Goal: Task Accomplishment & Management: Complete application form

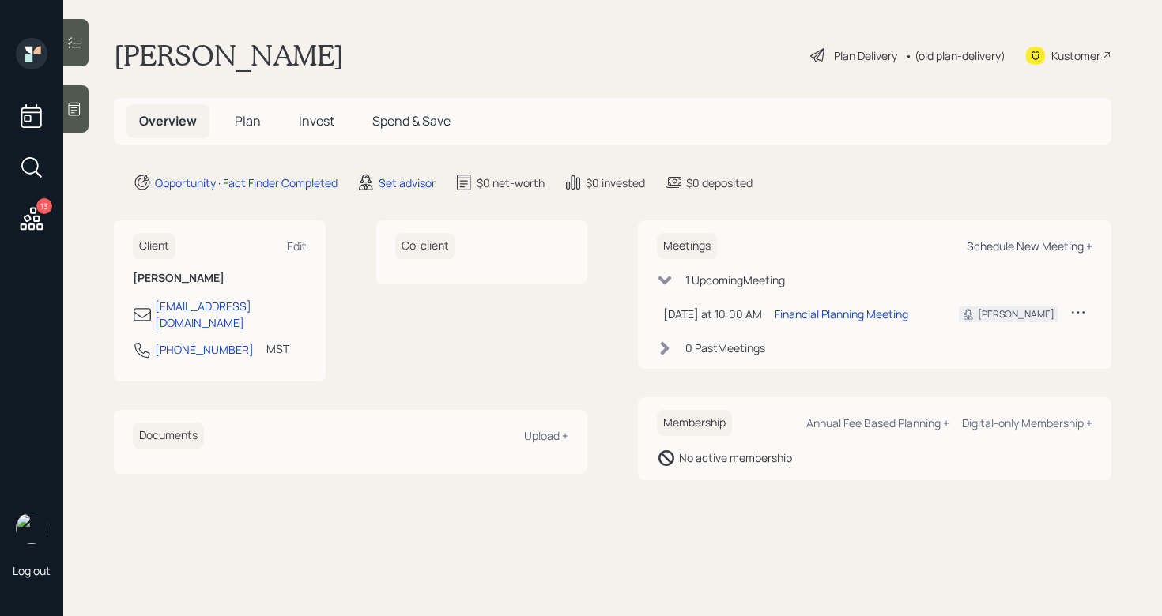
click at [1036, 247] on div "Schedule New Meeting +" at bounding box center [1030, 246] width 126 height 15
select select "round-robin"
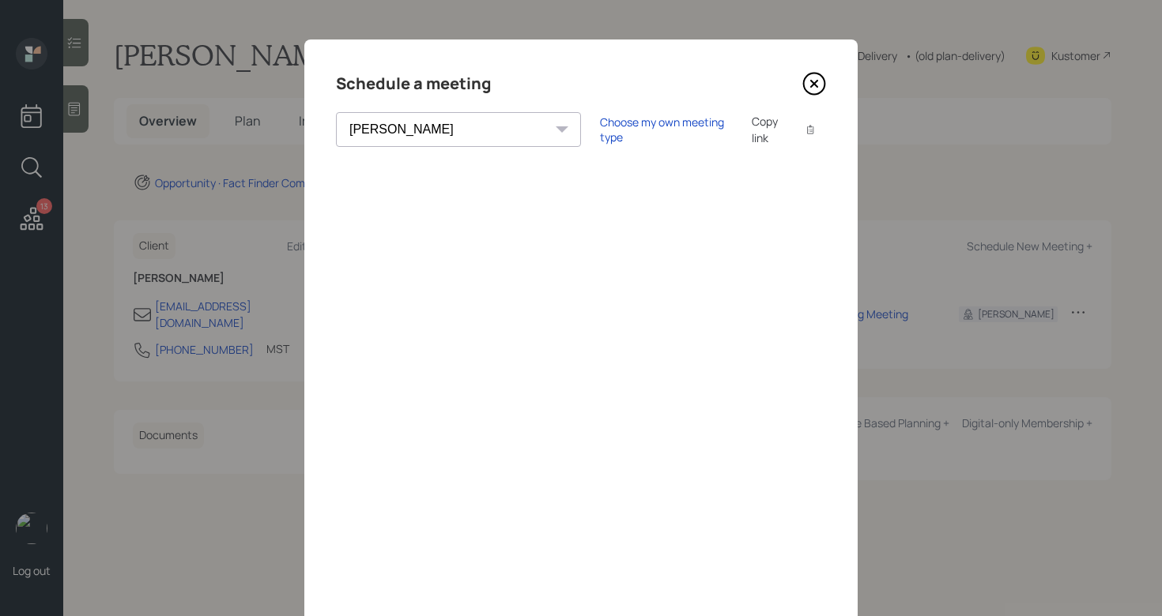
click at [454, 133] on select "Theresa Spinello Matthew Burke Aleksandra Szegda Eitan Bar-David Ian Yamey Trev…" at bounding box center [458, 129] width 245 height 35
click at [808, 75] on icon at bounding box center [814, 84] width 24 height 24
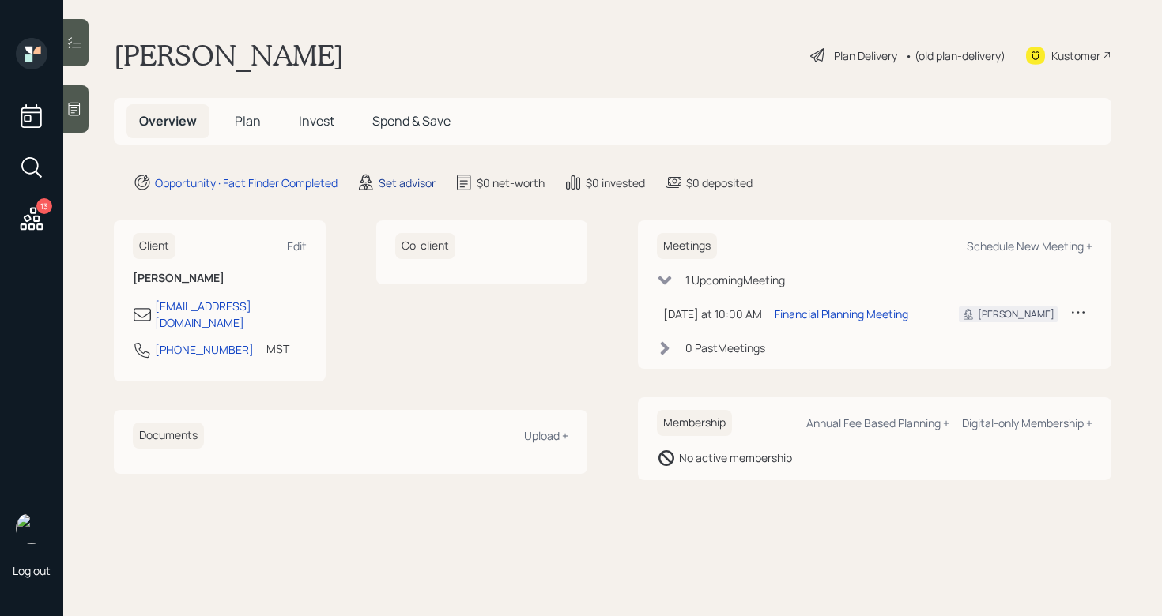
click at [400, 181] on div "Set advisor" at bounding box center [407, 183] width 57 height 17
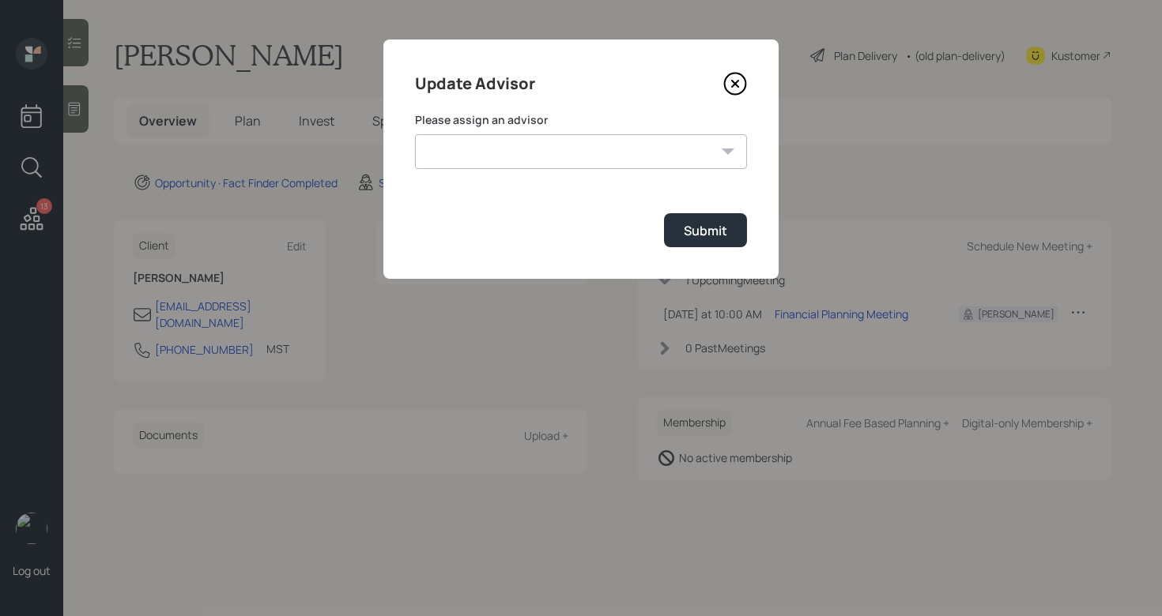
click at [584, 143] on select "James DiStasi Robby Grisanti Jonah Coleman Tyler End Treva Nostdahl Eric Schwar…" at bounding box center [581, 151] width 332 height 35
select select "d946c976-65aa-4529-ac9d-02c4f1114fc0"
click at [415, 134] on select "James DiStasi Robby Grisanti Jonah Coleman Tyler End Treva Nostdahl Eric Schwar…" at bounding box center [581, 151] width 332 height 35
click at [708, 236] on div "Submit" at bounding box center [705, 230] width 43 height 17
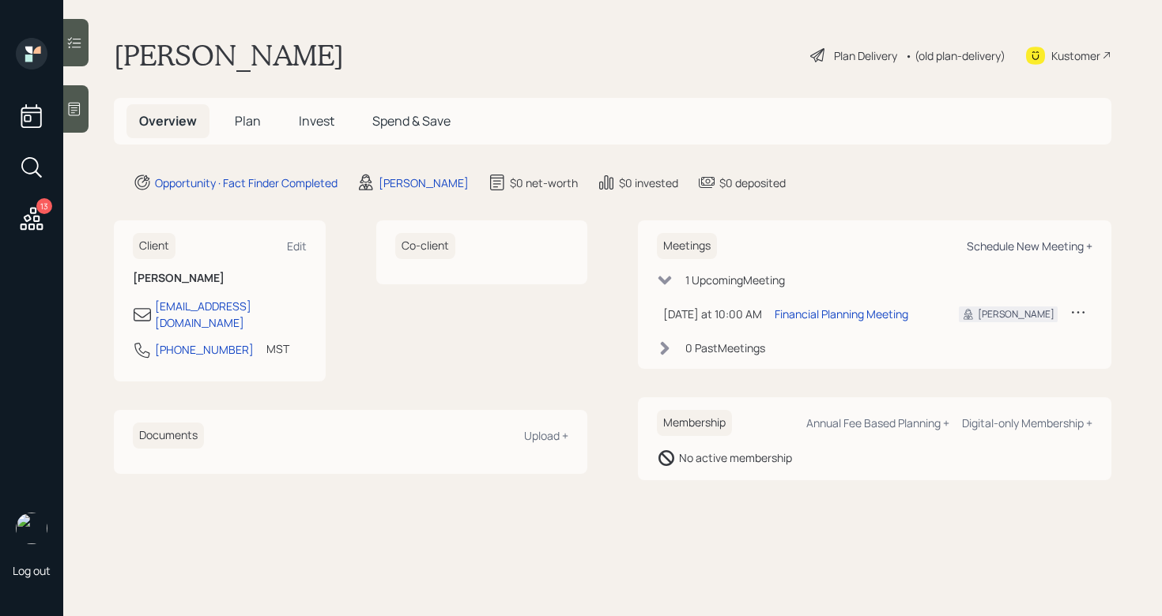
click at [1045, 248] on div "Schedule New Meeting +" at bounding box center [1030, 246] width 126 height 15
select select "d946c976-65aa-4529-ac9d-02c4f1114fc0"
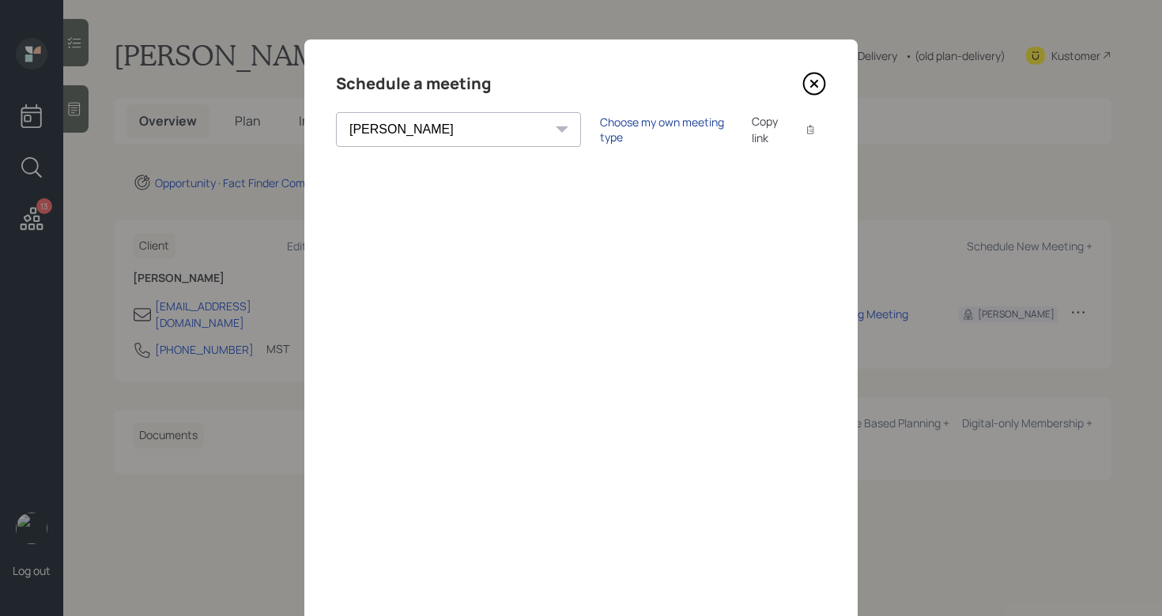
click at [600, 130] on div "Choose my own meeting type" at bounding box center [666, 130] width 133 height 30
click at [628, 126] on div "Use meeting type for lifecycle stage" at bounding box center [719, 130] width 182 height 15
click at [603, 130] on div "Choose my own meeting type" at bounding box center [666, 130] width 133 height 30
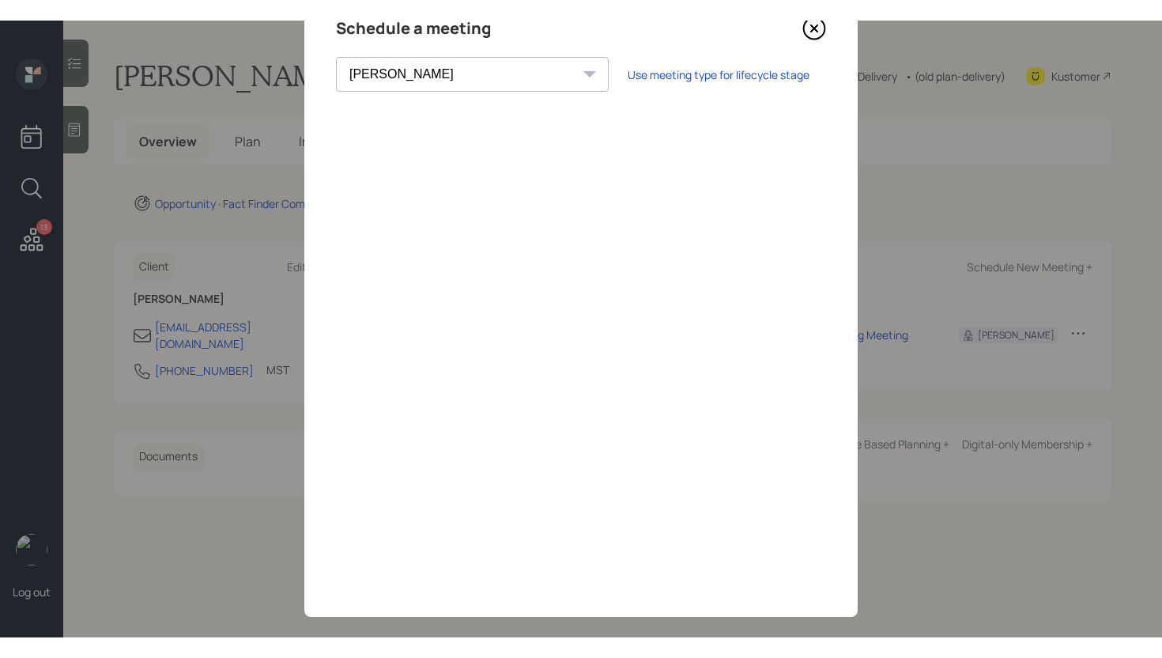
scroll to position [74, 0]
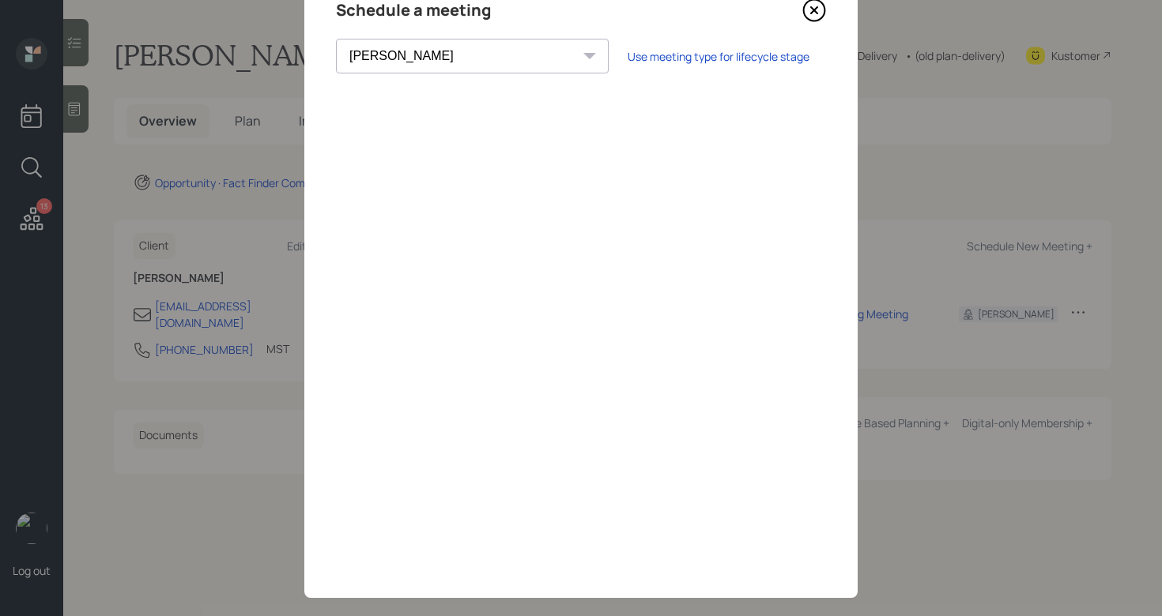
click at [811, 12] on icon at bounding box center [814, 10] width 6 height 6
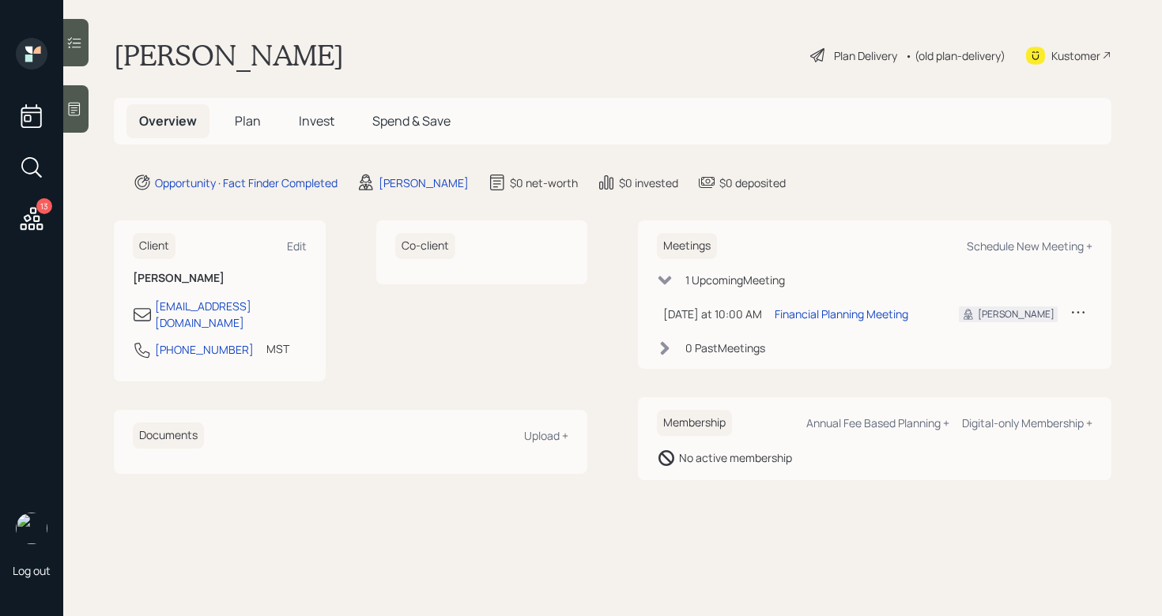
click at [1080, 311] on icon at bounding box center [1078, 312] width 16 height 16
click at [914, 187] on div "Opportunity · Fact Finder Completed James DiStasi $0 net-worth $0 invested $0 d…" at bounding box center [622, 182] width 978 height 19
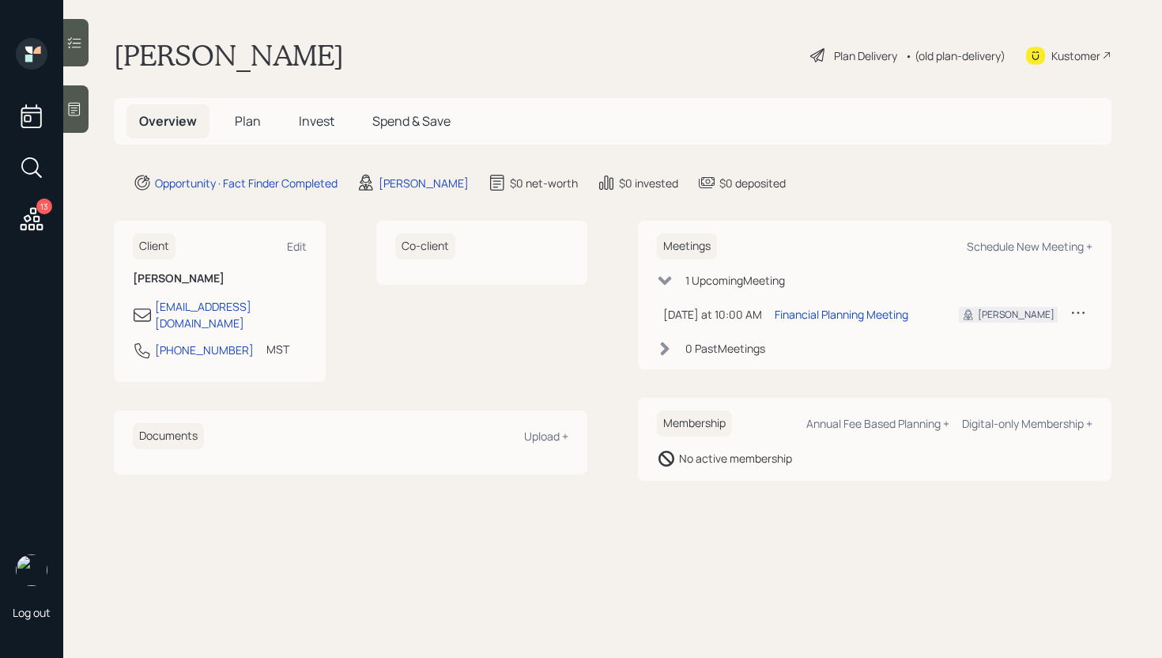
click at [38, 221] on icon at bounding box center [32, 218] width 23 height 23
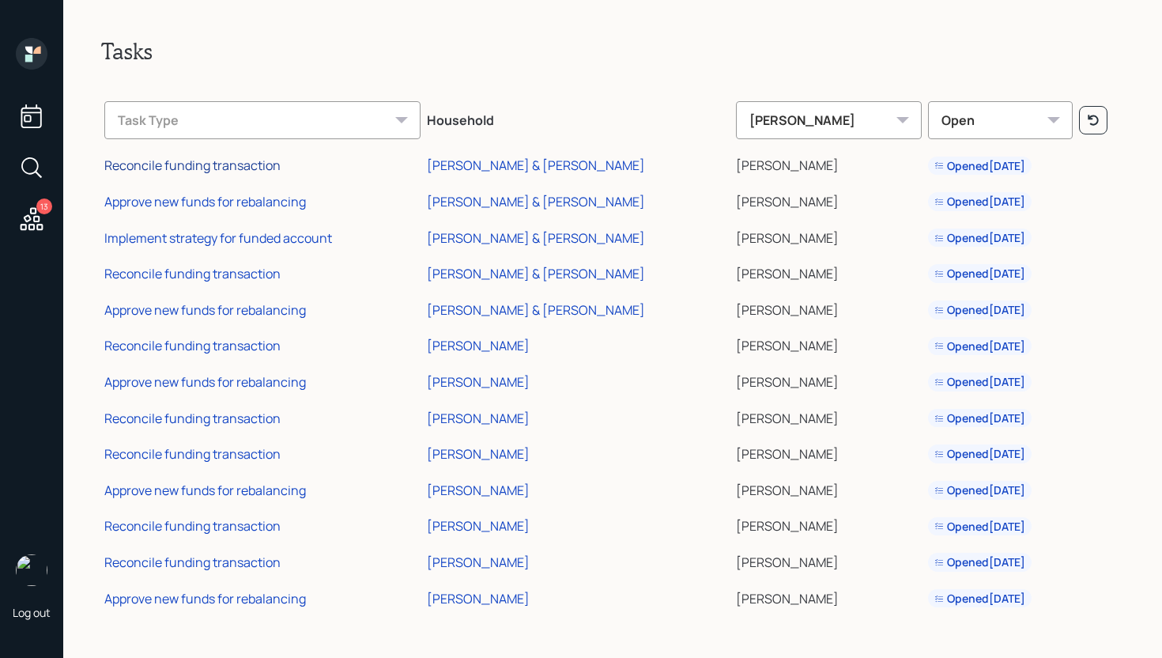
click at [224, 164] on div "Reconcile funding transaction" at bounding box center [192, 164] width 176 height 17
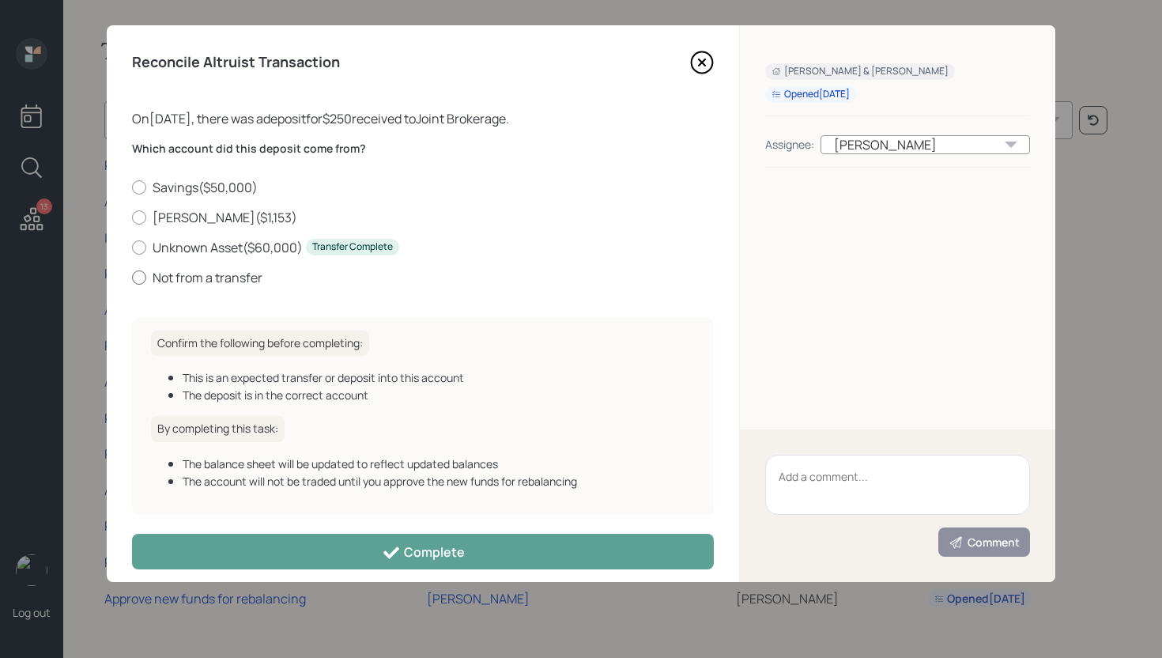
drag, startPoint x: 239, startPoint y: 277, endPoint x: 246, endPoint y: 285, distance: 10.6
click at [239, 277] on label "Not from a transfer" at bounding box center [423, 277] width 582 height 17
click at [132, 277] on input "Not from a transfer" at bounding box center [131, 277] width 1 height 1
radio input "true"
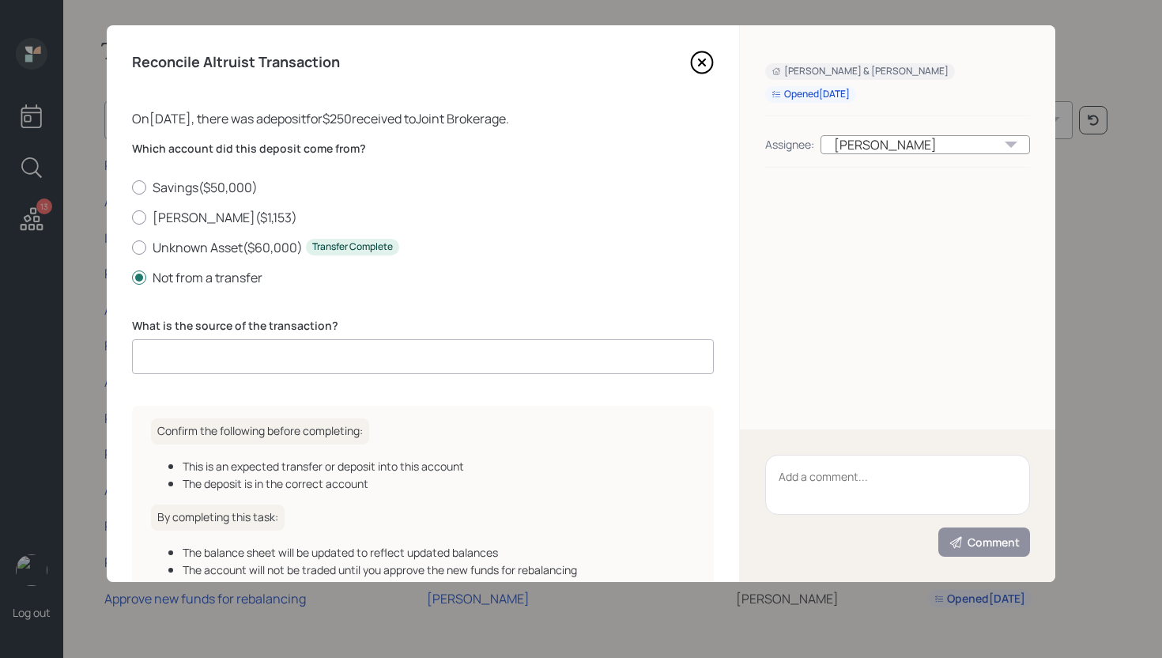
click at [292, 353] on input at bounding box center [423, 356] width 582 height 35
type input "deposit"
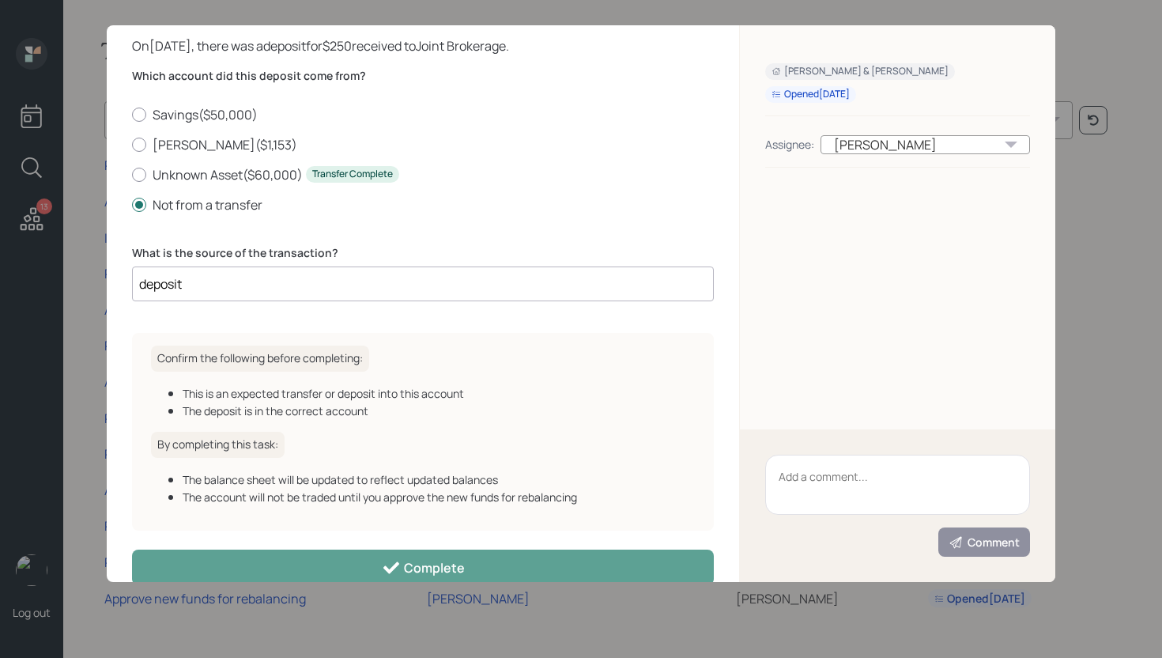
scroll to position [102, 0]
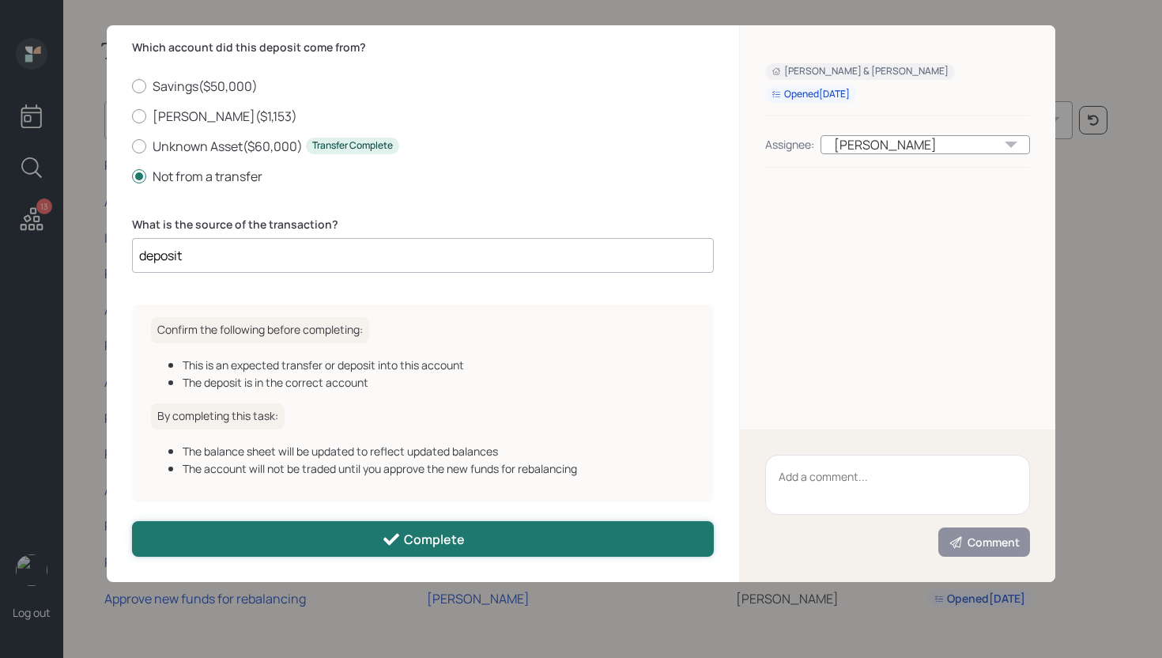
click at [454, 535] on div "Complete" at bounding box center [423, 539] width 83 height 19
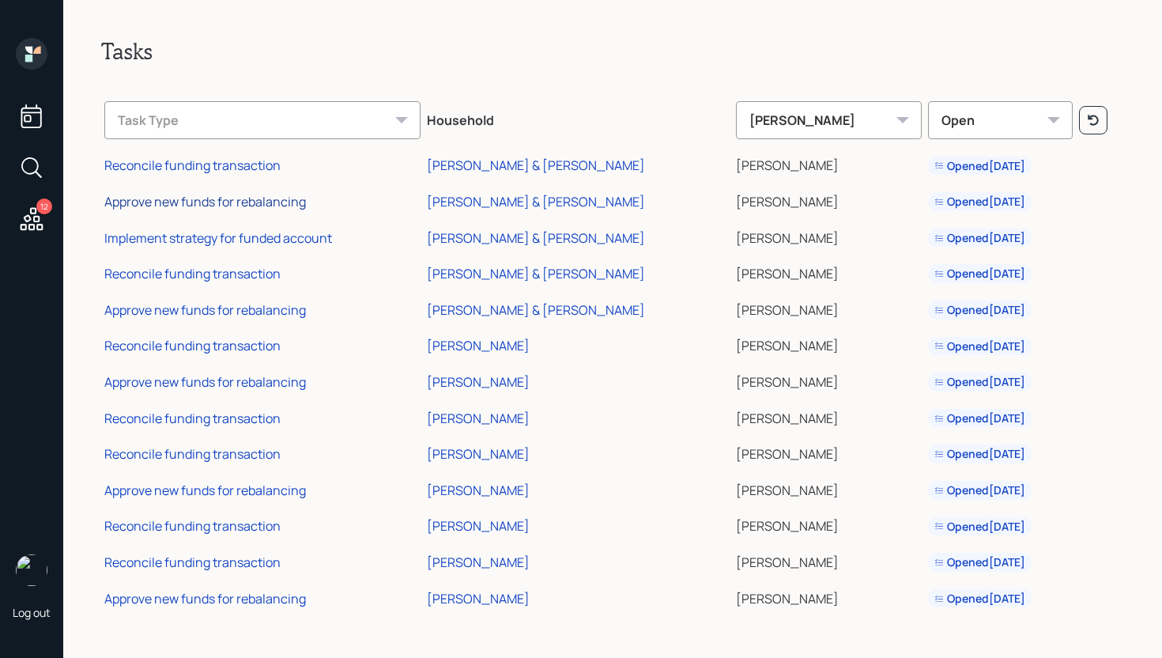
click at [238, 202] on div "Approve new funds for rebalancing" at bounding box center [205, 201] width 202 height 17
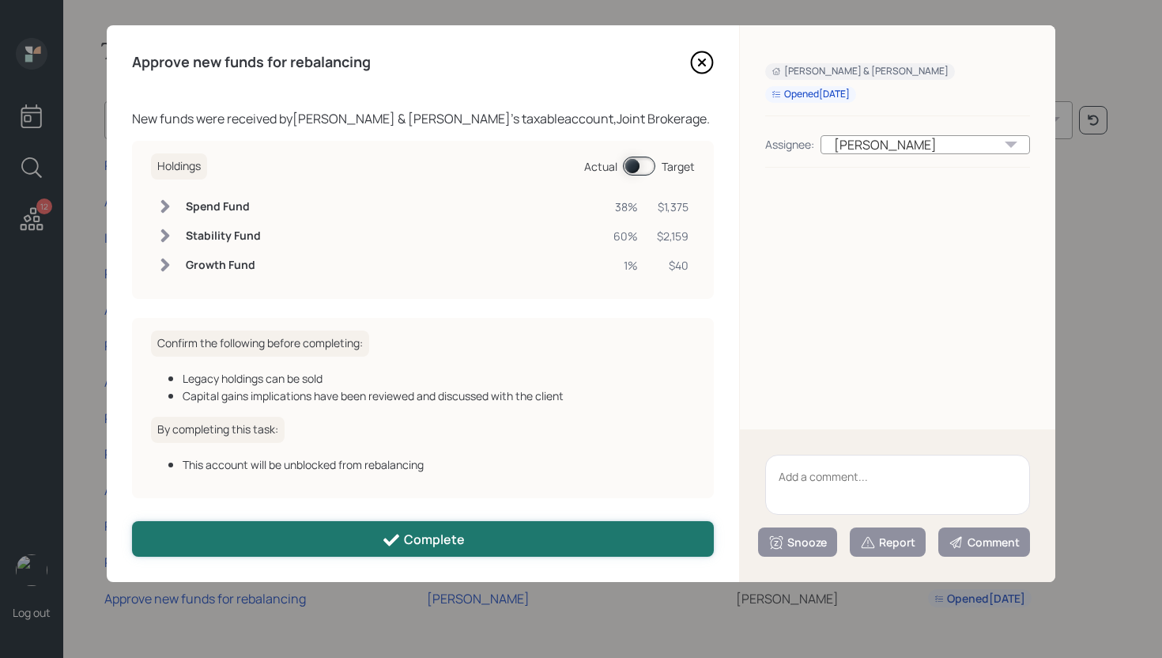
click at [450, 549] on button "Complete" at bounding box center [423, 539] width 582 height 36
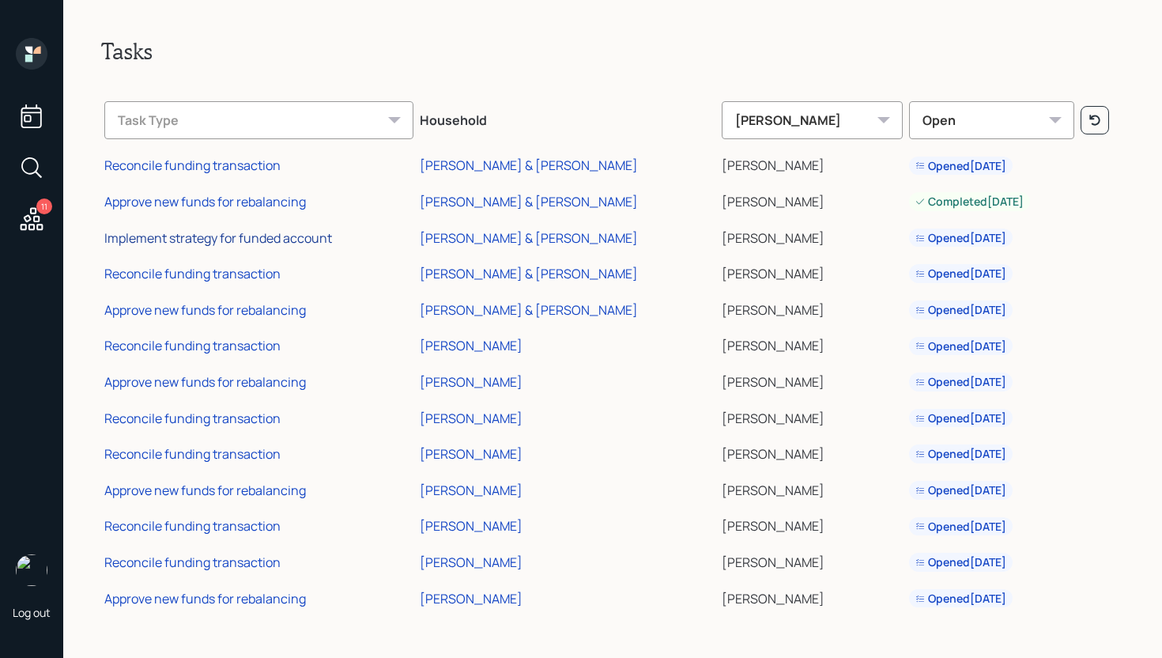
click at [312, 242] on div "Implement strategy for funded account" at bounding box center [218, 237] width 228 height 17
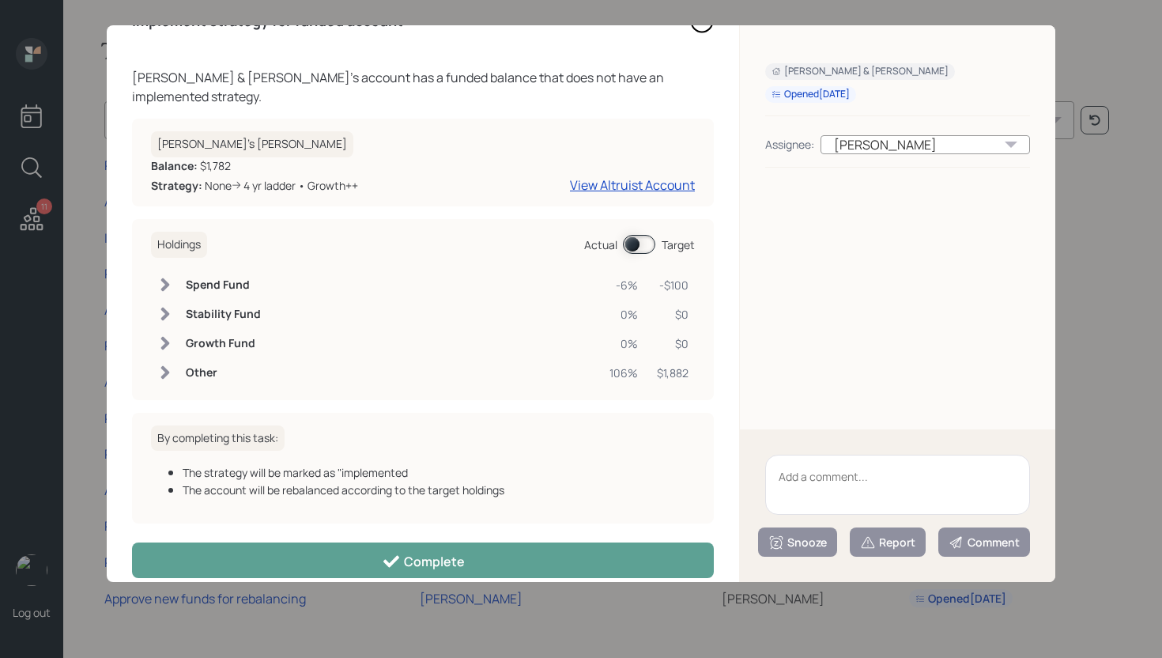
scroll to position [63, 0]
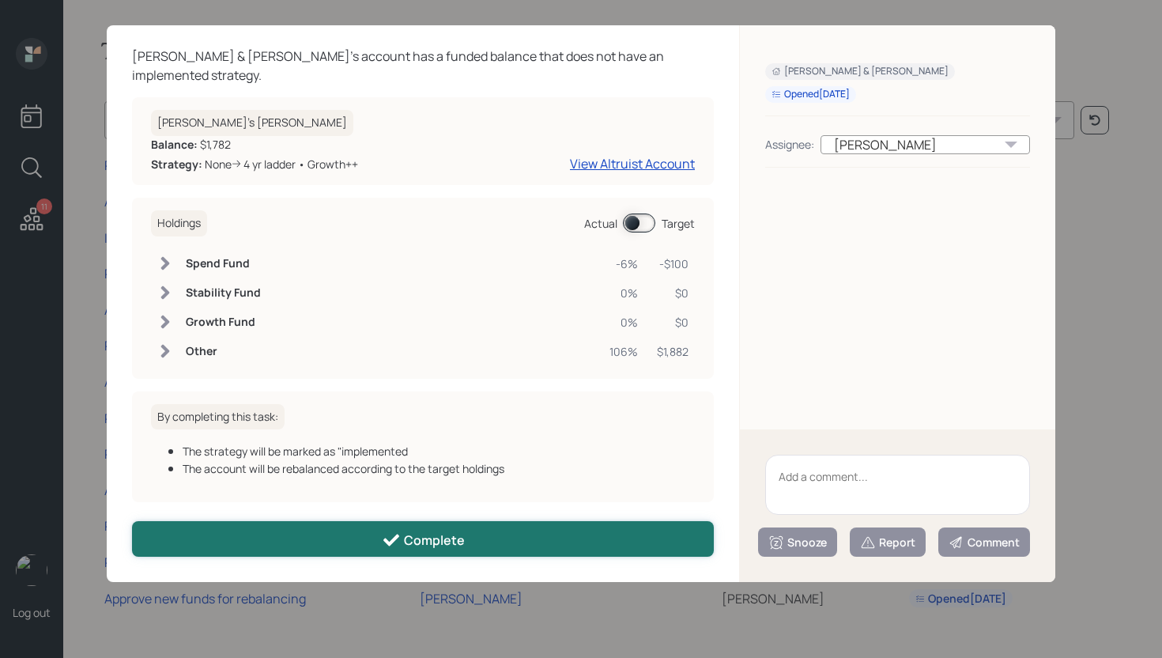
click at [496, 535] on button "Complete" at bounding box center [423, 539] width 582 height 36
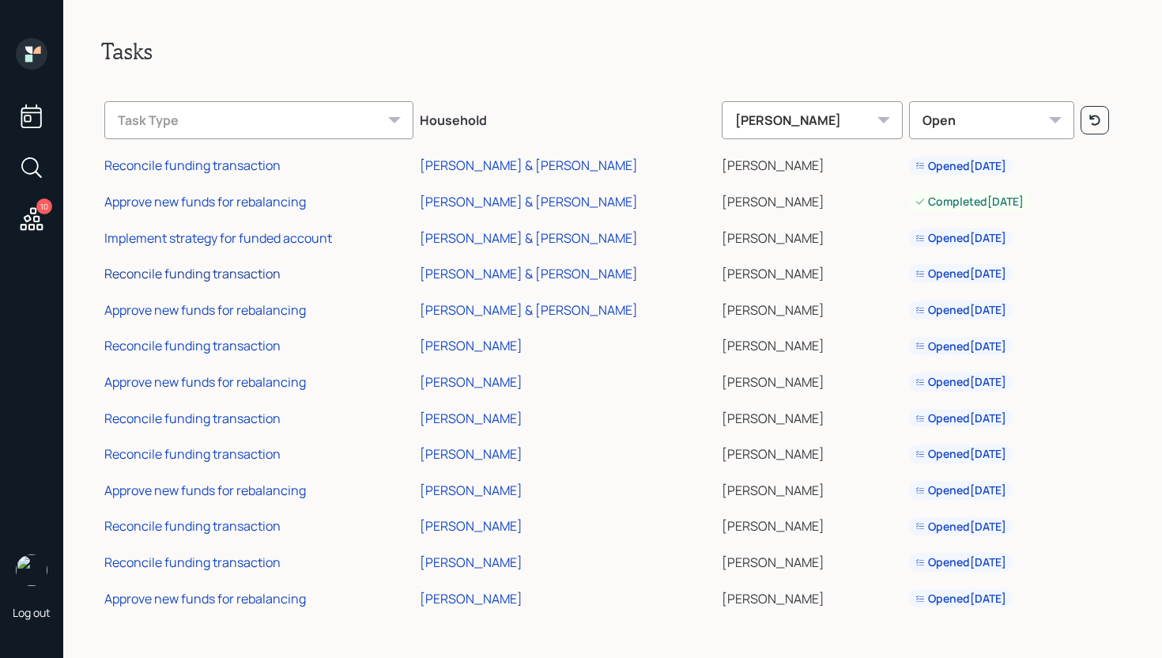
click at [232, 274] on div "Reconcile funding transaction" at bounding box center [192, 273] width 176 height 17
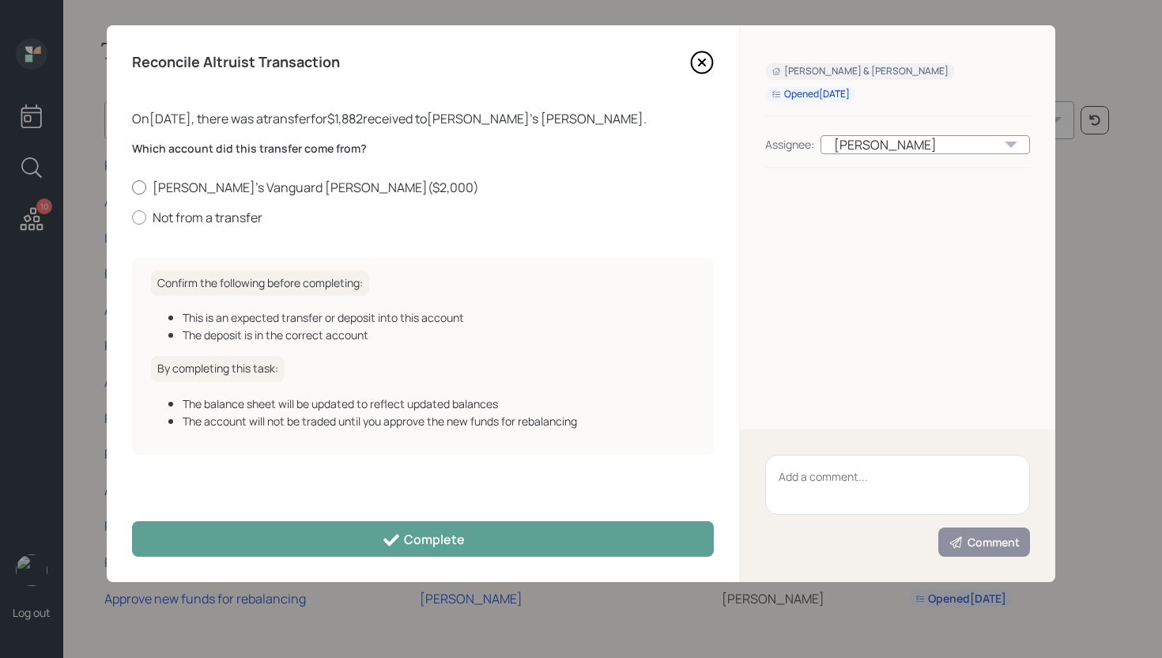
click at [217, 183] on label "Angela's Vanguard Roth ( $2,000 )" at bounding box center [423, 187] width 582 height 17
click at [132, 187] on input "Angela's Vanguard Roth ( $2,000 )" at bounding box center [131, 187] width 1 height 1
radio input "true"
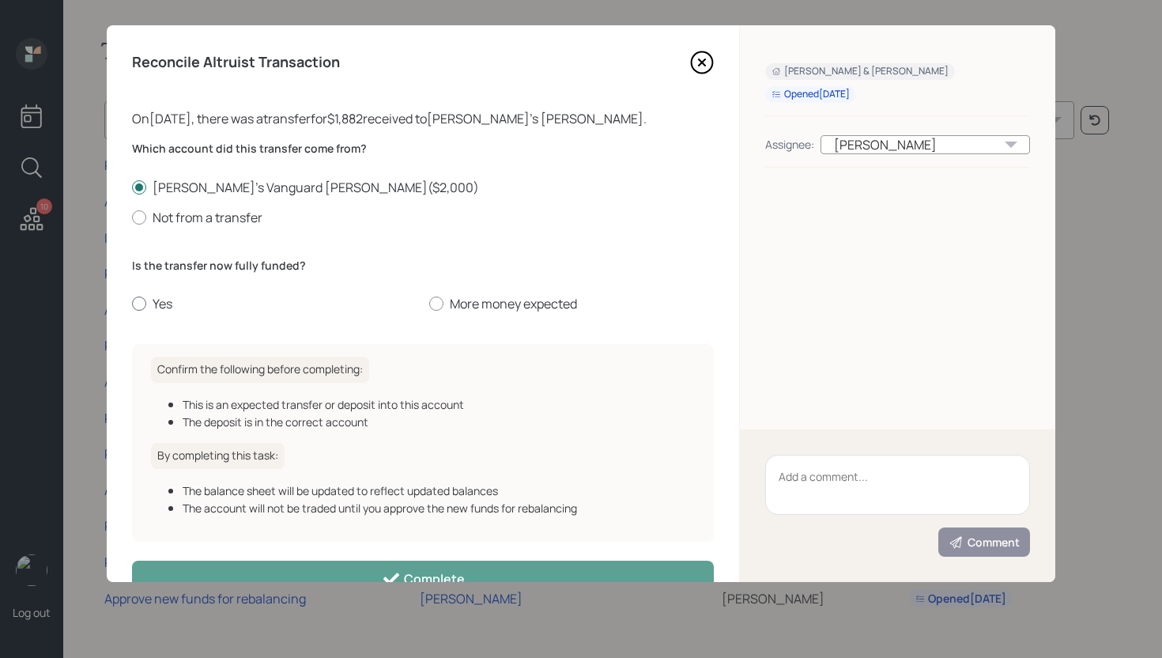
click at [160, 301] on label "Yes" at bounding box center [274, 303] width 285 height 17
click at [132, 303] on input "Yes" at bounding box center [131, 303] width 1 height 1
radio input "true"
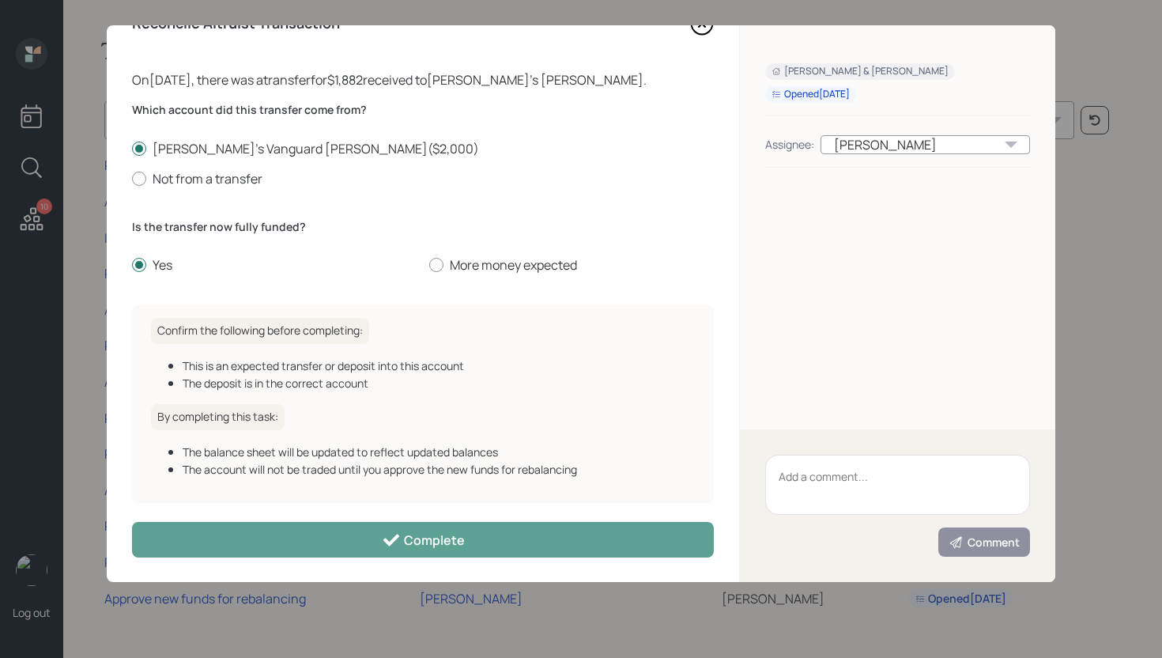
scroll to position [40, 0]
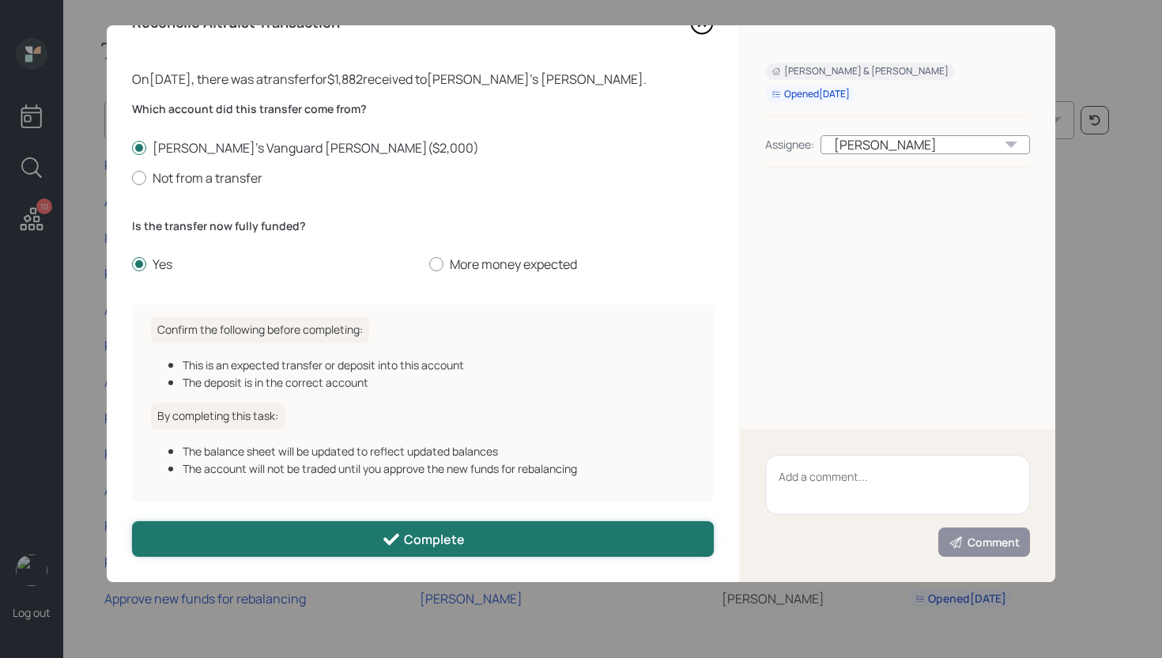
click at [462, 537] on button "Complete" at bounding box center [423, 539] width 582 height 36
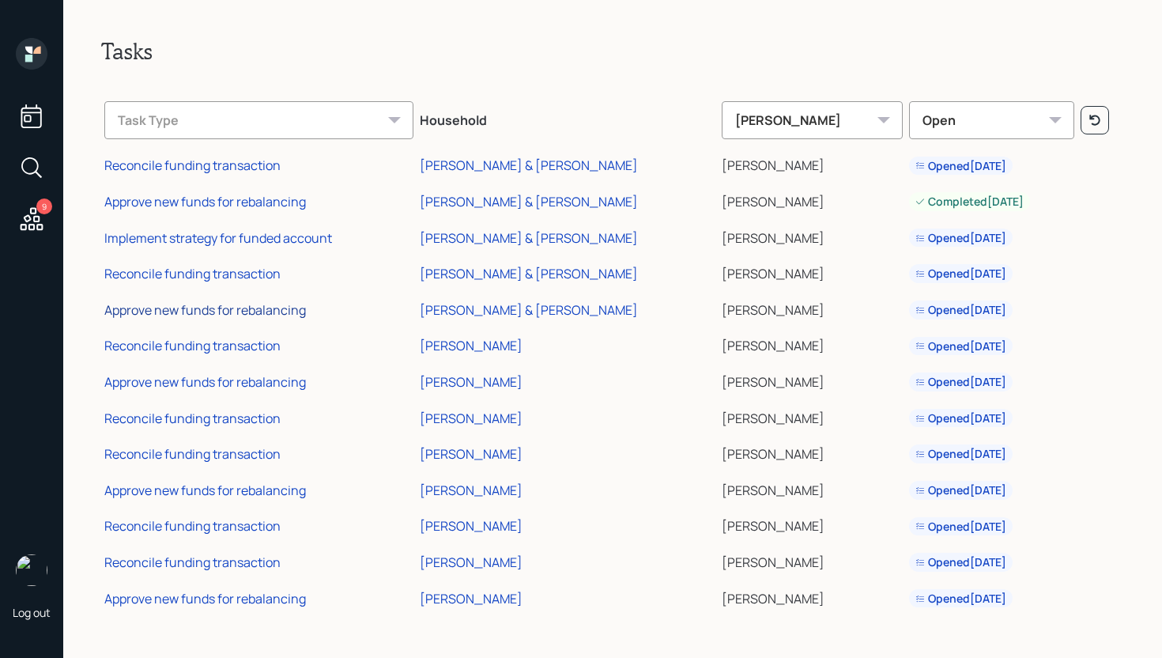
click at [251, 309] on div "Approve new funds for rebalancing" at bounding box center [205, 309] width 202 height 17
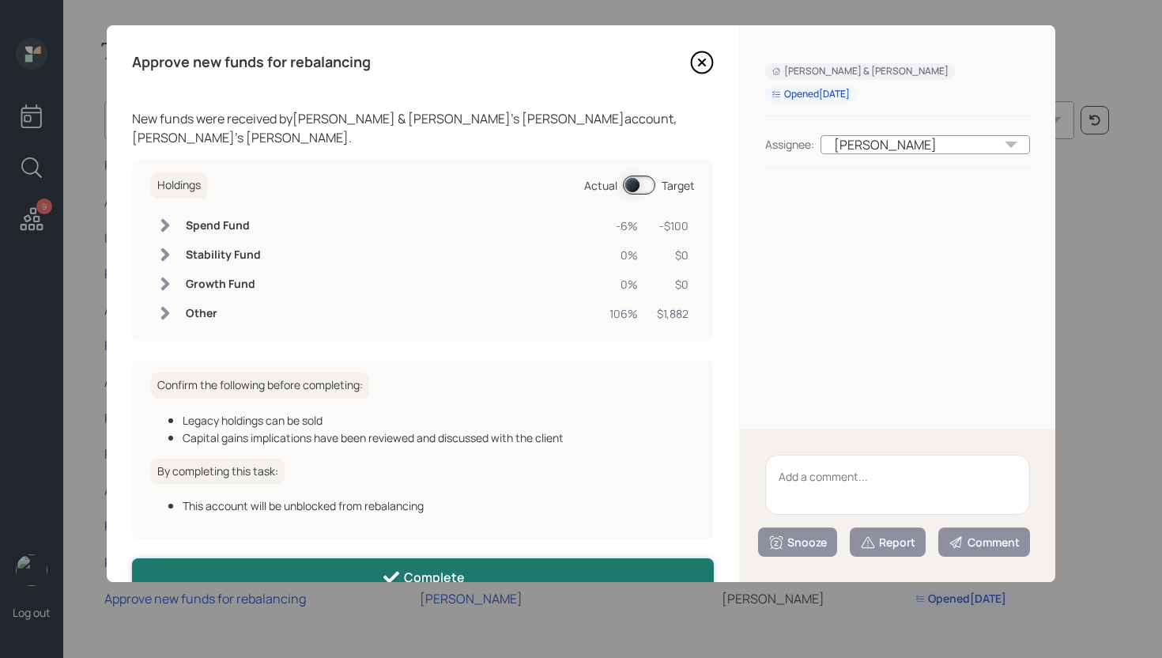
click at [477, 558] on button "Complete" at bounding box center [423, 576] width 582 height 36
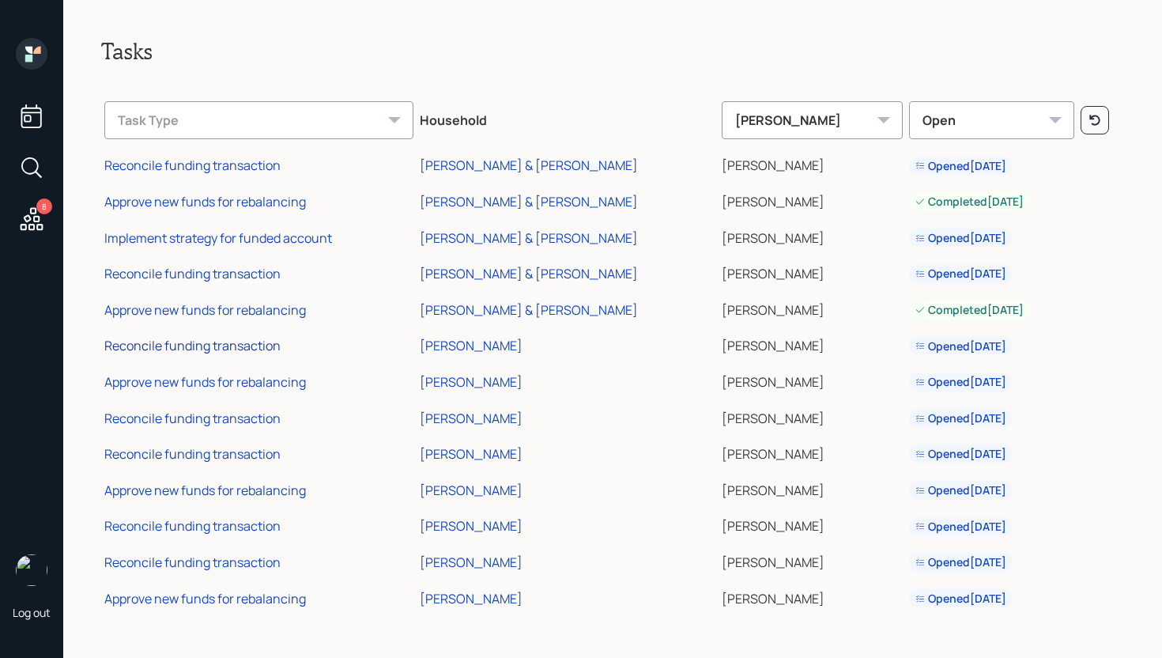
click at [258, 349] on div "Reconcile funding transaction" at bounding box center [192, 345] width 176 height 17
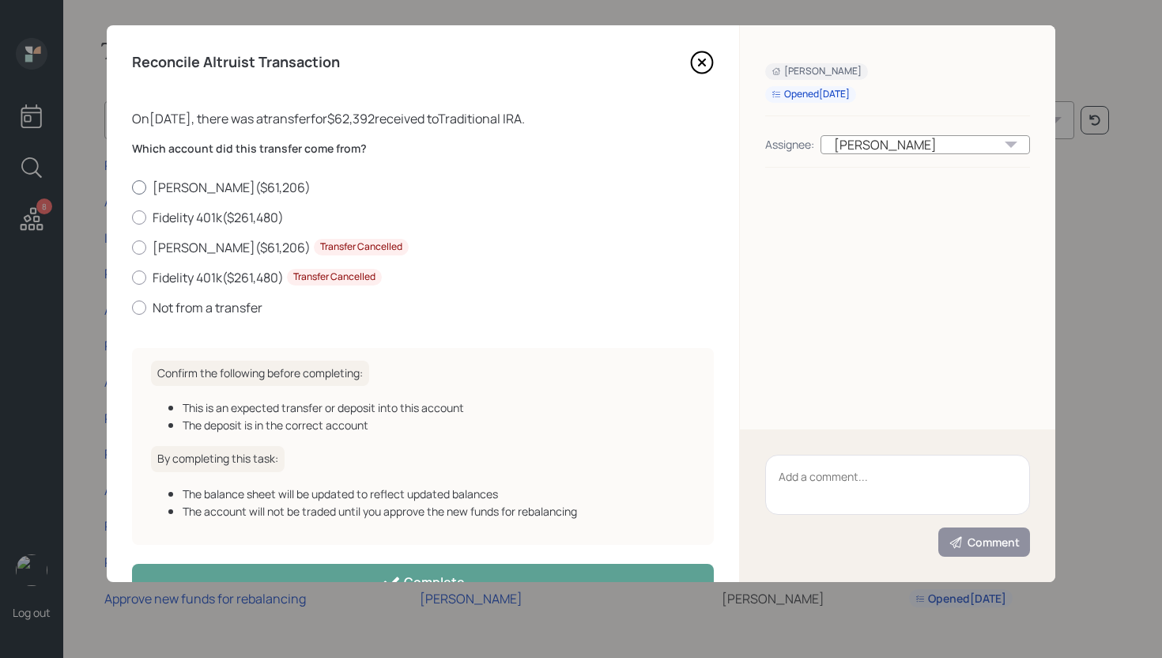
click at [213, 187] on label "Schwab IRA ( $61,206 )" at bounding box center [423, 187] width 582 height 17
click at [132, 187] on input "Schwab IRA ( $61,206 )" at bounding box center [131, 187] width 1 height 1
radio input "true"
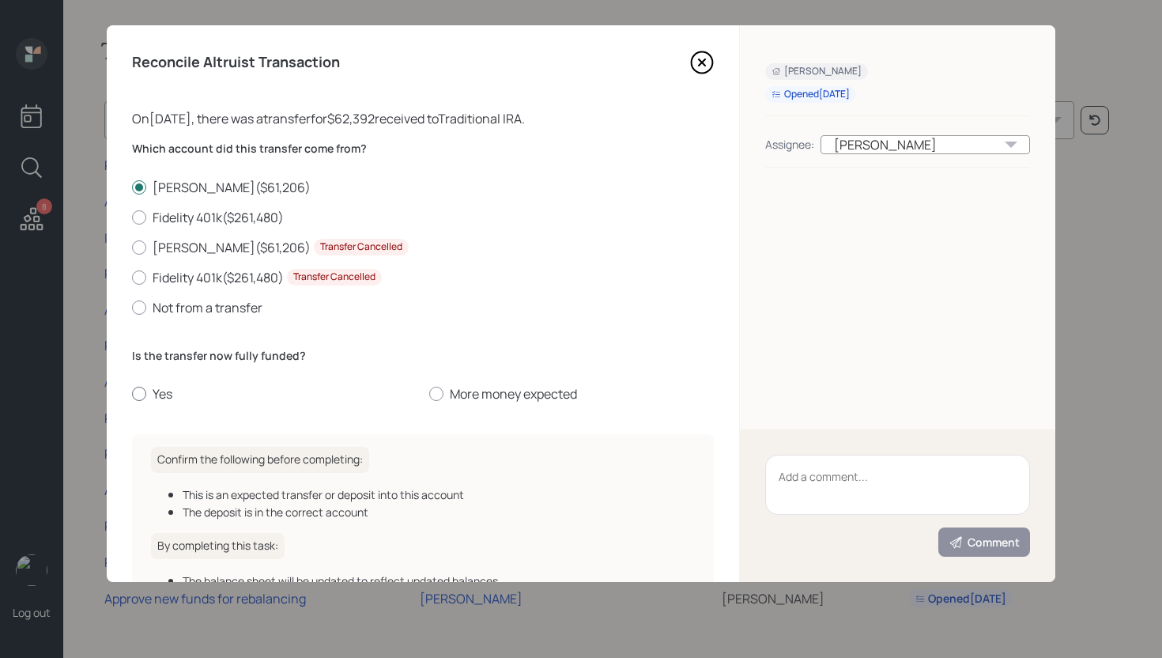
click at [157, 391] on label "Yes" at bounding box center [274, 393] width 285 height 17
click at [132, 394] on input "Yes" at bounding box center [131, 394] width 1 height 1
radio input "true"
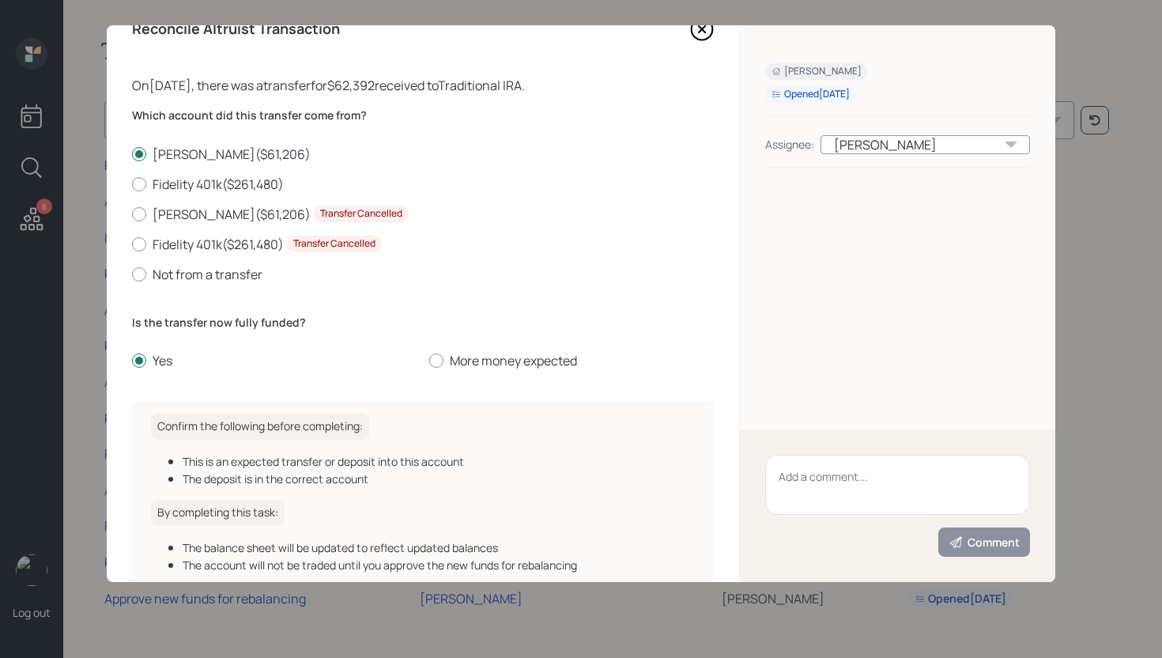
scroll to position [130, 0]
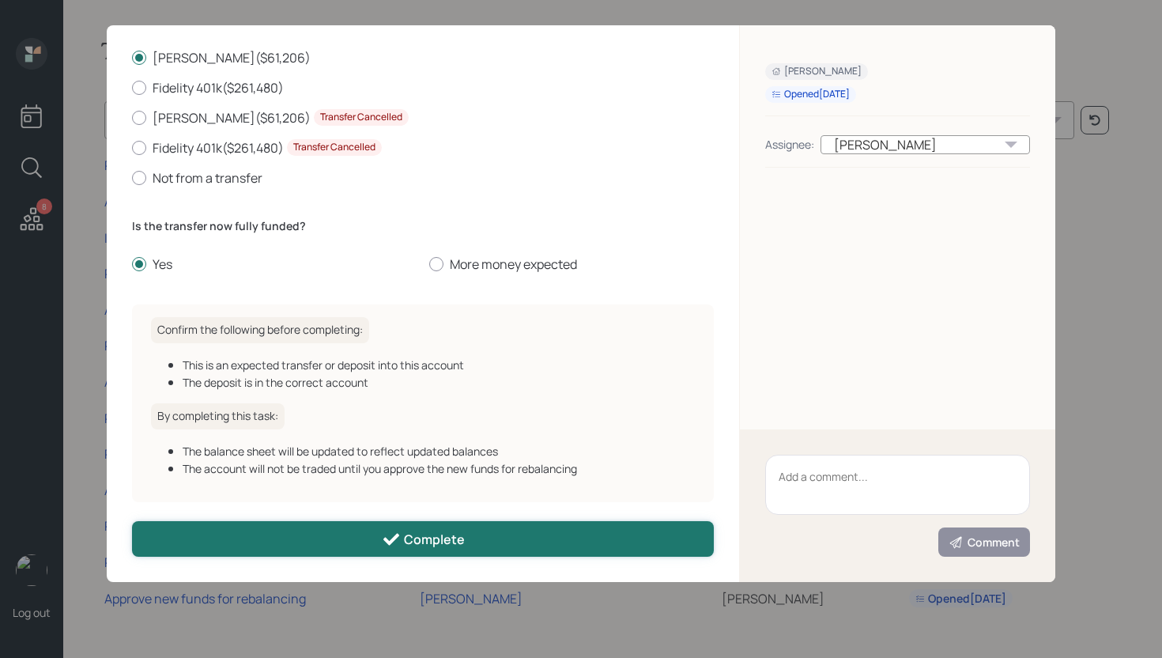
click at [420, 540] on div "Complete" at bounding box center [423, 539] width 83 height 19
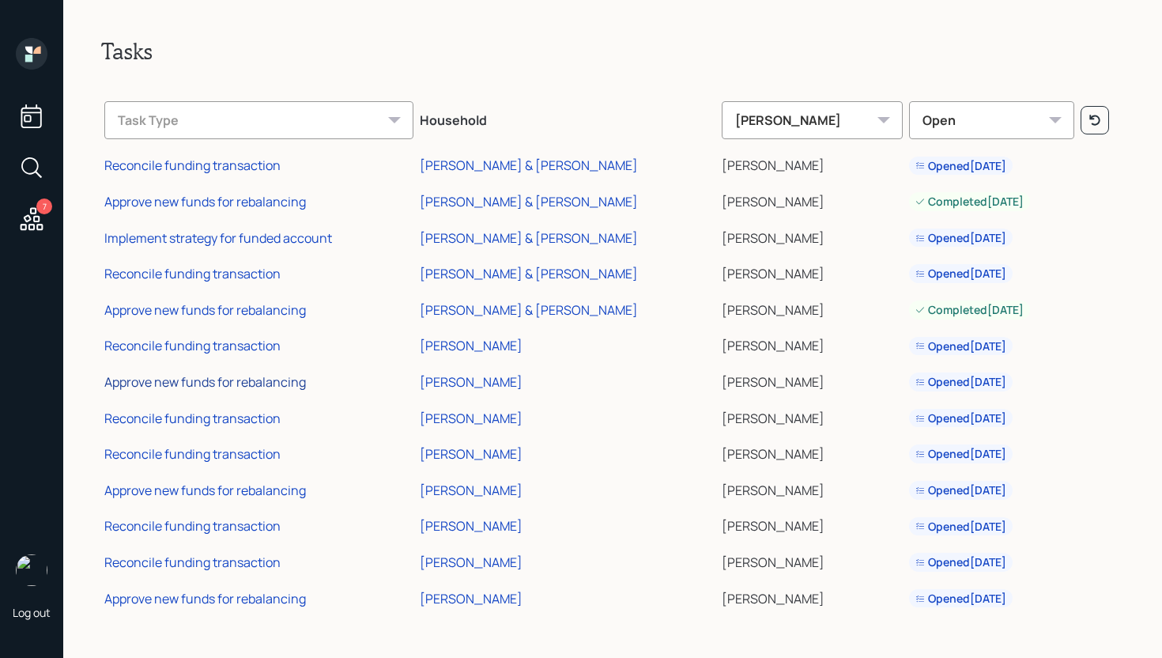
click at [243, 379] on div "Approve new funds for rebalancing" at bounding box center [205, 381] width 202 height 17
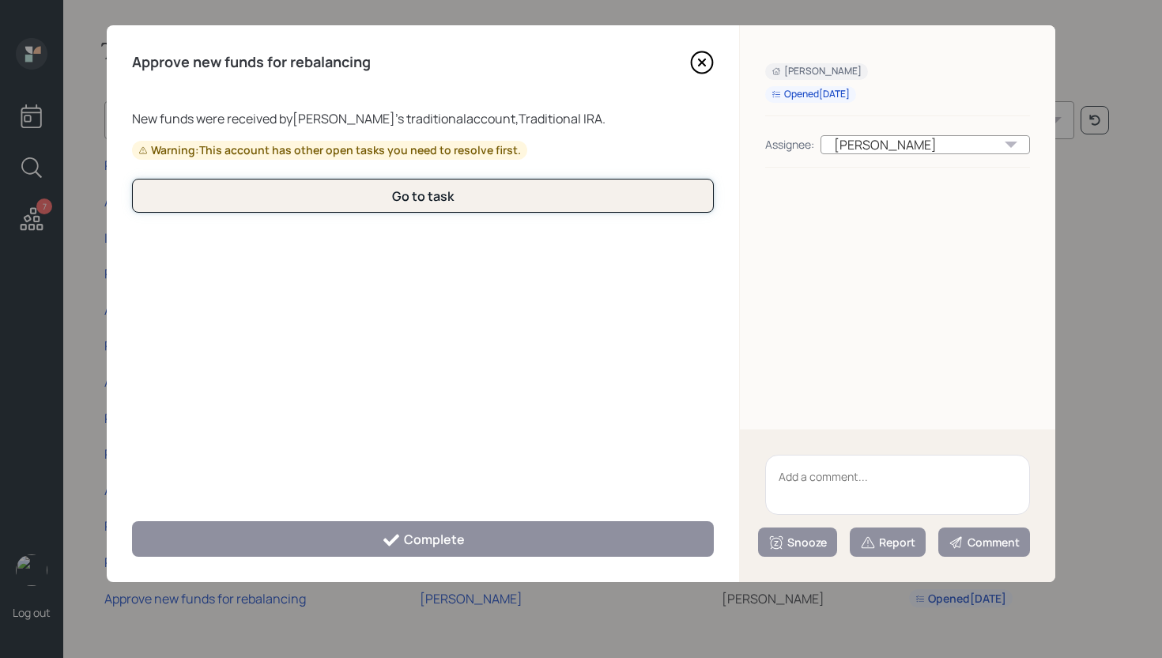
click at [512, 198] on button "Go to task" at bounding box center [423, 196] width 582 height 34
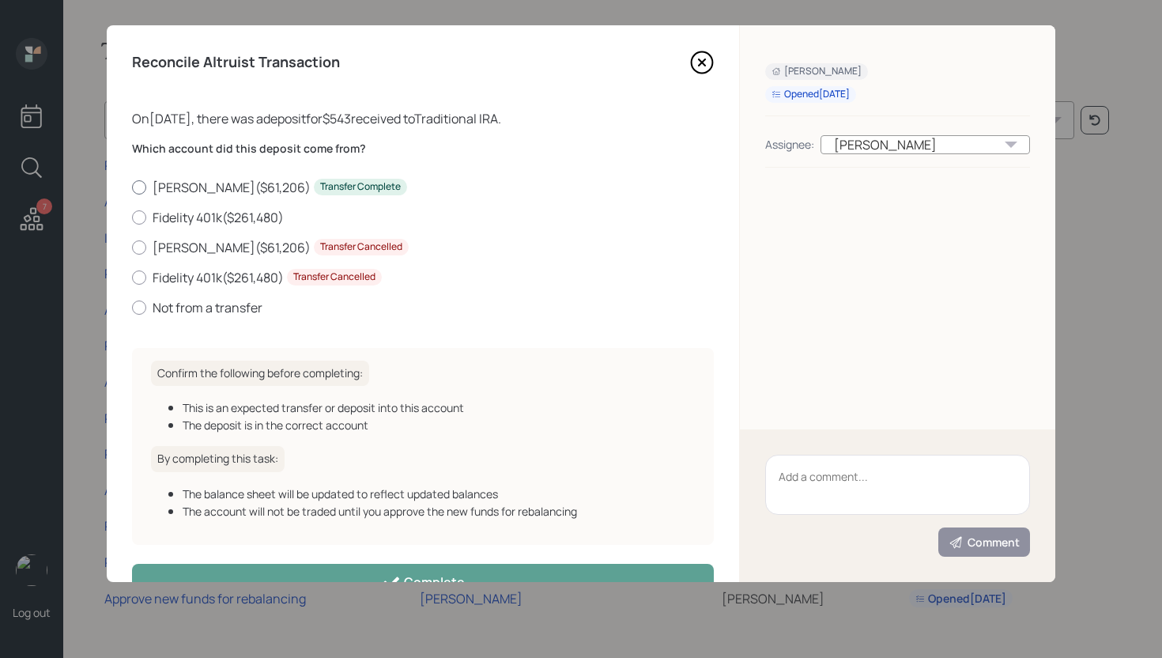
click at [192, 179] on label "Schwab IRA ( $61,206 ) Transfer Complete" at bounding box center [423, 187] width 582 height 17
click at [132, 187] on input "Schwab IRA ( $61,206 ) Transfer Complete" at bounding box center [131, 187] width 1 height 1
radio input "true"
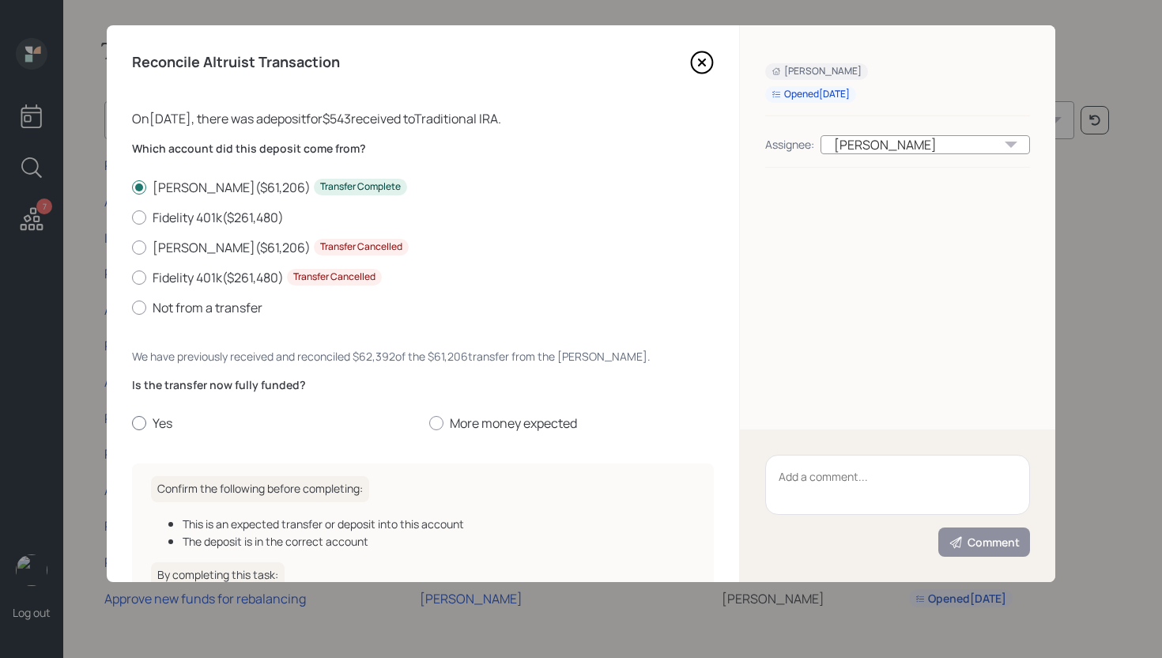
click at [172, 420] on label "Yes" at bounding box center [274, 422] width 285 height 17
click at [132, 423] on input "Yes" at bounding box center [131, 423] width 1 height 1
radio input "true"
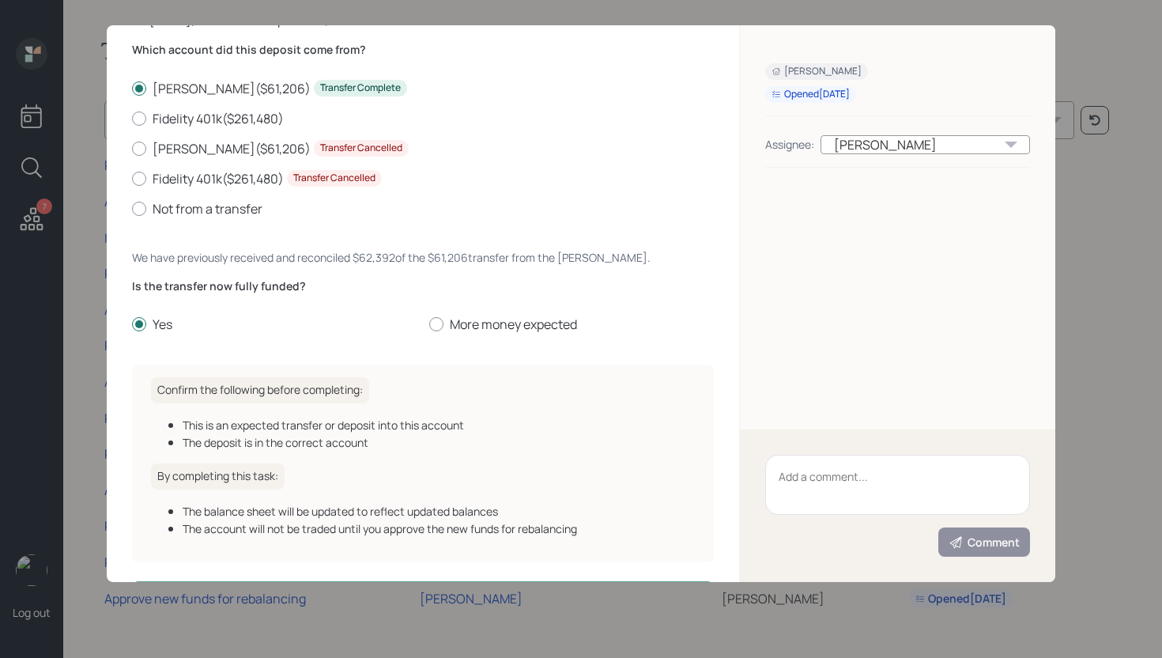
scroll to position [160, 0]
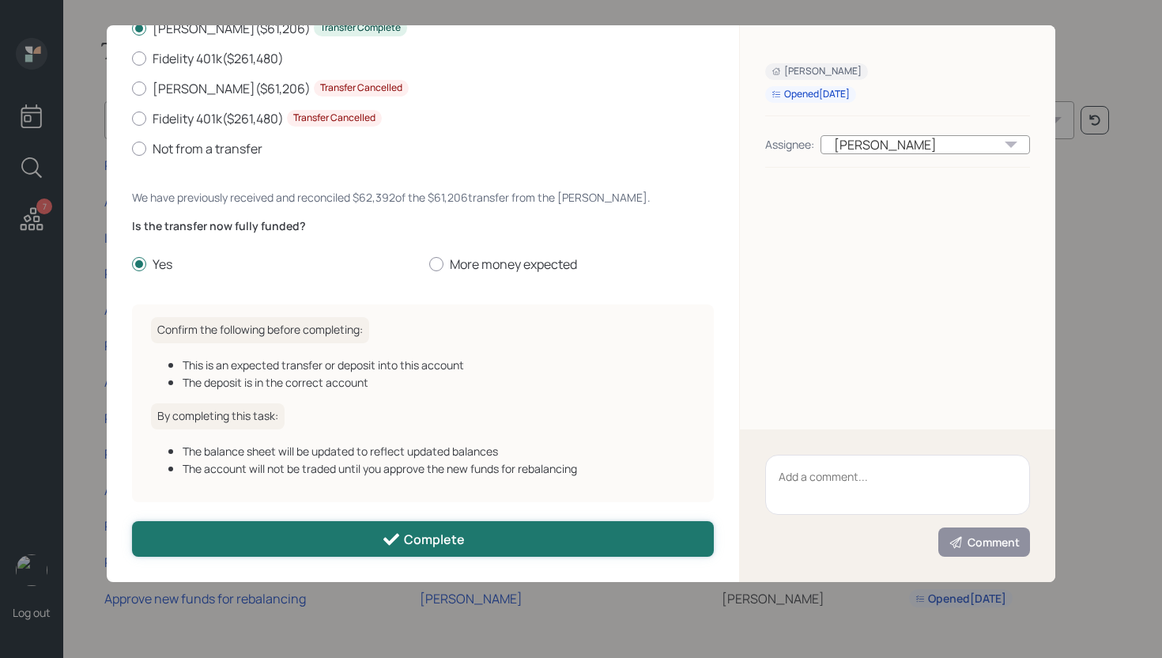
click at [413, 530] on div "Complete" at bounding box center [423, 539] width 83 height 19
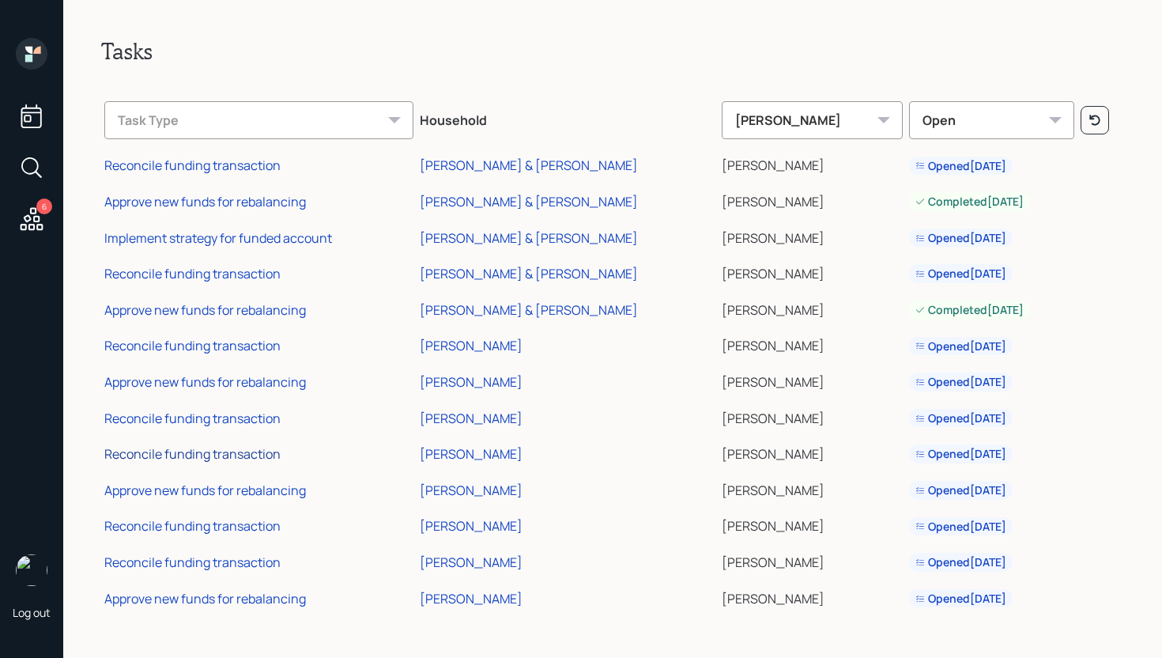
click at [226, 452] on div "Reconcile funding transaction" at bounding box center [192, 453] width 176 height 17
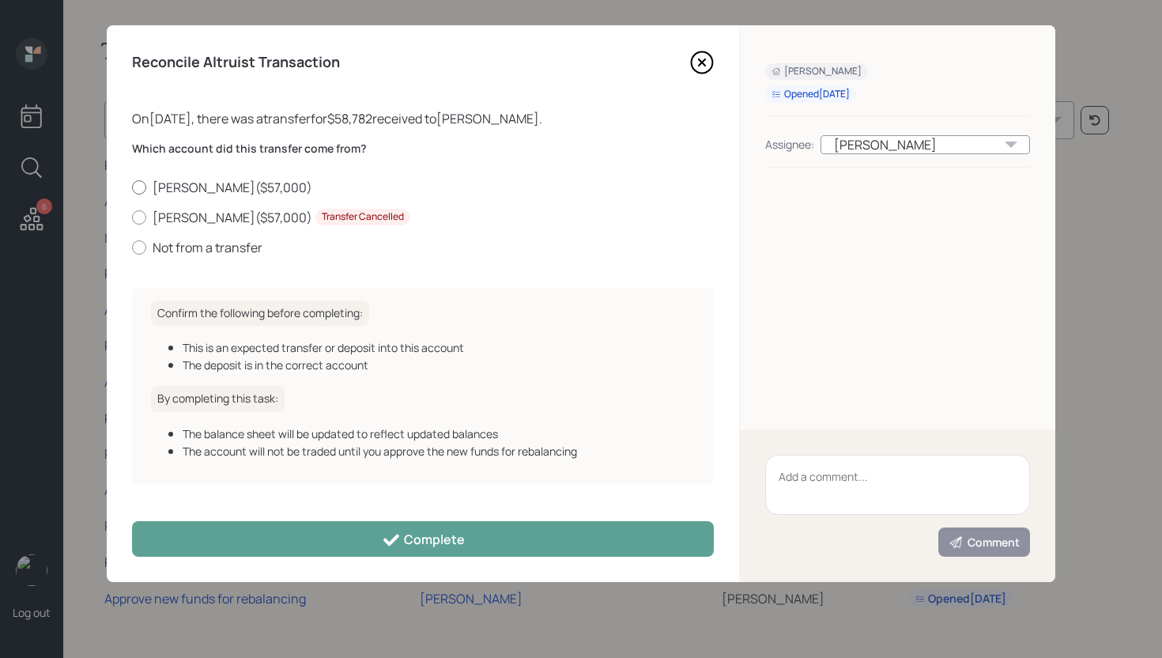
click at [199, 182] on label "Roth IRA ( $57,000 )" at bounding box center [423, 187] width 582 height 17
click at [132, 187] on input "Roth IRA ( $57,000 )" at bounding box center [131, 187] width 1 height 1
radio input "true"
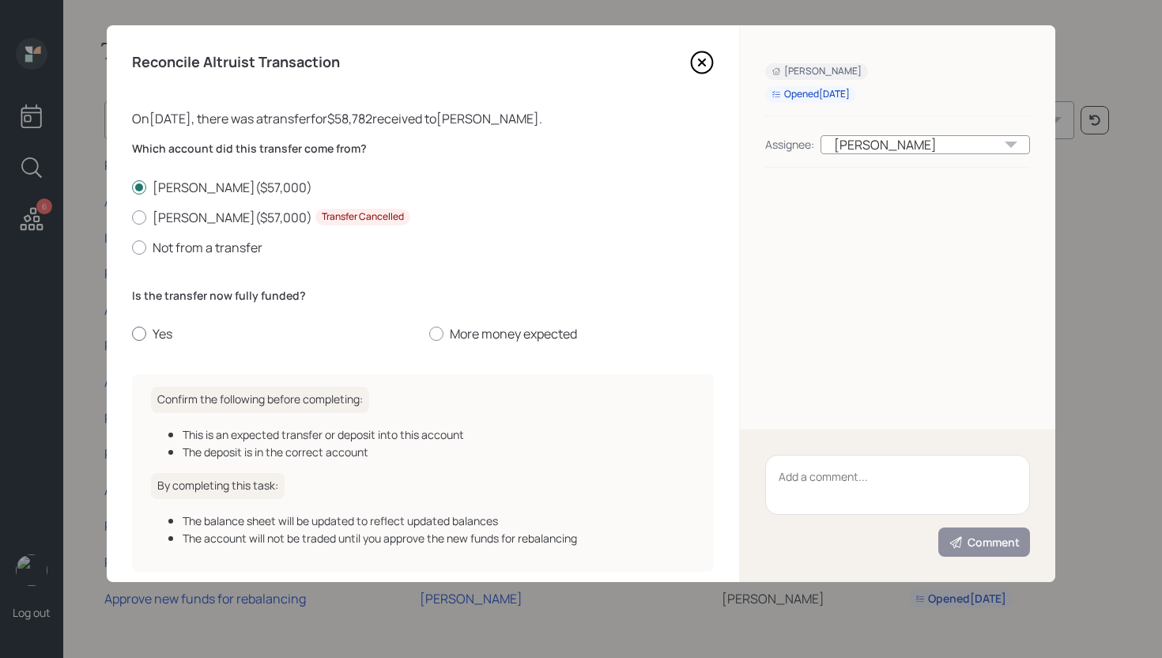
click at [166, 330] on label "Yes" at bounding box center [274, 333] width 285 height 17
click at [132, 334] on input "Yes" at bounding box center [131, 334] width 1 height 1
radio input "true"
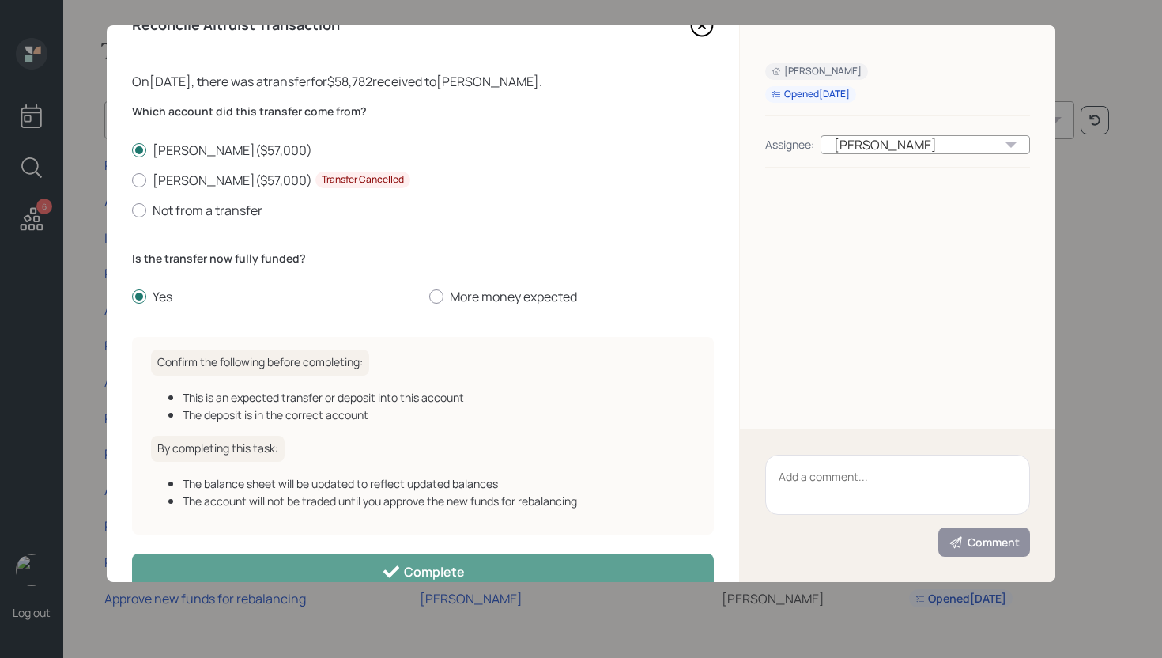
scroll to position [70, 0]
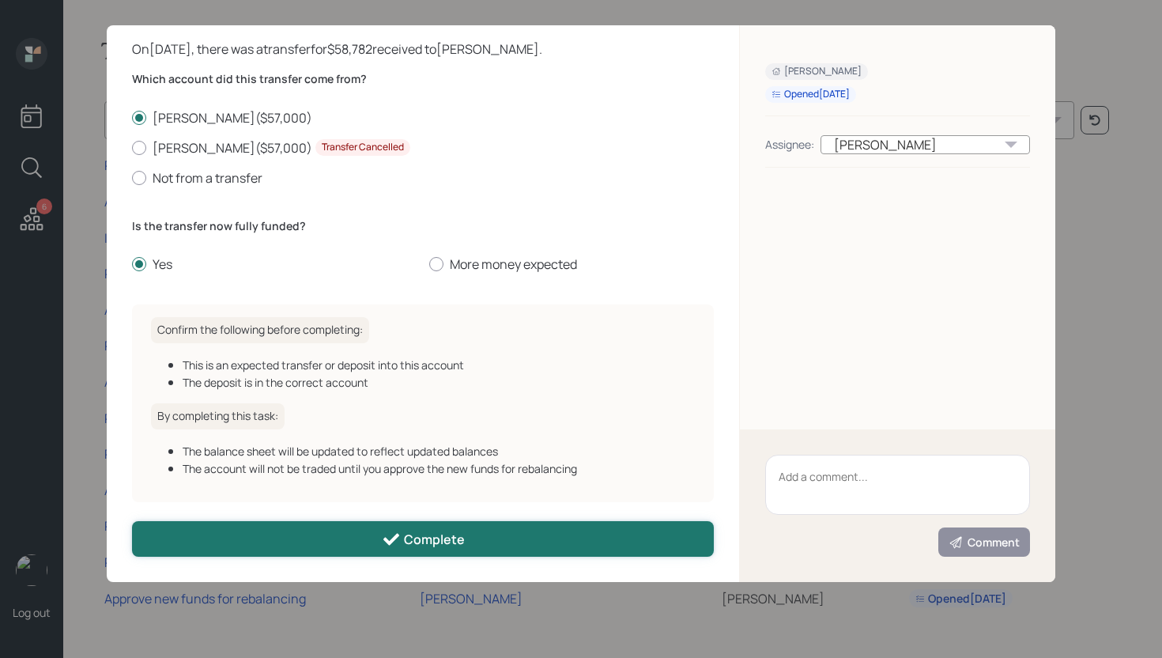
click at [464, 533] on button "Complete" at bounding box center [423, 539] width 582 height 36
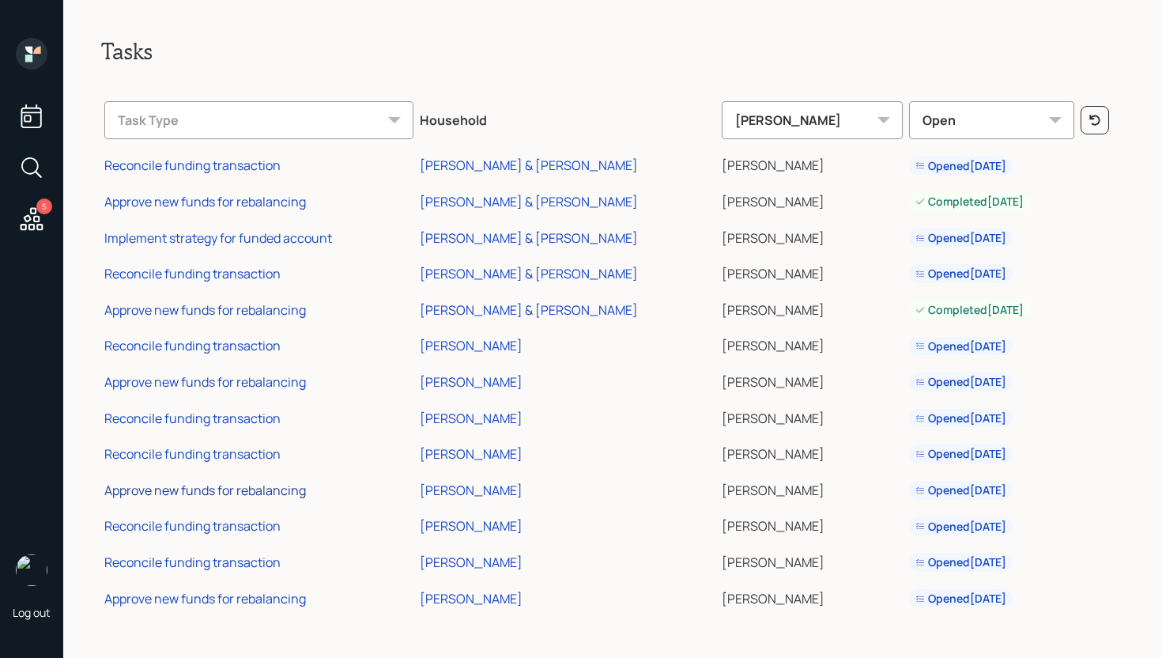
click at [204, 489] on div "Approve new funds for rebalancing" at bounding box center [205, 489] width 202 height 17
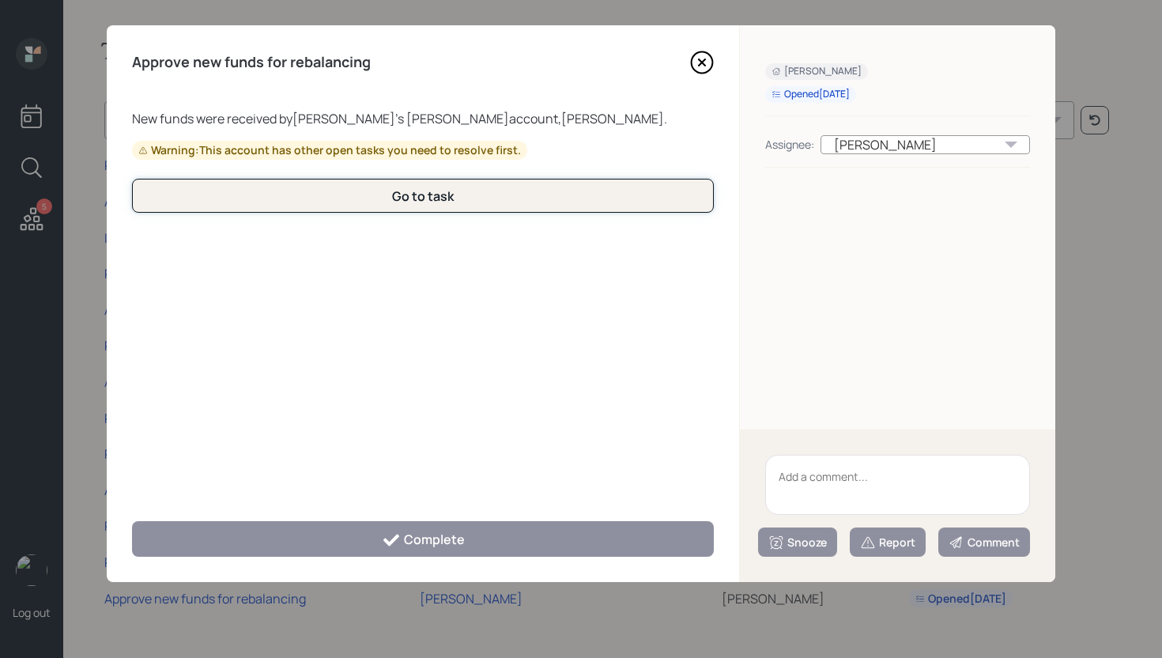
click at [466, 203] on button "Go to task" at bounding box center [423, 196] width 582 height 34
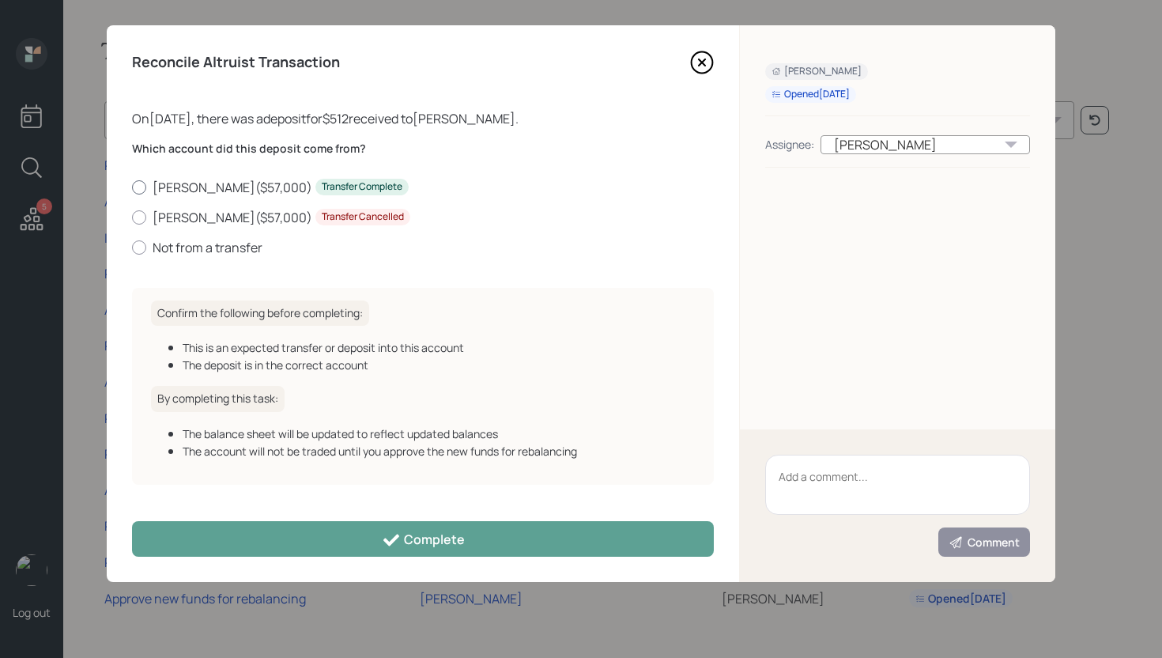
click at [198, 189] on label "Roth IRA ( $57,000 ) Transfer Complete" at bounding box center [423, 187] width 582 height 17
click at [132, 187] on input "Roth IRA ( $57,000 ) Transfer Complete" at bounding box center [131, 187] width 1 height 1
radio input "true"
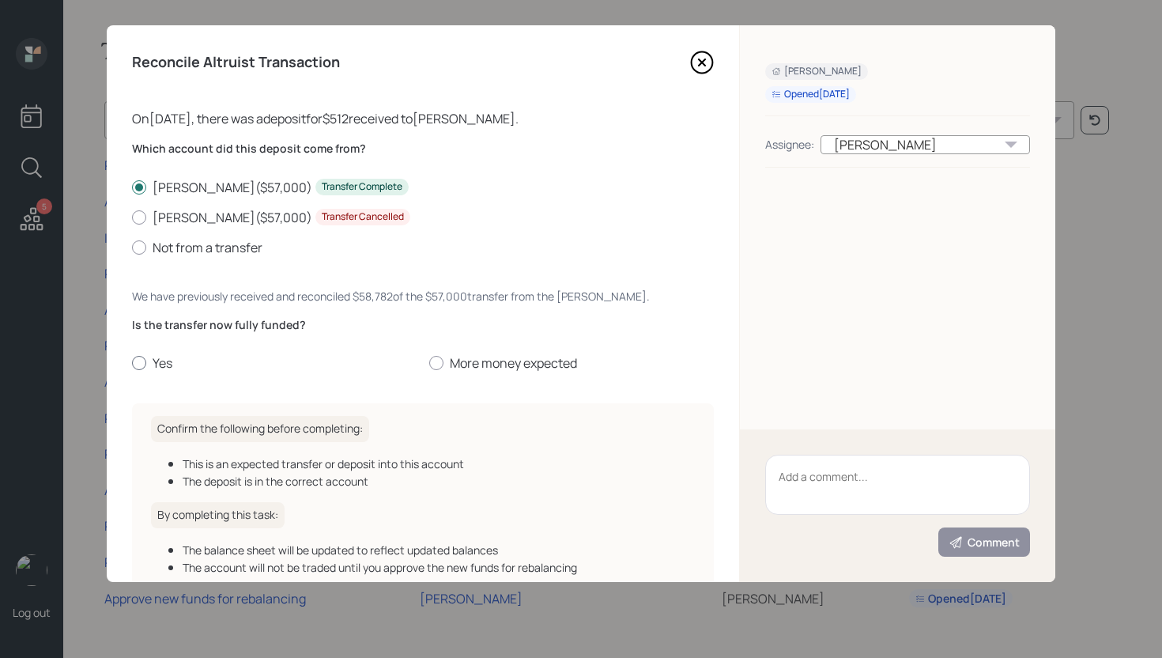
click at [157, 362] on label "Yes" at bounding box center [274, 362] width 285 height 17
click at [132, 363] on input "Yes" at bounding box center [131, 363] width 1 height 1
radio input "true"
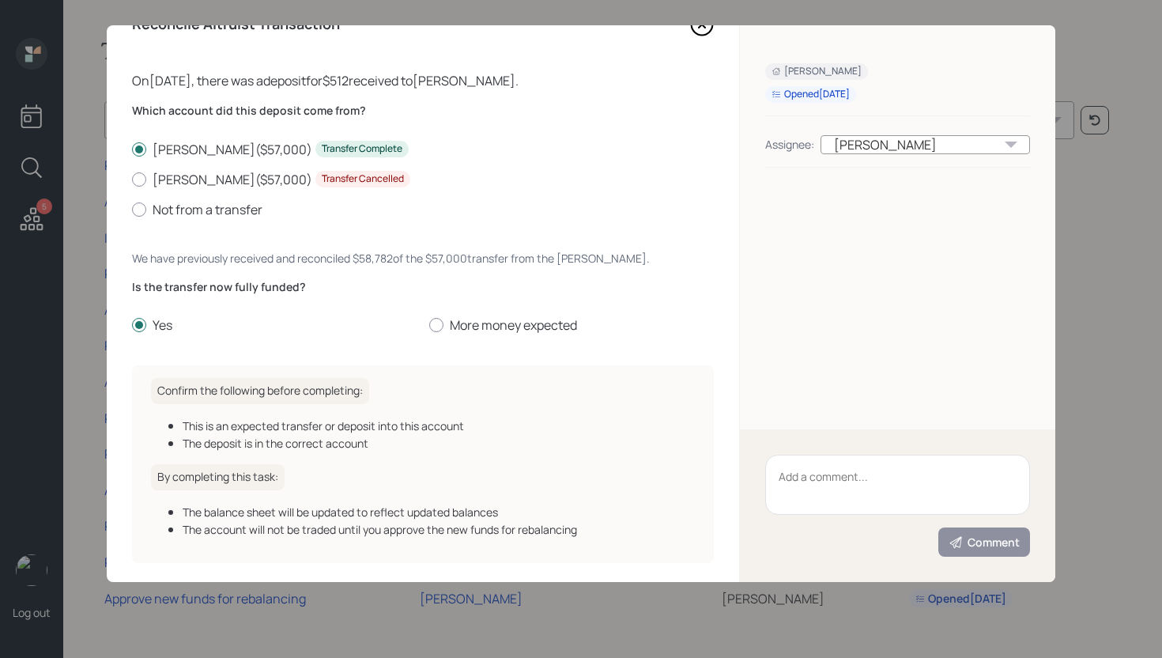
scroll to position [100, 0]
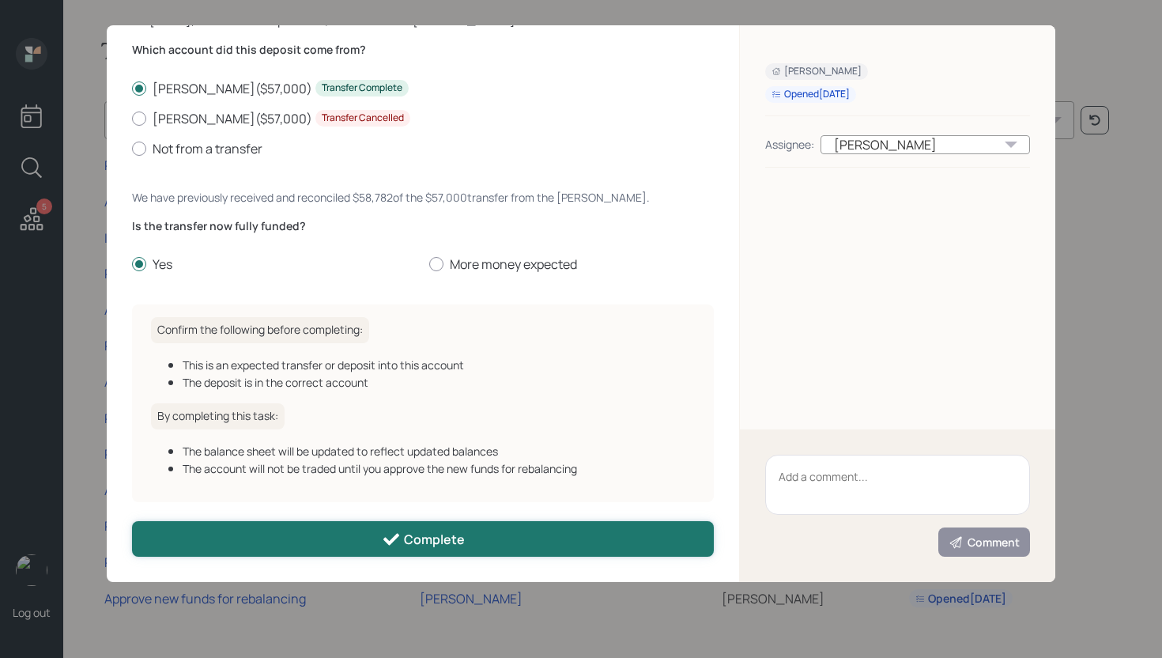
click at [465, 536] on button "Complete" at bounding box center [423, 539] width 582 height 36
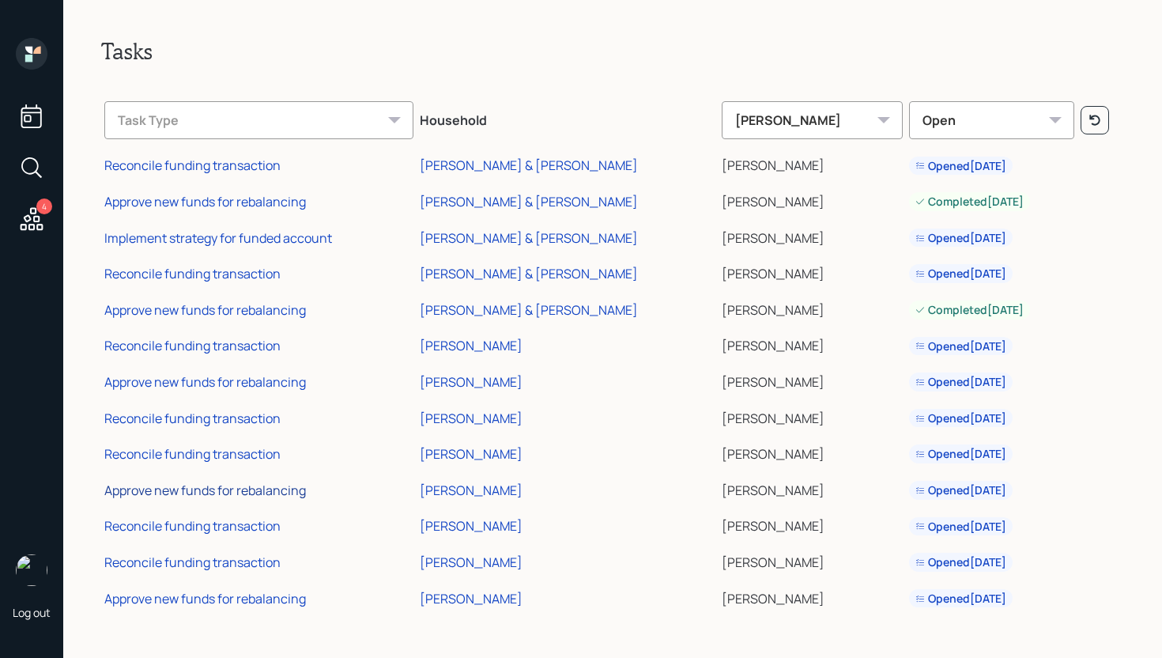
click at [245, 492] on div "Approve new funds for rebalancing" at bounding box center [205, 489] width 202 height 17
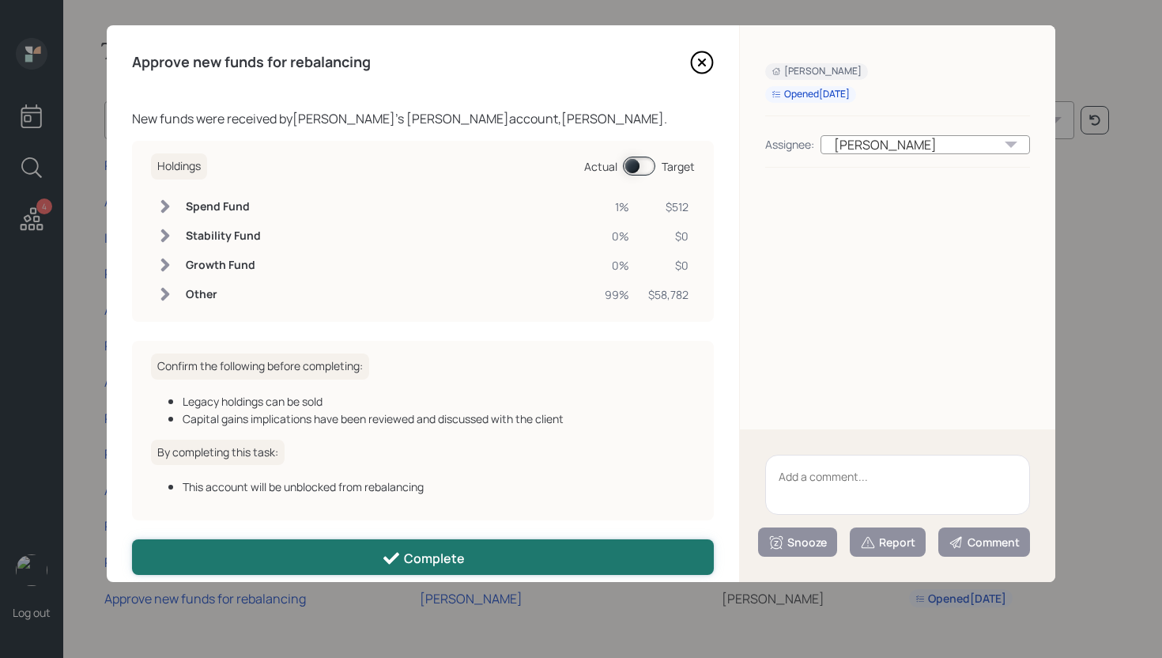
click at [462, 556] on button "Complete" at bounding box center [423, 557] width 582 height 36
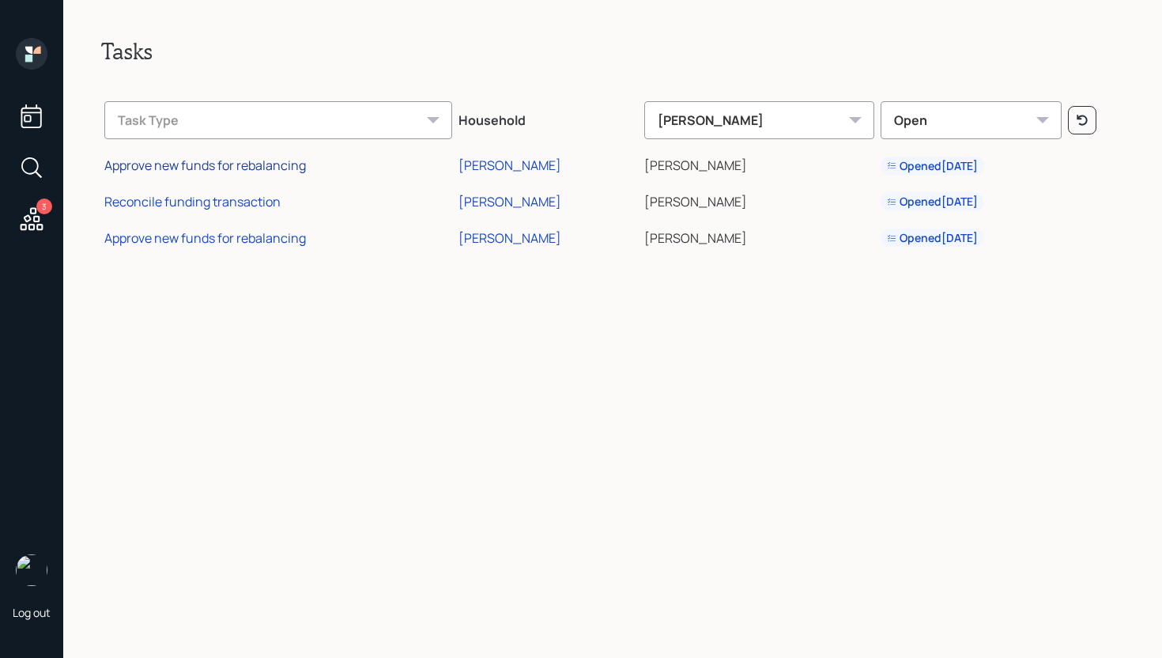
click at [250, 166] on div "Approve new funds for rebalancing" at bounding box center [205, 164] width 202 height 17
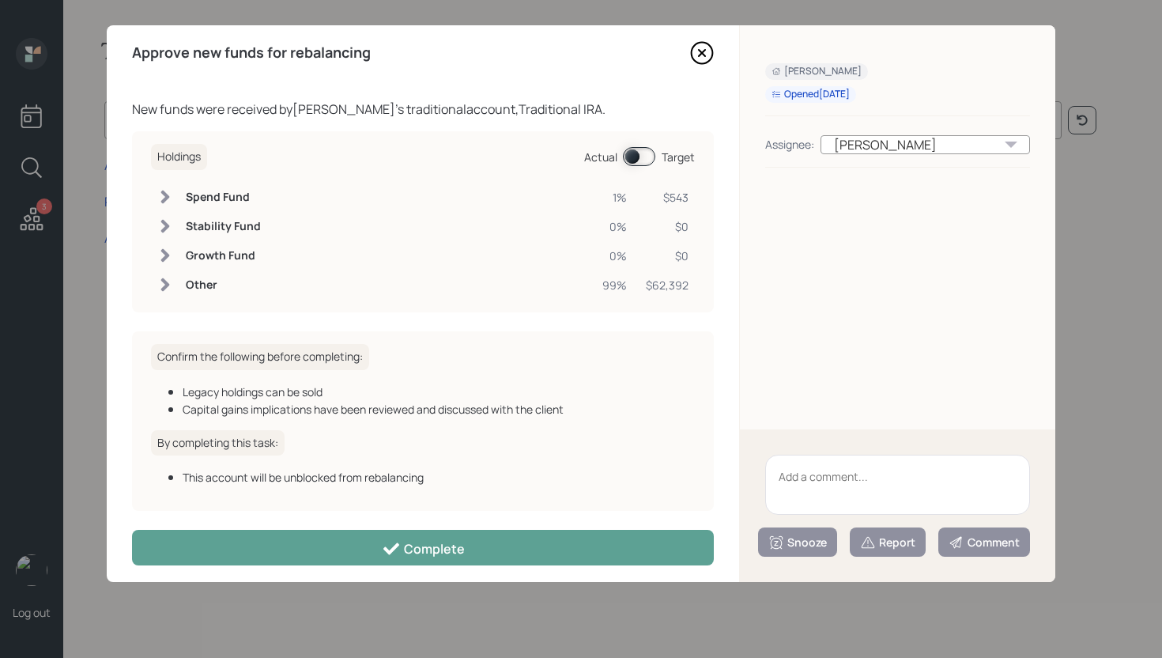
scroll to position [19, 0]
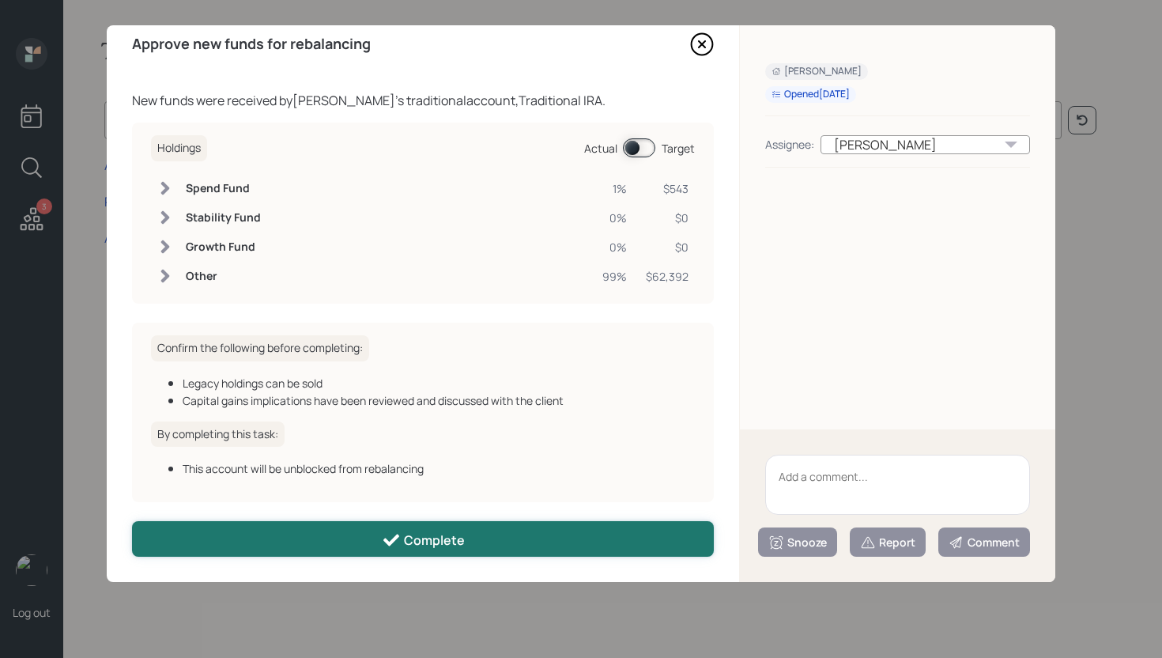
click at [479, 527] on button "Complete" at bounding box center [423, 539] width 582 height 36
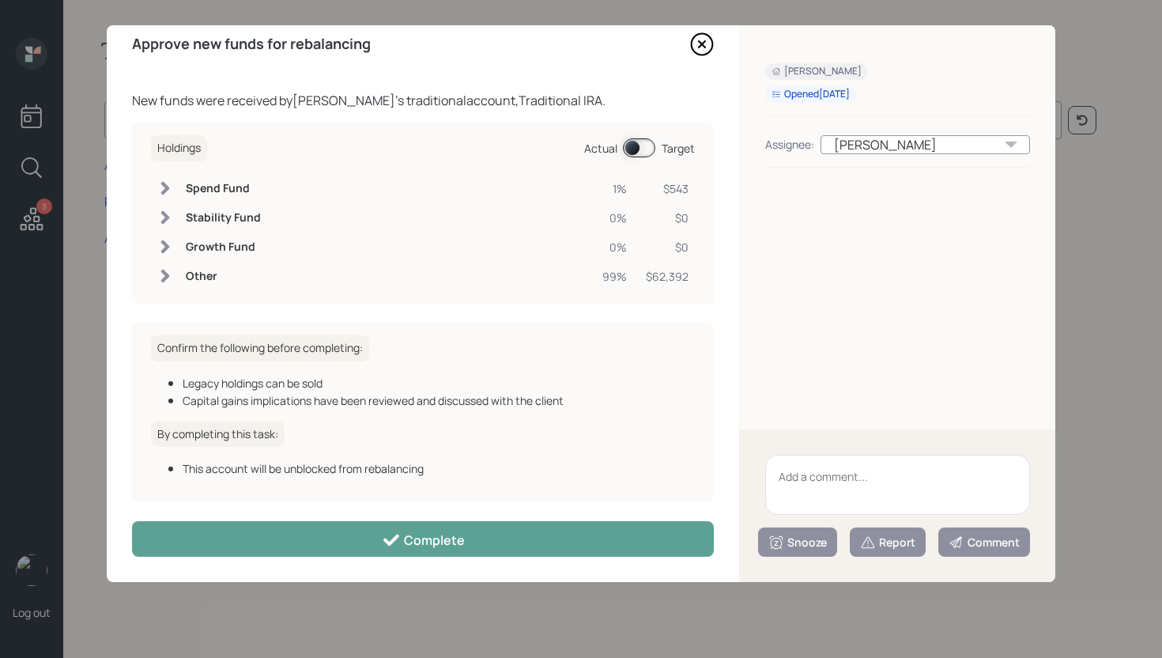
scroll to position [0, 0]
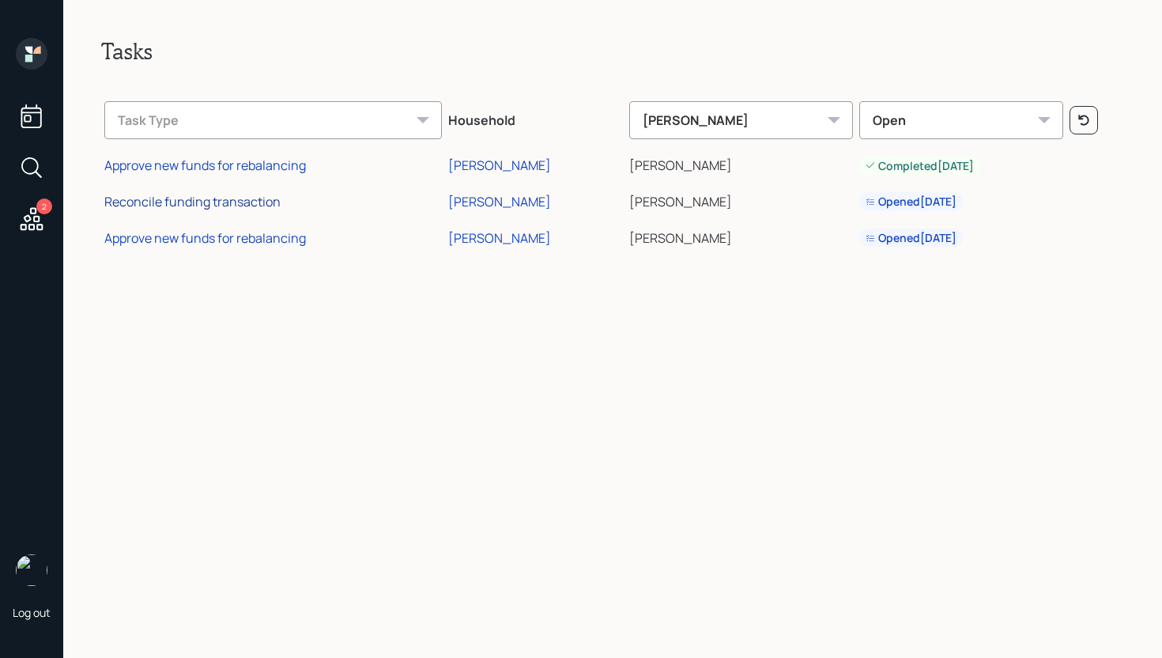
click at [178, 206] on div "Reconcile funding transaction" at bounding box center [192, 201] width 176 height 17
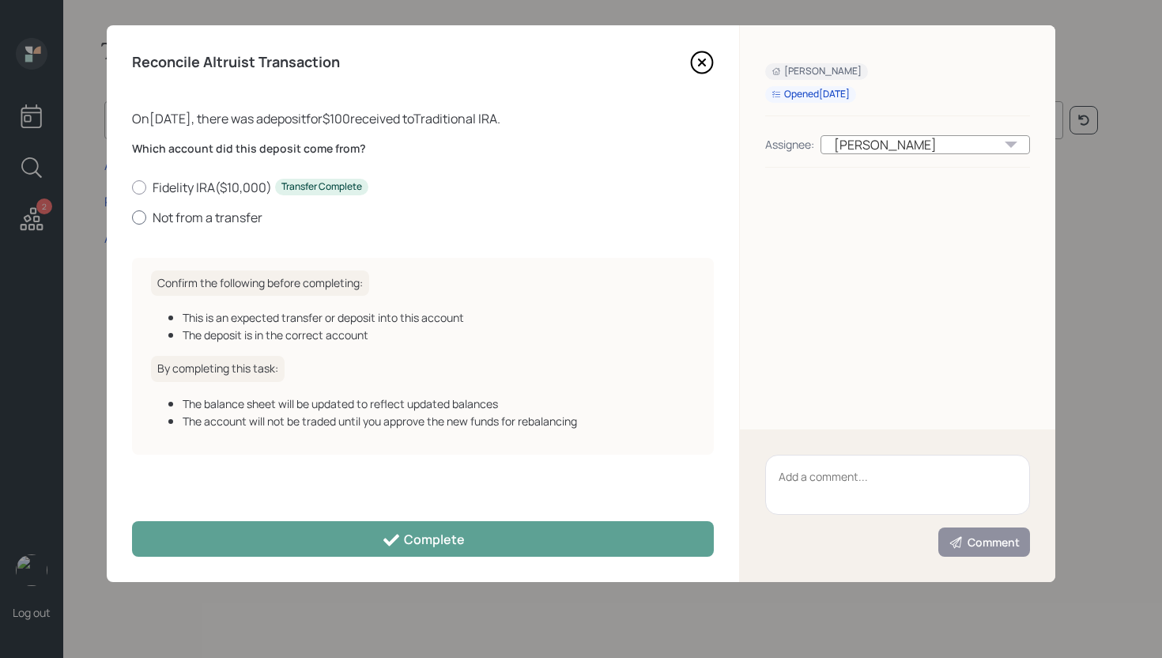
click at [164, 217] on label "Not from a transfer" at bounding box center [423, 217] width 582 height 17
click at [132, 217] on input "Not from a transfer" at bounding box center [131, 217] width 1 height 1
radio input "true"
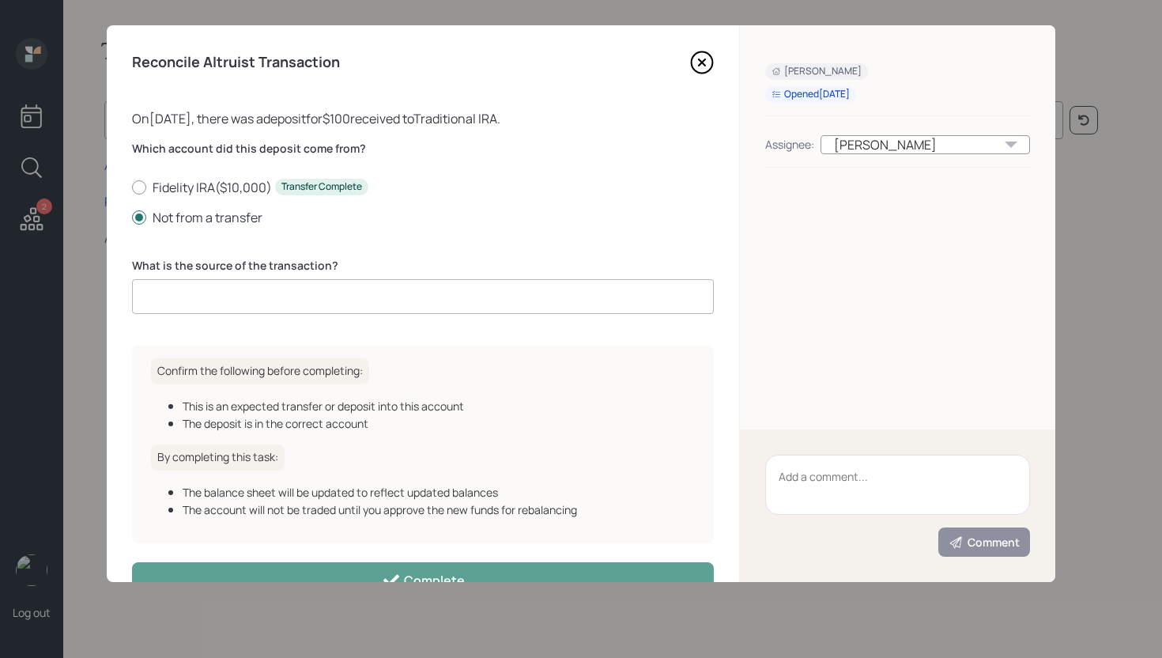
click at [272, 280] on input at bounding box center [423, 296] width 582 height 35
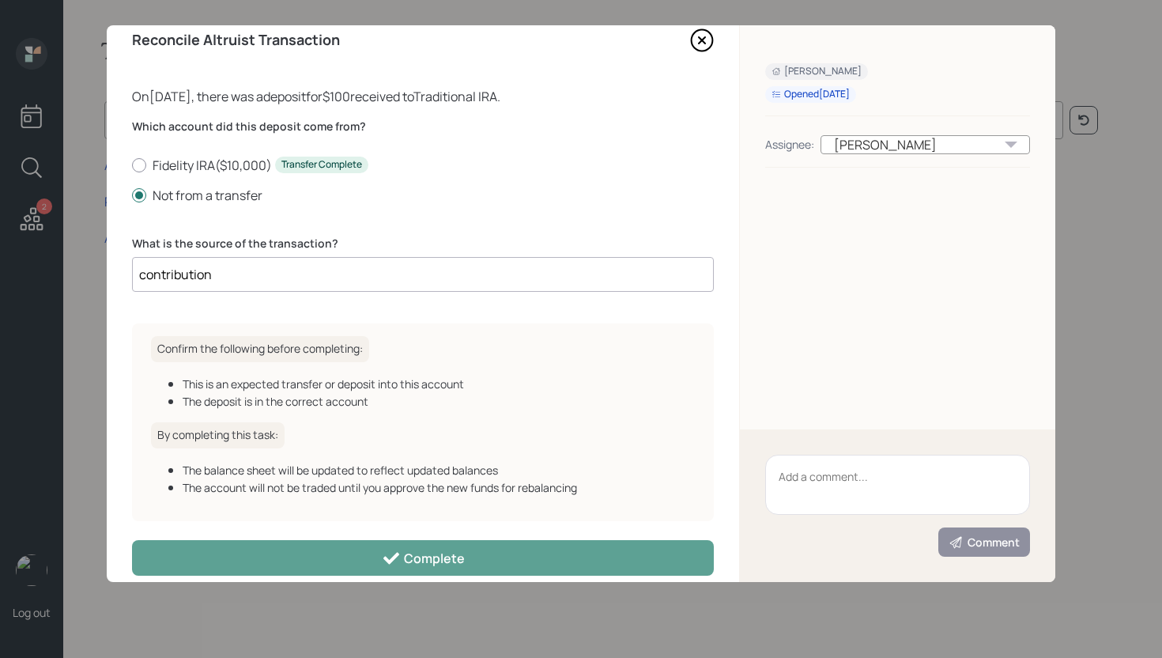
scroll to position [42, 0]
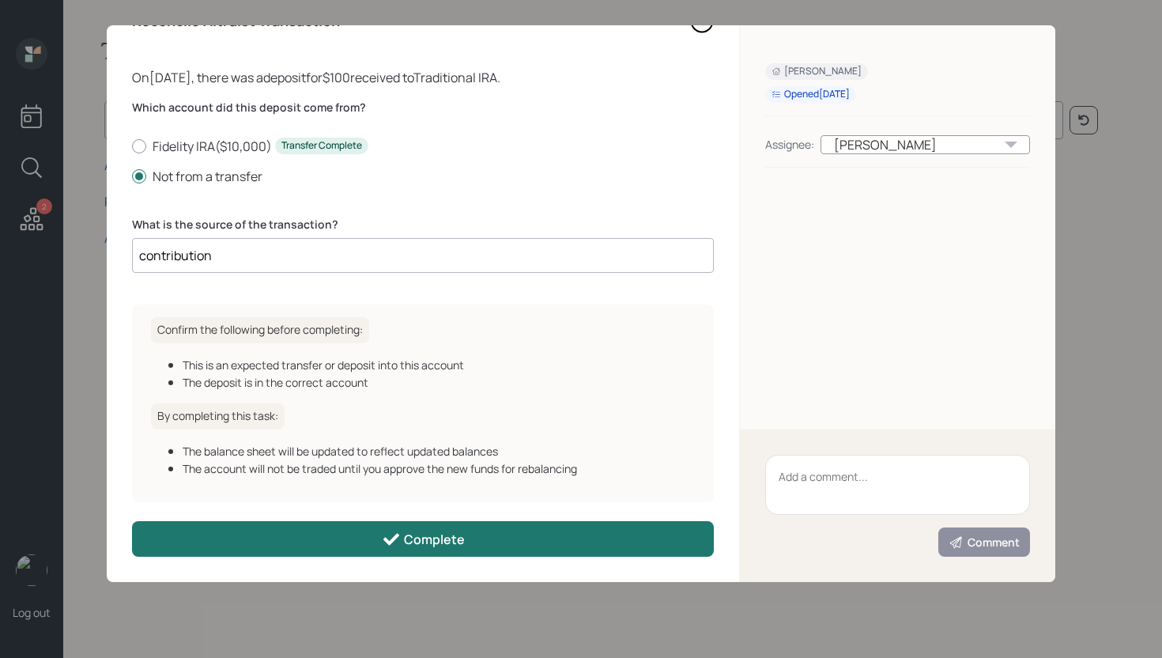
type input "contribution"
click at [490, 537] on button "Complete" at bounding box center [423, 539] width 582 height 36
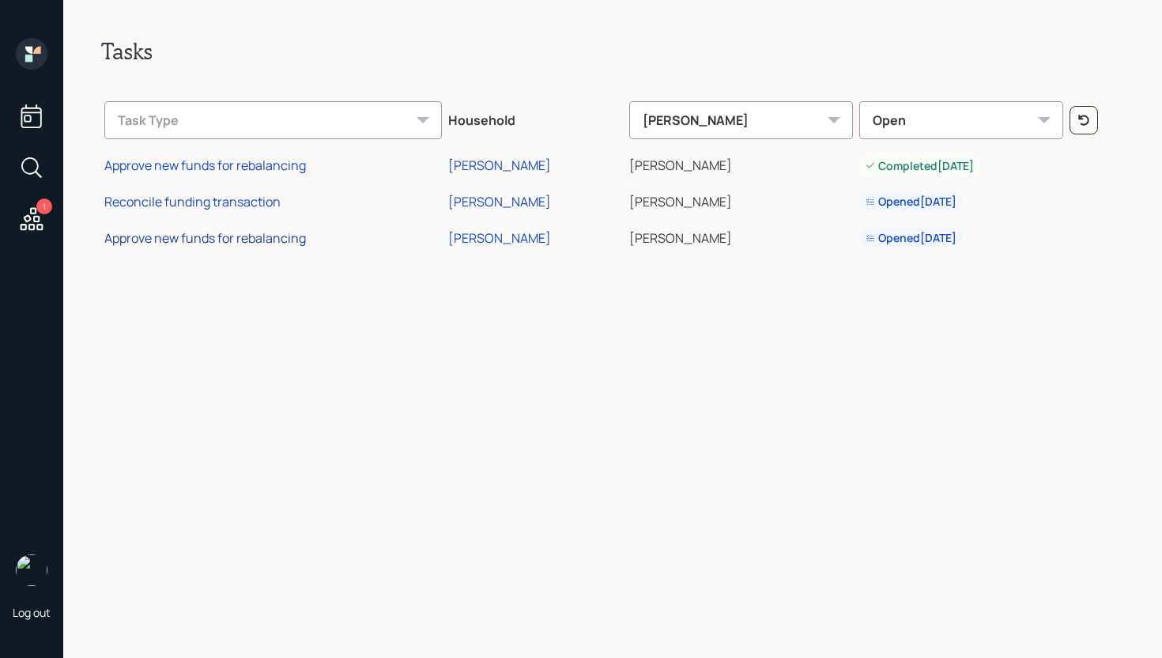
click at [235, 236] on div "Approve new funds for rebalancing" at bounding box center [205, 237] width 202 height 17
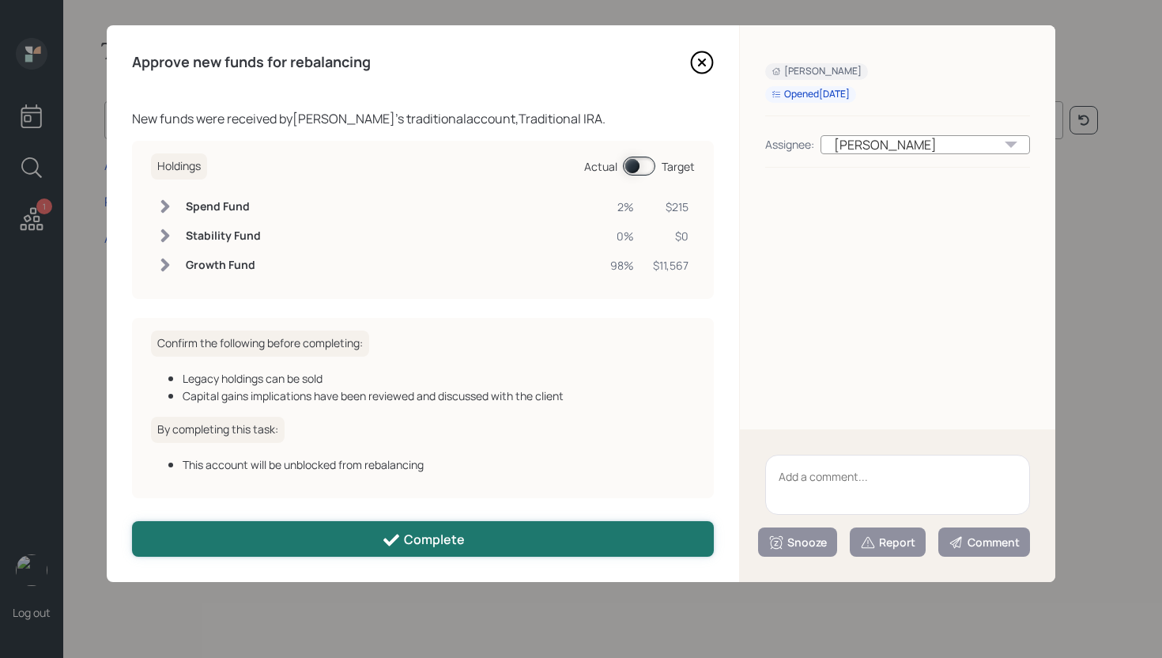
click at [394, 540] on icon at bounding box center [391, 539] width 19 height 19
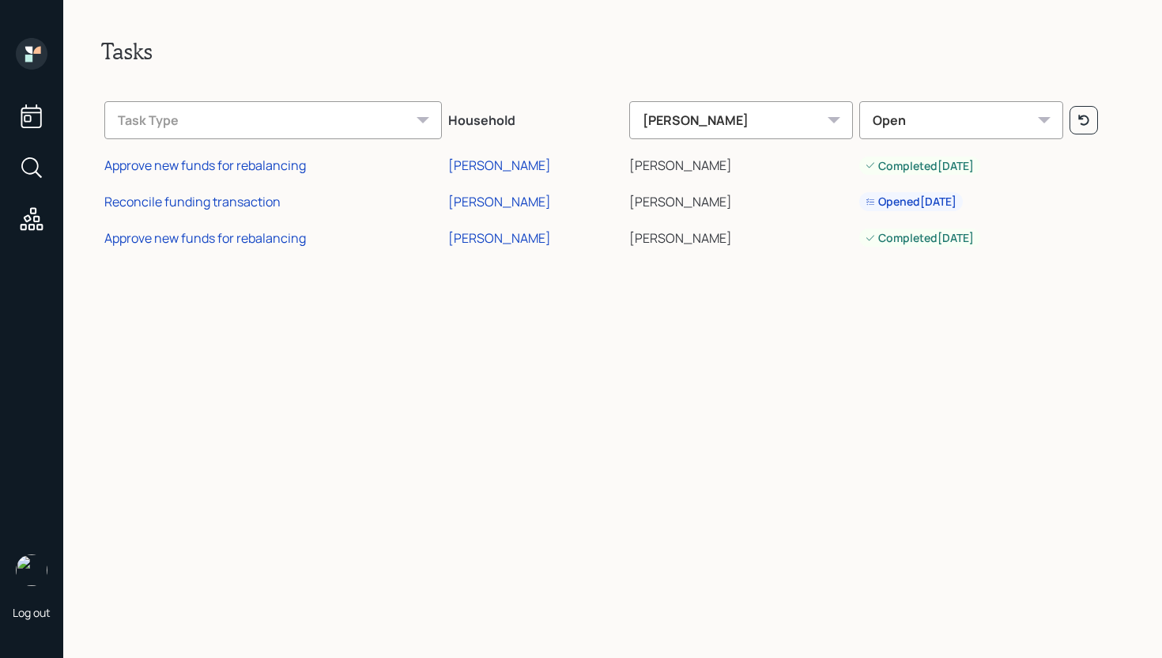
click at [41, 56] on icon at bounding box center [32, 54] width 32 height 32
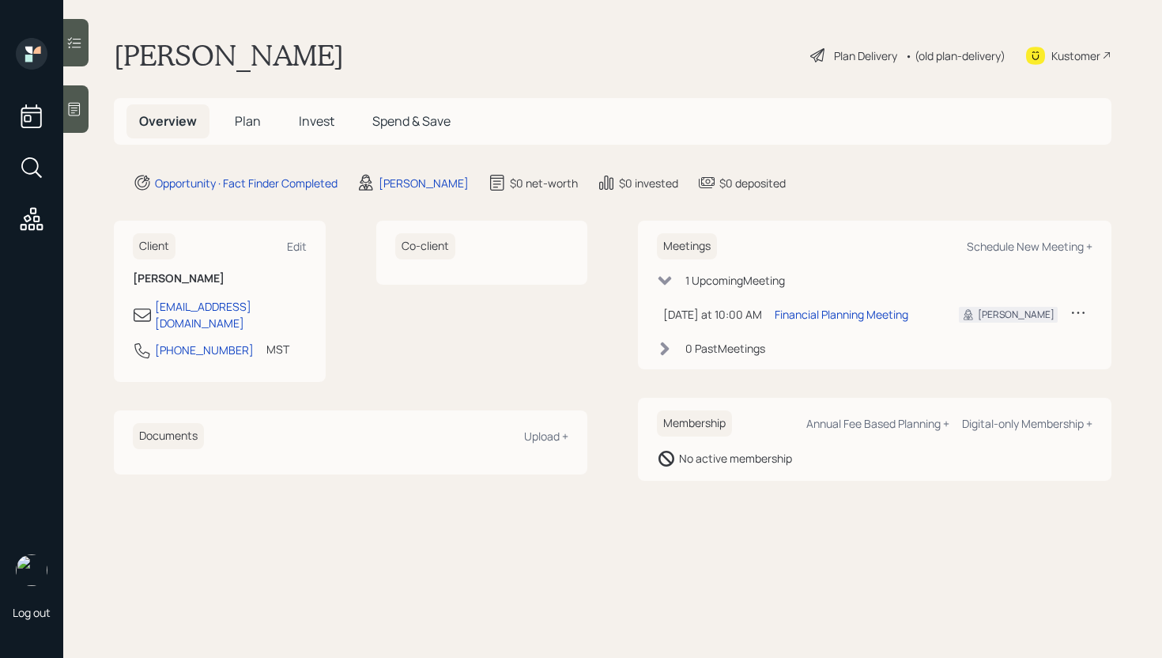
click at [253, 127] on span "Plan" at bounding box center [248, 120] width 26 height 17
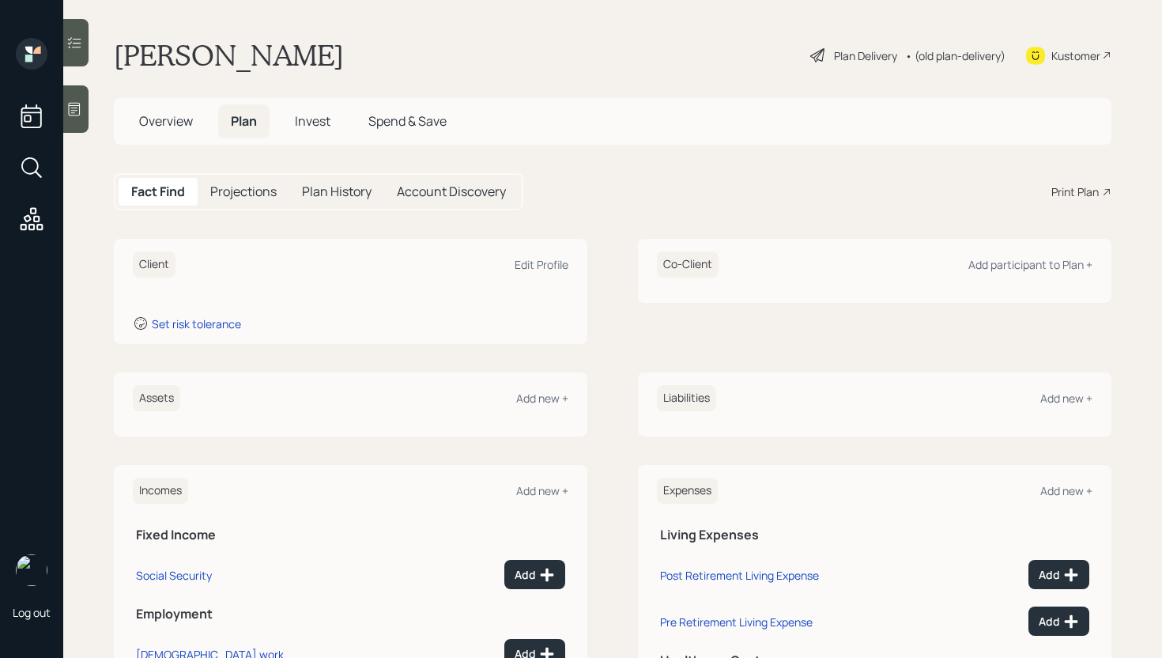
click at [86, 110] on div at bounding box center [75, 108] width 25 height 47
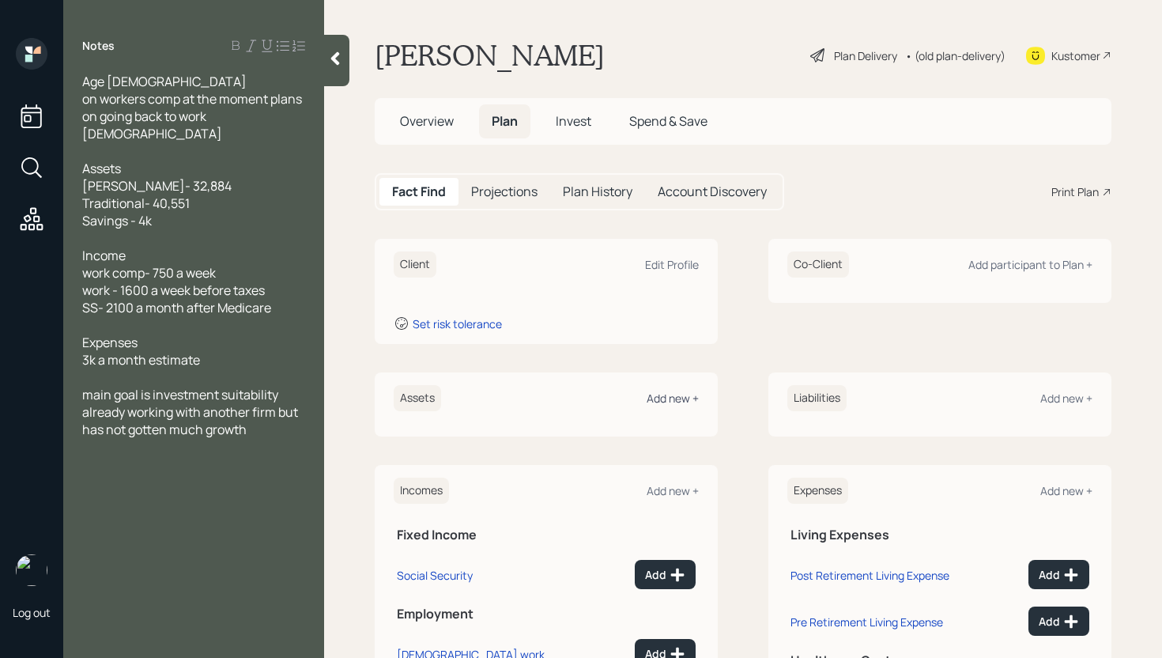
click at [678, 398] on div "Add new +" at bounding box center [673, 397] width 52 height 15
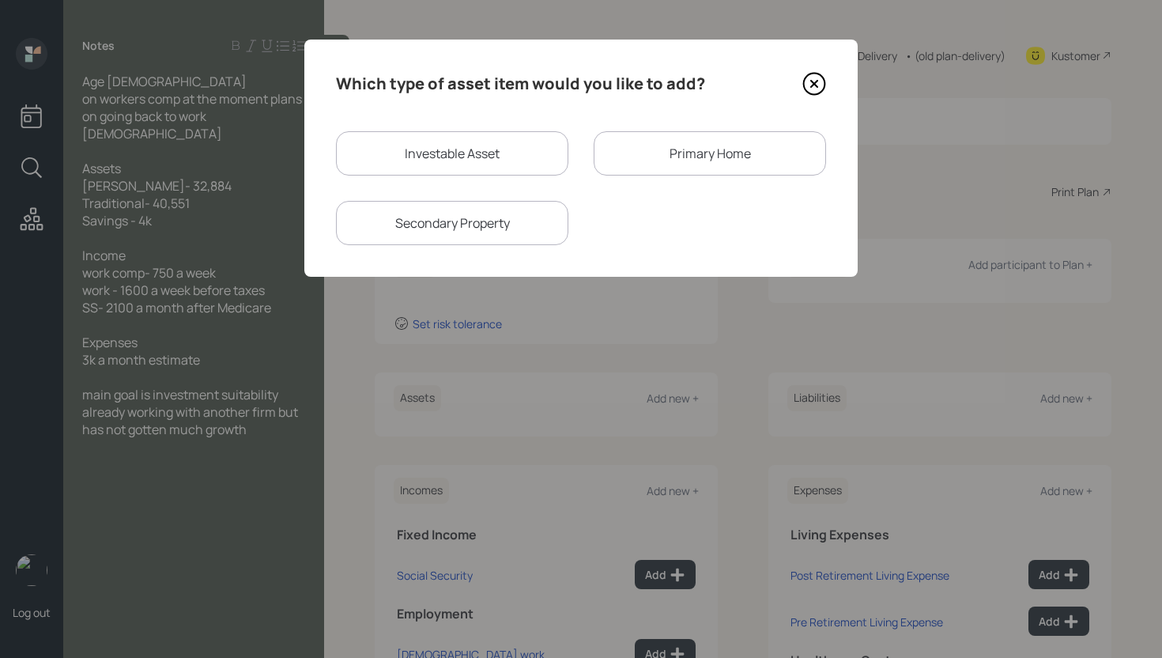
click at [493, 154] on div "Investable Asset" at bounding box center [452, 153] width 232 height 44
select select "taxable"
select select "balanced"
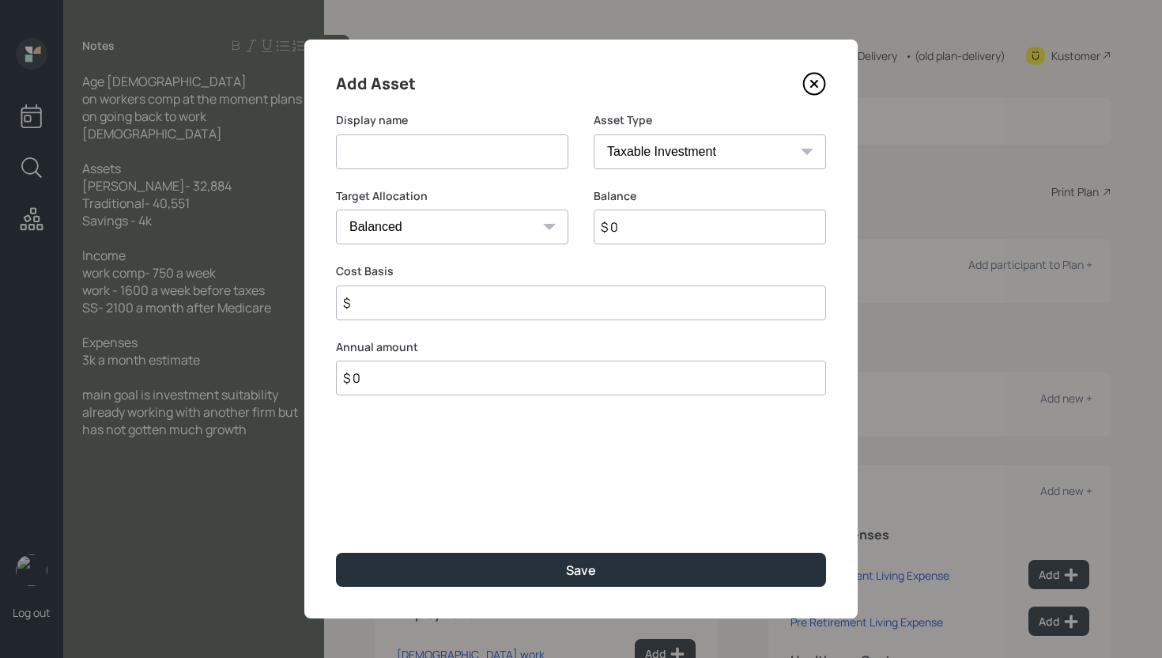
click at [485, 162] on input at bounding box center [452, 151] width 232 height 35
type input "Roth IRA"
click at [703, 164] on select "SEP IRA IRA Roth IRA 401(k) Roth 401(k) 403(b) Roth 403(b) 457(b) Roth 457(b) H…" at bounding box center [710, 151] width 232 height 35
select select "roth_ira"
click at [594, 134] on select "SEP IRA IRA Roth IRA 401(k) Roth 401(k) 403(b) Roth 403(b) 457(b) Roth 457(b) H…" at bounding box center [710, 151] width 232 height 35
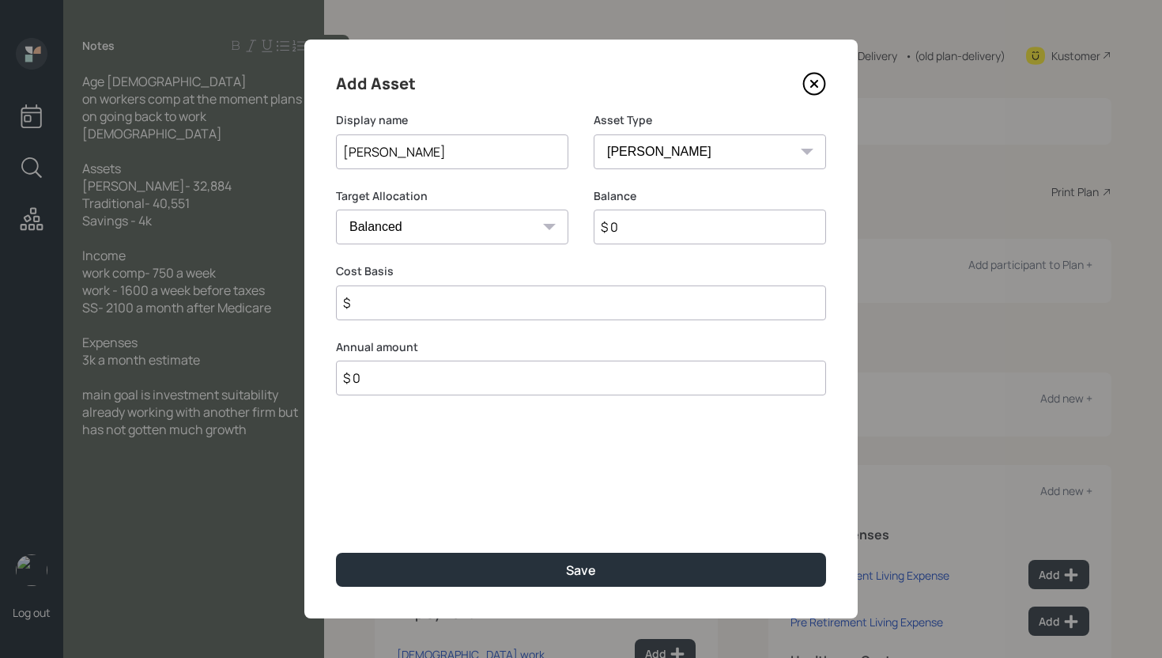
type input "$"
click at [674, 223] on input "$ 0" at bounding box center [710, 226] width 232 height 35
click at [674, 225] on input "$ 0" at bounding box center [710, 226] width 232 height 35
click at [336, 552] on button "Save" at bounding box center [581, 569] width 490 height 34
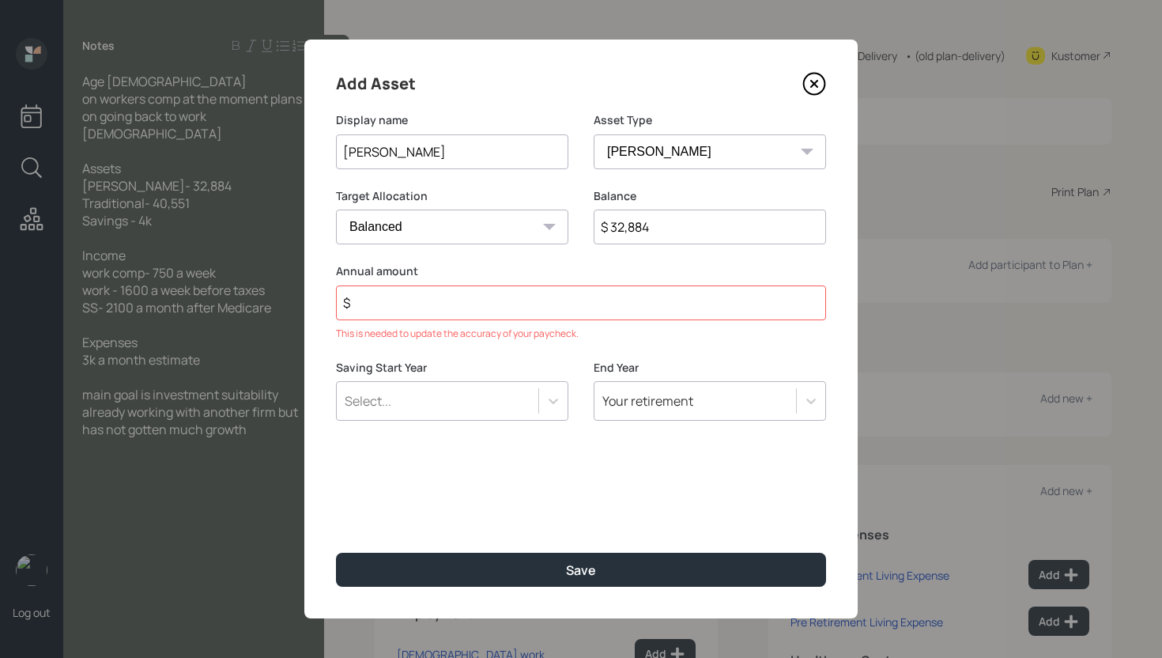
type input "$ 32,884"
type input "$ 0"
click at [336, 552] on button "Save" at bounding box center [581, 569] width 490 height 34
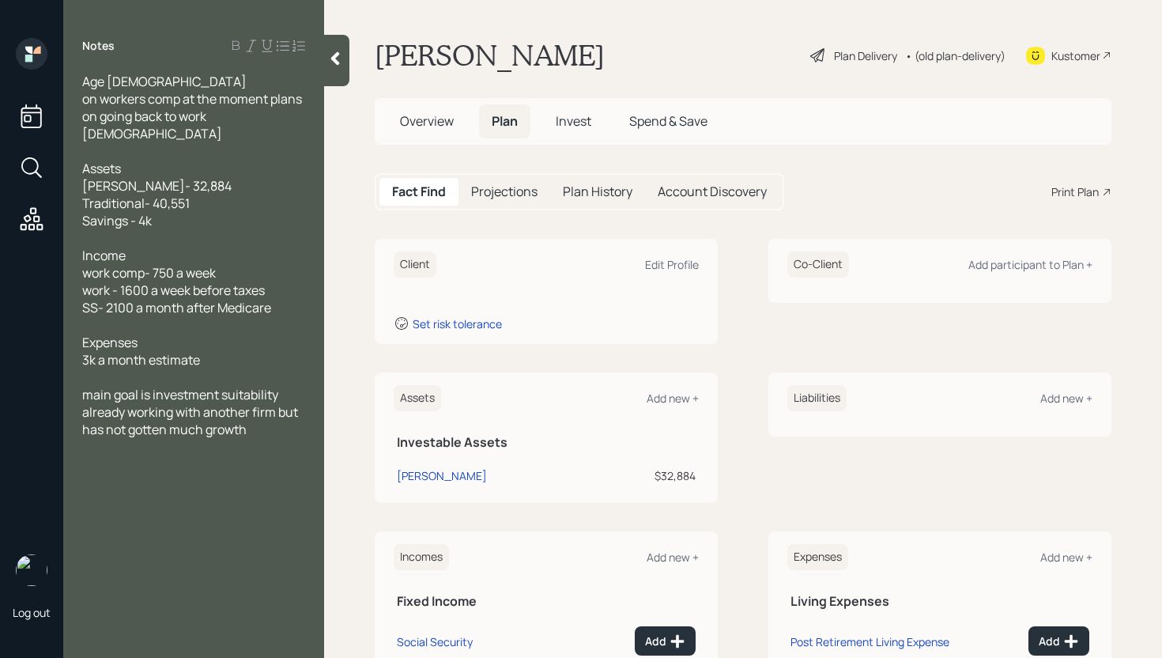
click at [667, 383] on div "Assets Add new + Investable Assets Roth IRA $32,884" at bounding box center [546, 437] width 343 height 130
click at [678, 398] on div "Add new +" at bounding box center [673, 397] width 52 height 15
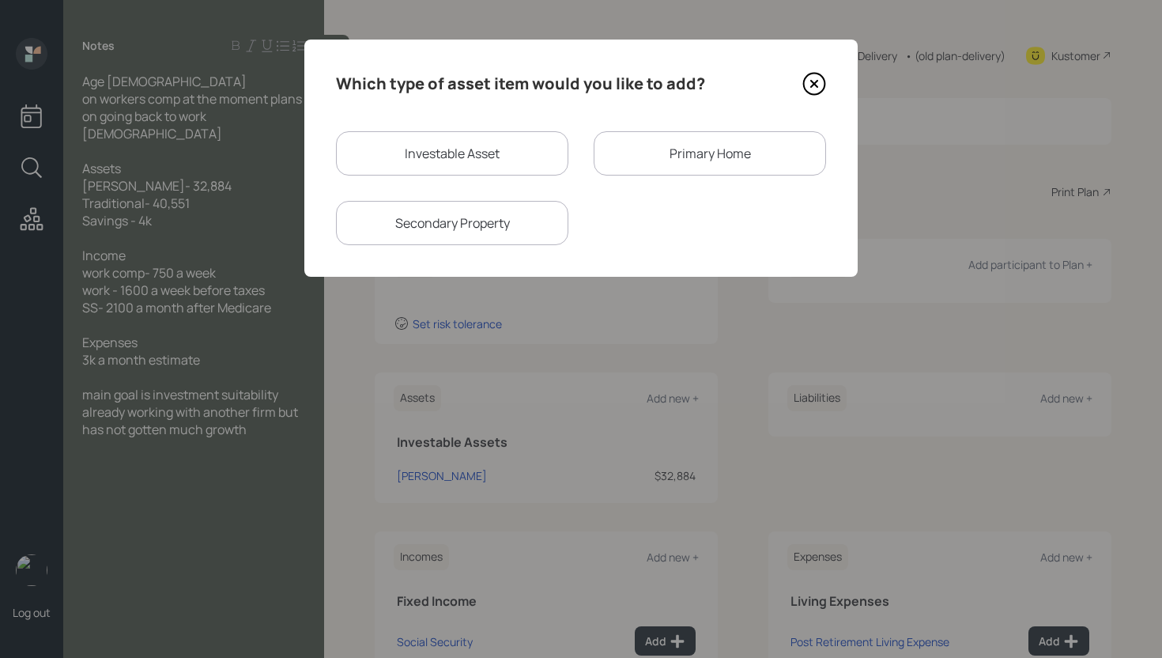
click at [499, 157] on div "Investable Asset" at bounding box center [452, 153] width 232 height 44
select select "taxable"
select select "balanced"
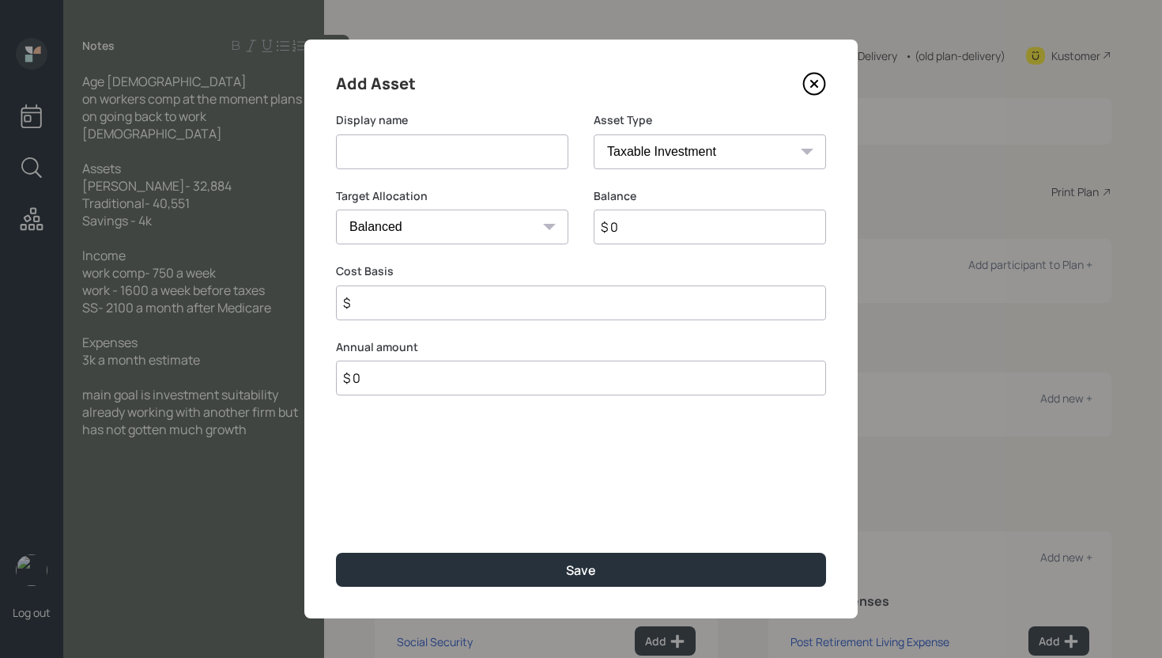
click at [484, 149] on input at bounding box center [452, 151] width 232 height 35
type input "Traditional IRA"
click at [658, 151] on select "SEP IRA IRA Roth IRA 401(k) Roth 401(k) 403(b) Roth 403(b) 457(b) Roth 457(b) H…" at bounding box center [710, 151] width 232 height 35
select select "ira"
click at [594, 134] on select "SEP IRA IRA Roth IRA 401(k) Roth 401(k) 403(b) Roth 403(b) 457(b) Roth 457(b) H…" at bounding box center [710, 151] width 232 height 35
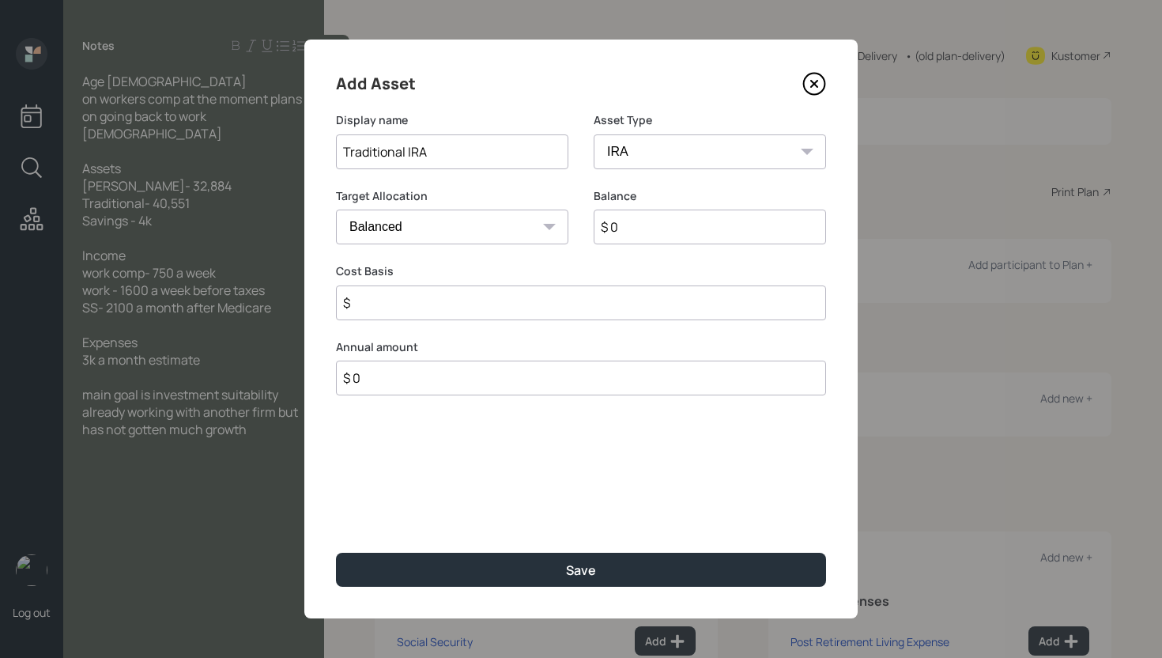
type input "$"
click at [685, 221] on input "$ 0" at bounding box center [710, 226] width 232 height 35
type input "$ 40,551"
click at [487, 307] on input "$" at bounding box center [581, 302] width 490 height 35
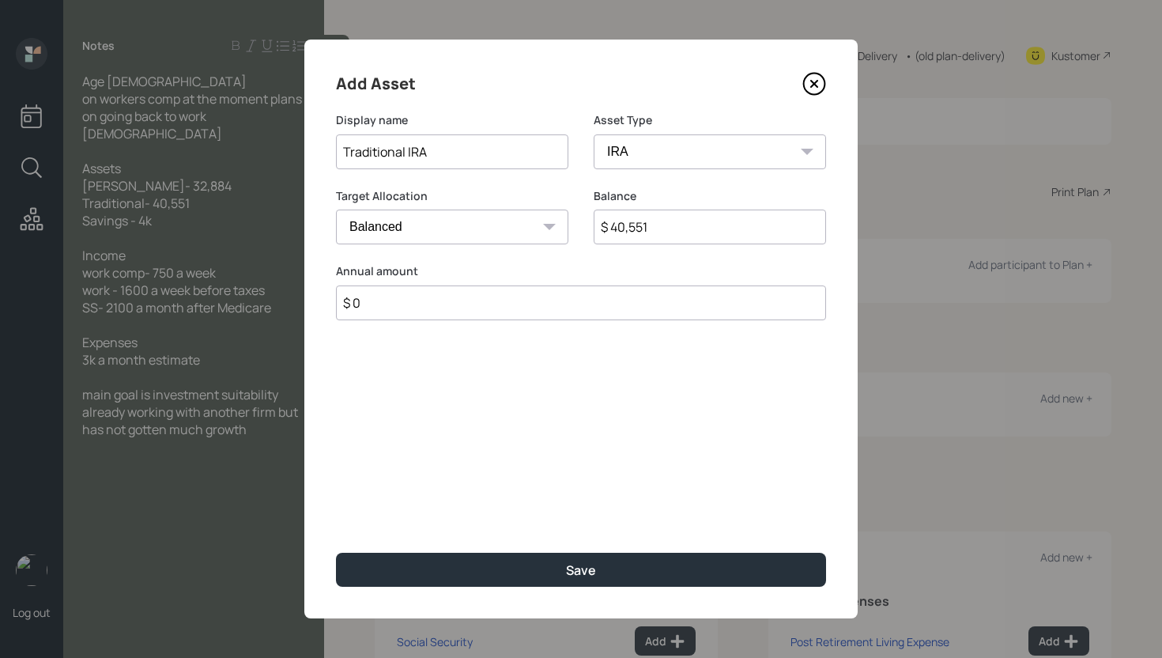
type input "$ 0"
click at [336, 552] on button "Save" at bounding box center [581, 569] width 490 height 34
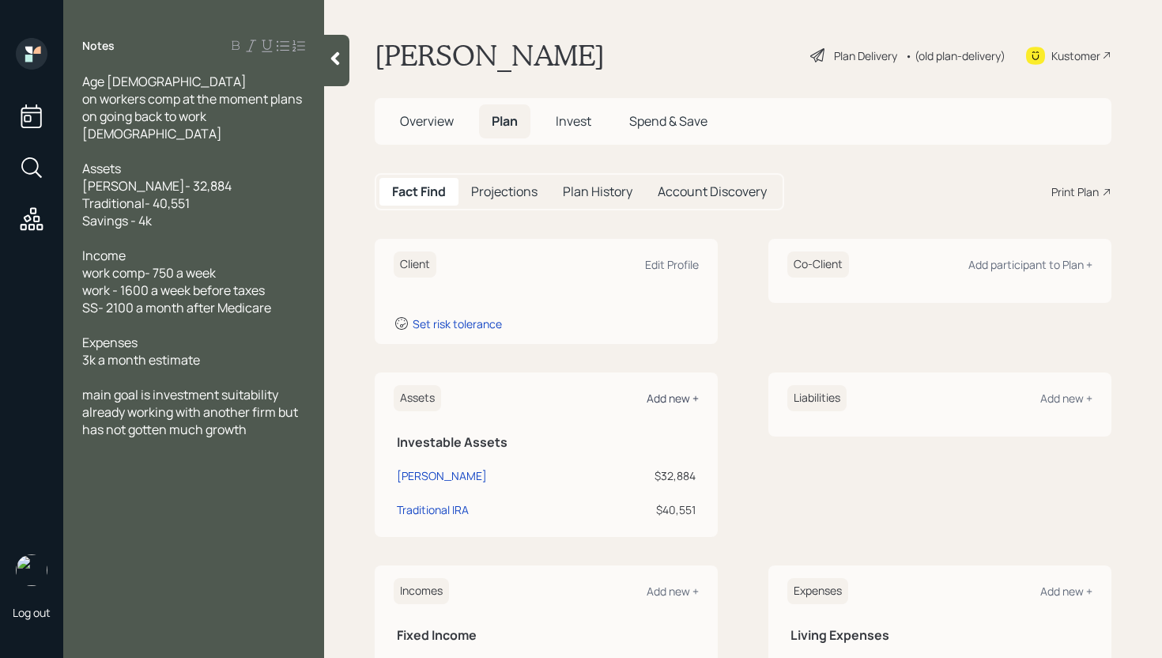
click at [663, 395] on div "Add new +" at bounding box center [673, 397] width 52 height 15
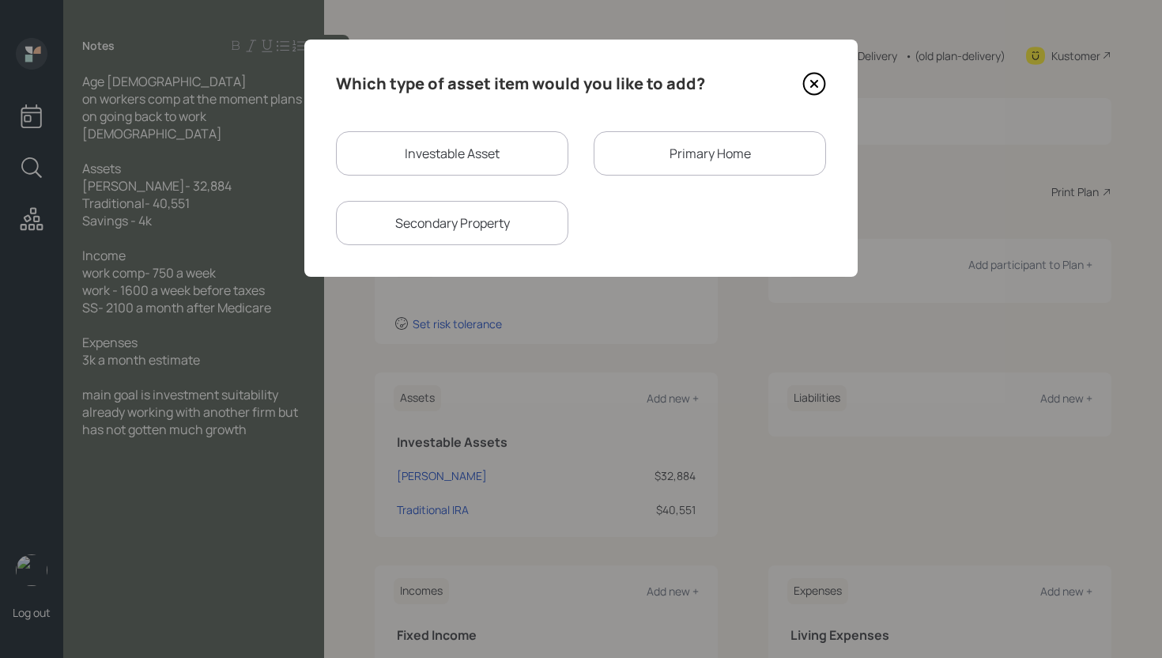
click at [494, 147] on div "Investable Asset" at bounding box center [452, 153] width 232 height 44
select select "taxable"
select select "balanced"
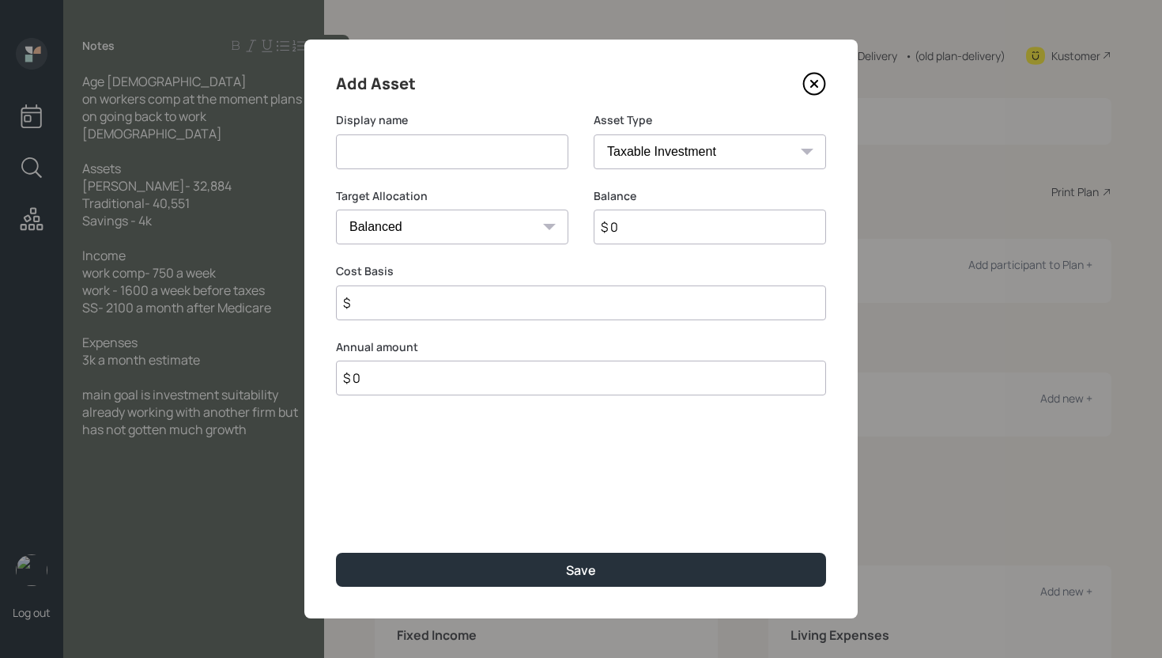
click at [494, 147] on input at bounding box center [452, 151] width 232 height 35
type input "Savings"
click at [699, 149] on select "SEP IRA IRA Roth IRA 401(k) Roth 401(k) 403(b) Roth 403(b) 457(b) Roth 457(b) H…" at bounding box center [710, 151] width 232 height 35
select select "emergency_fund"
click at [594, 134] on select "SEP IRA IRA Roth IRA 401(k) Roth 401(k) 403(b) Roth 403(b) 457(b) Roth 457(b) H…" at bounding box center [710, 151] width 232 height 35
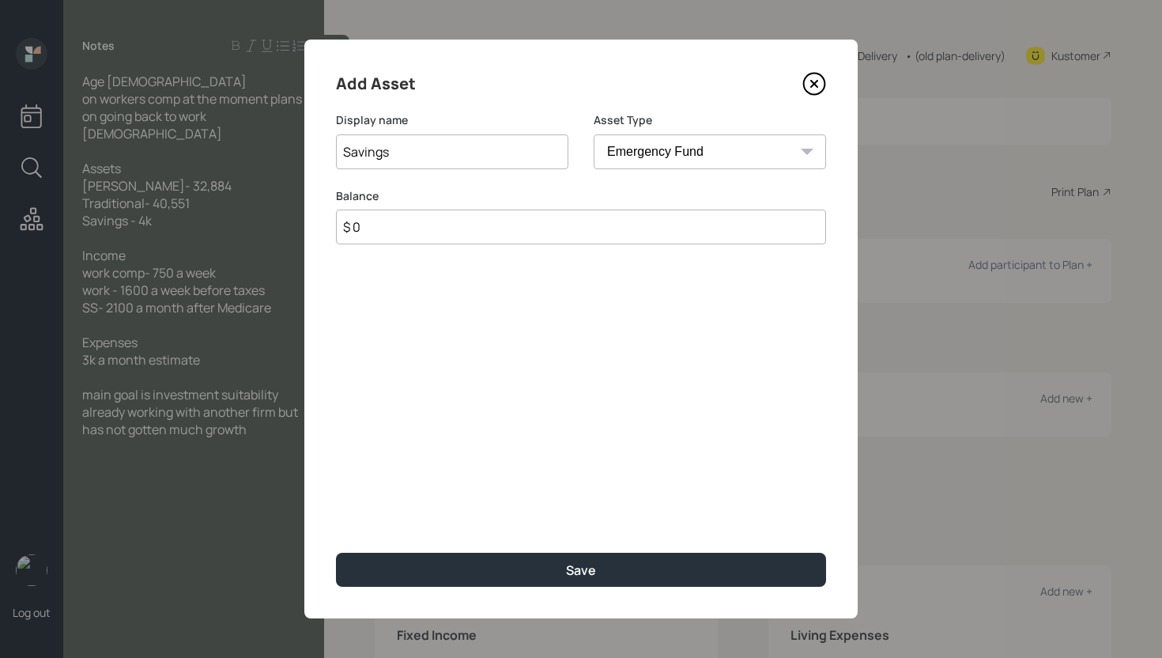
click at [659, 228] on input "$ 0" at bounding box center [581, 226] width 490 height 35
type input "$ 4,000"
click at [336, 552] on button "Save" at bounding box center [581, 569] width 490 height 34
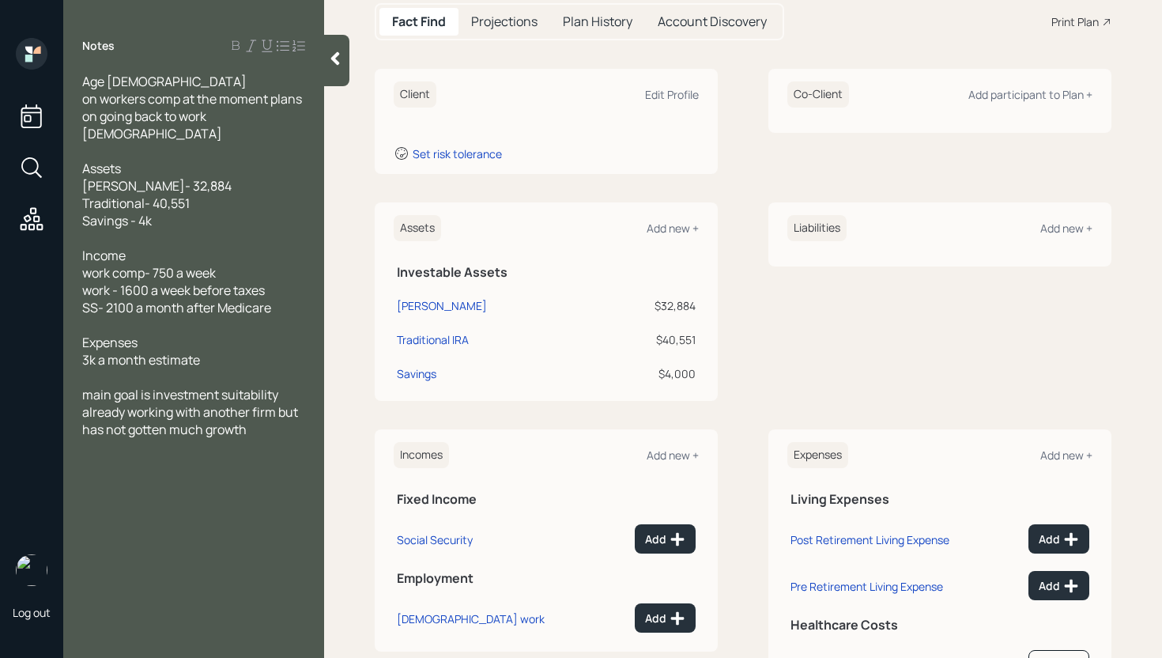
scroll to position [248, 0]
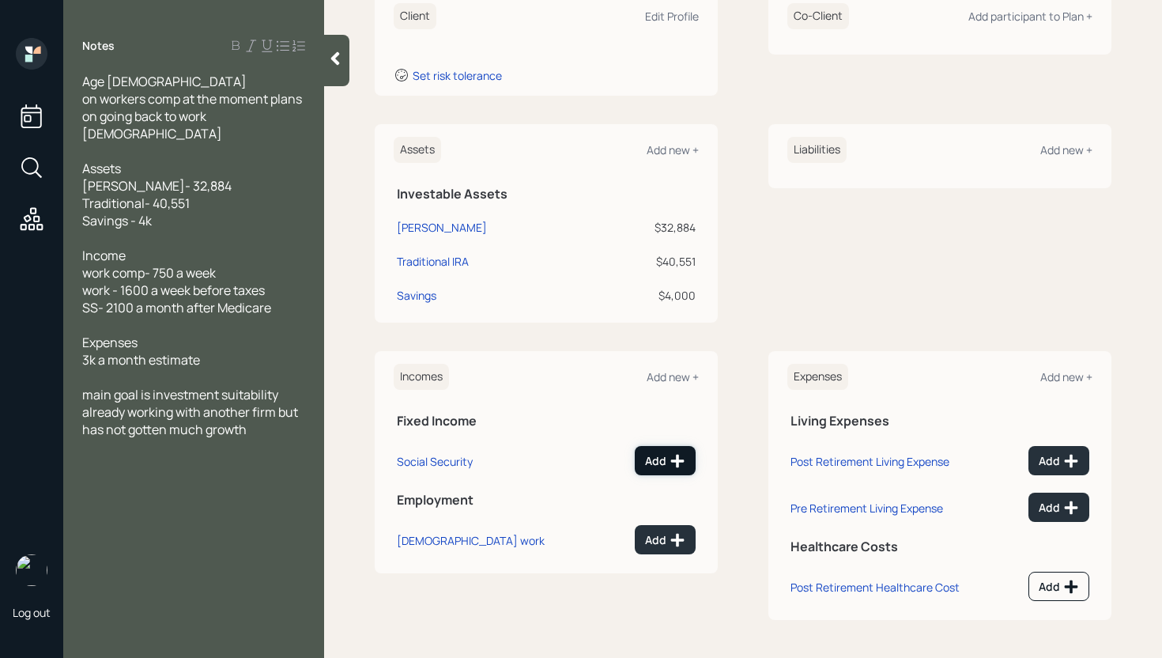
click at [671, 466] on icon at bounding box center [677, 460] width 13 height 13
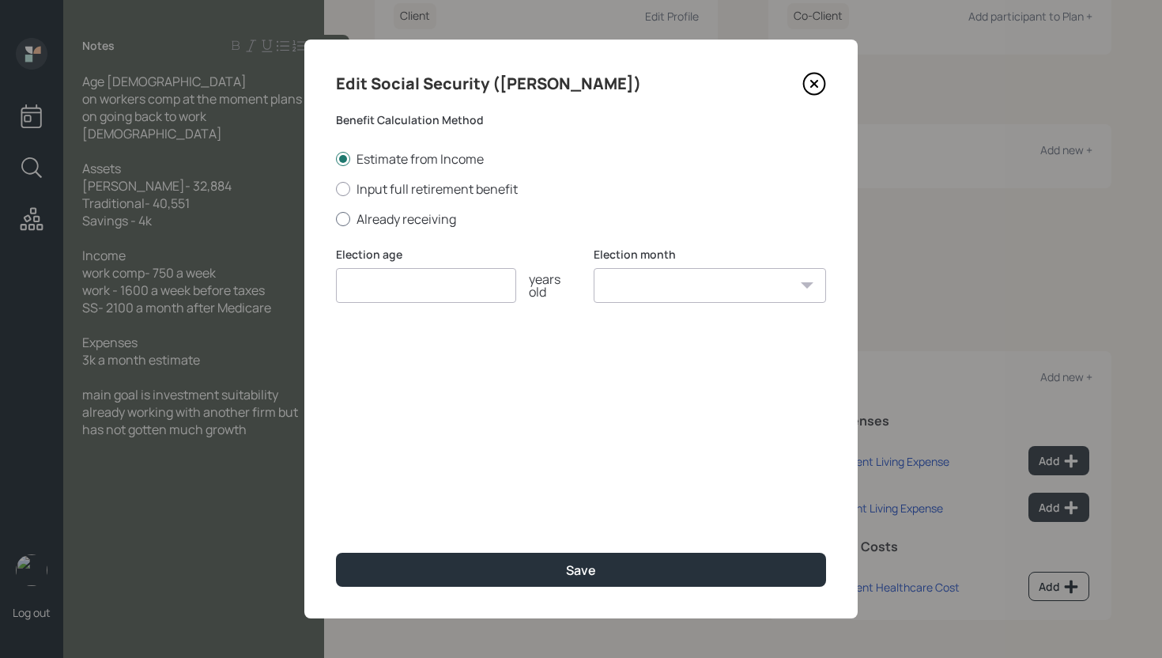
click at [454, 217] on label "Already receiving" at bounding box center [581, 218] width 490 height 17
click at [336, 218] on input "Already receiving" at bounding box center [335, 218] width 1 height 1
radio input "true"
click at [440, 288] on input "number" at bounding box center [426, 285] width 180 height 35
type input "65"
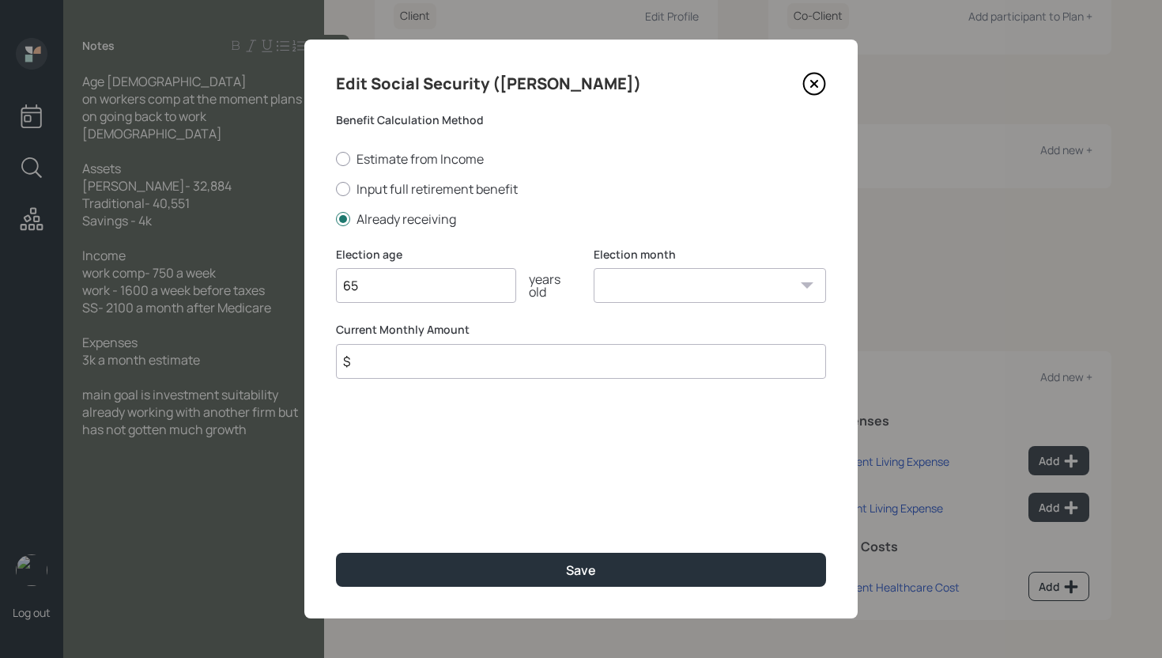
select select "1"
click at [594, 268] on select "January February March April May June July August September October November De…" at bounding box center [710, 285] width 232 height 35
type input "$ 2,100"
click at [336, 552] on button "Save" at bounding box center [581, 569] width 490 height 34
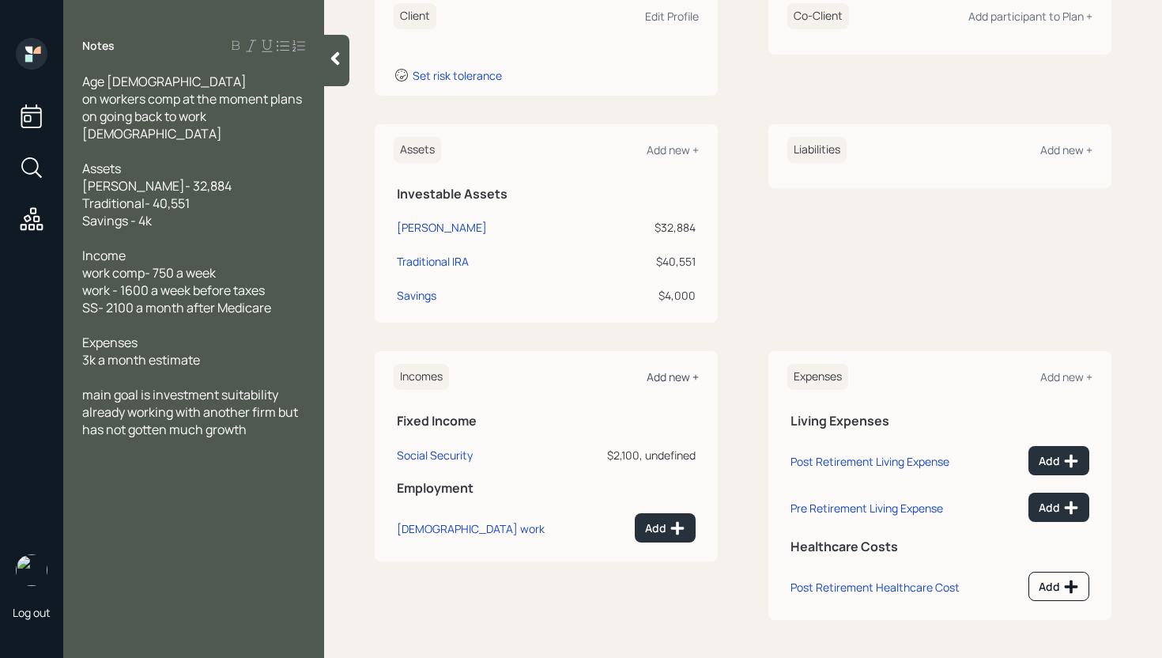
click at [672, 376] on div "Add new +" at bounding box center [673, 376] width 52 height 15
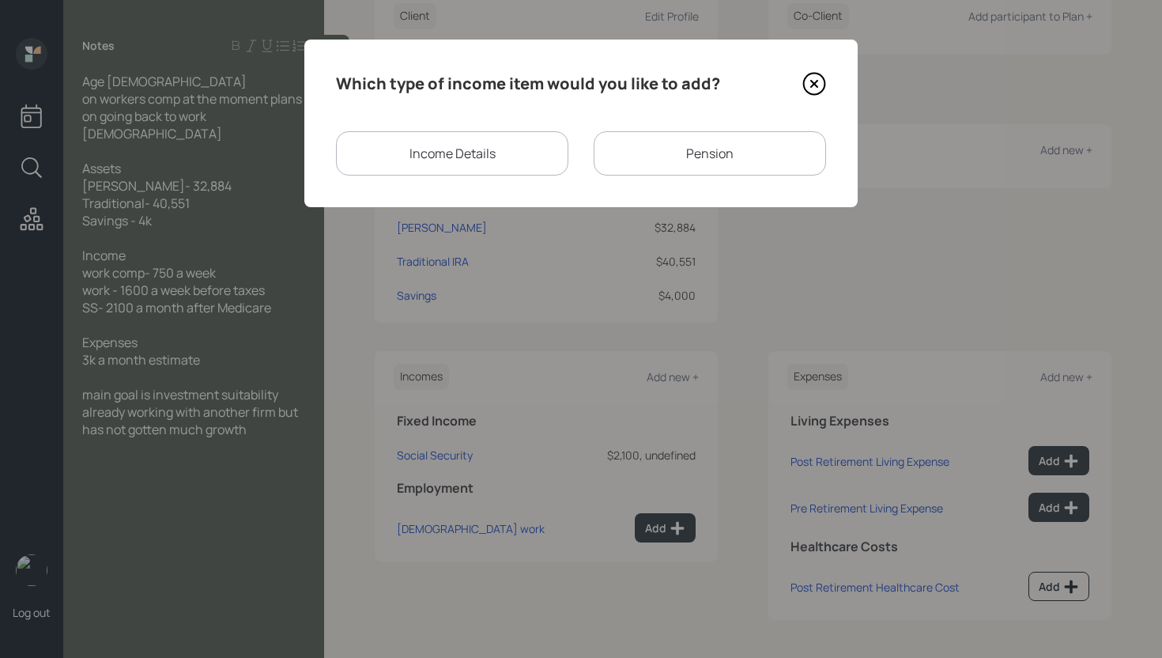
click at [490, 157] on div "Income Details" at bounding box center [452, 153] width 232 height 44
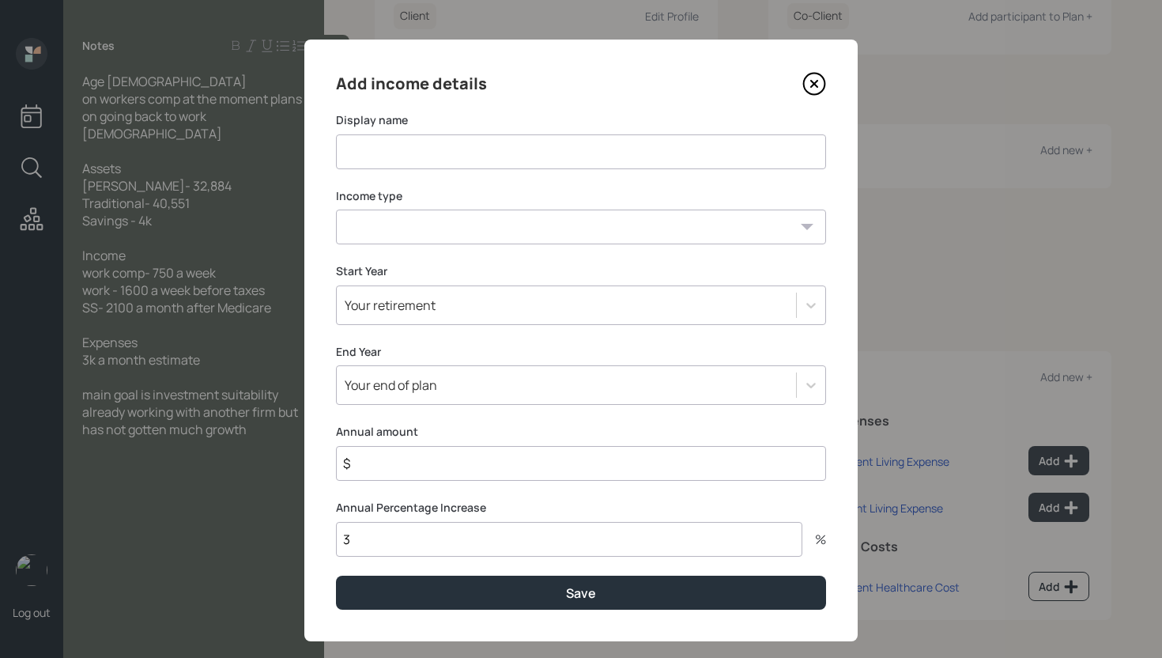
click at [485, 149] on input at bounding box center [581, 151] width 490 height 35
type input "Workers Comp"
click at [435, 220] on select "Full-time work Part-time work Self employment Other" at bounding box center [581, 226] width 490 height 35
select select "other"
click at [336, 209] on select "Full-time work Part-time work Self employment Other" at bounding box center [581, 226] width 490 height 35
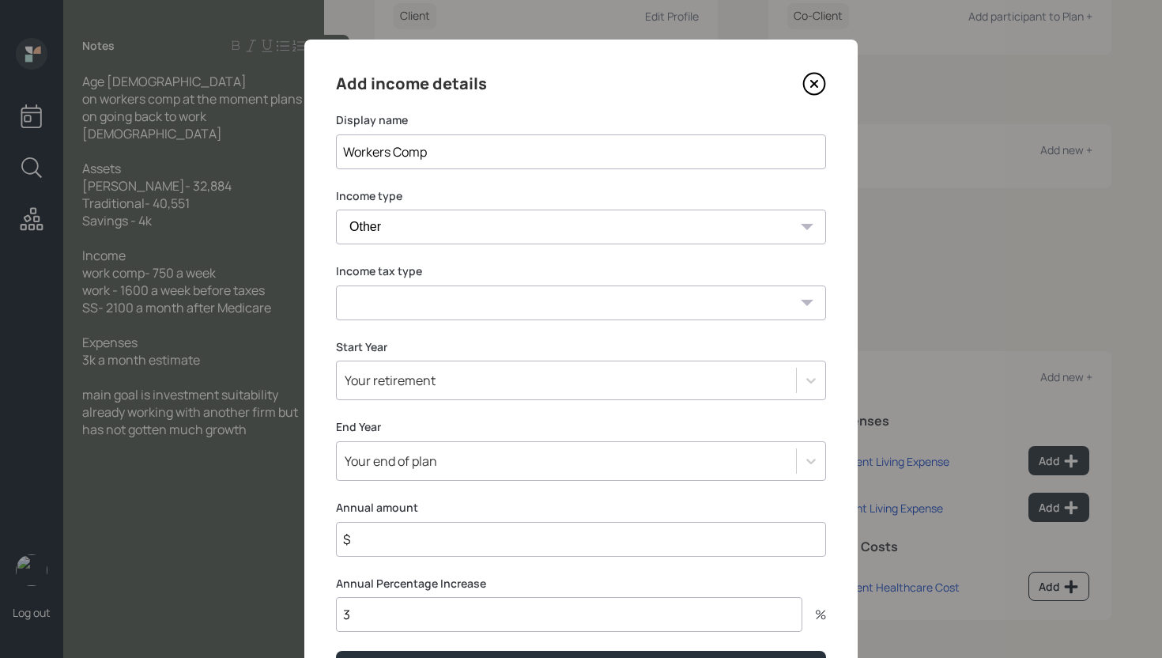
click at [443, 300] on select "Tax-free Earned Self Employment Alimony Royalties Pension / Annuity Interest Di…" at bounding box center [581, 302] width 490 height 35
select select "tax_free"
click at [336, 285] on select "Tax-free Earned Self Employment Alimony Royalties Pension / Annuity Interest Di…" at bounding box center [581, 302] width 490 height 35
click at [451, 382] on div "Your retirement" at bounding box center [566, 380] width 459 height 27
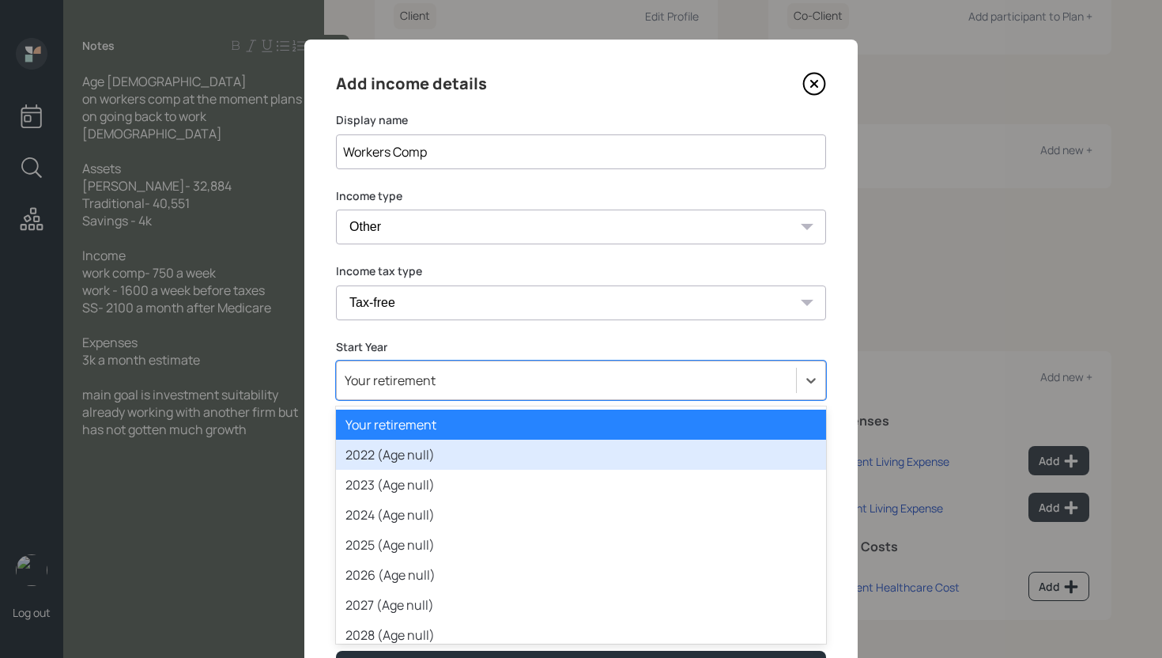
click at [434, 450] on div "2022 (Age null)" at bounding box center [581, 454] width 490 height 30
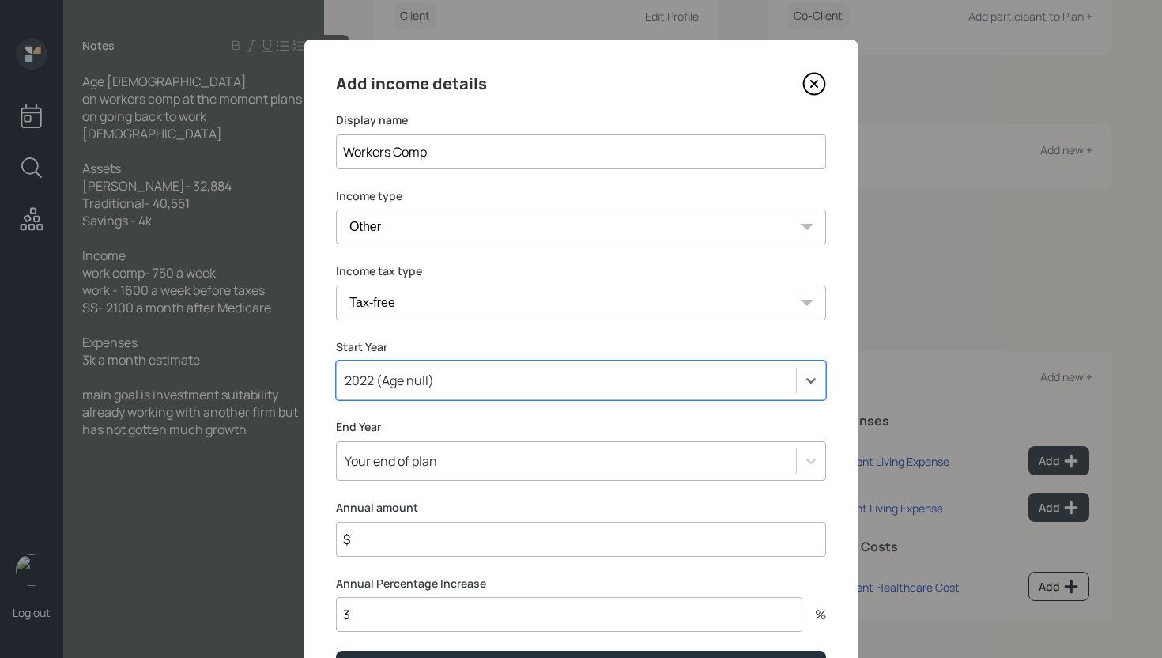
click at [429, 458] on div "Your end of plan" at bounding box center [581, 461] width 490 height 40
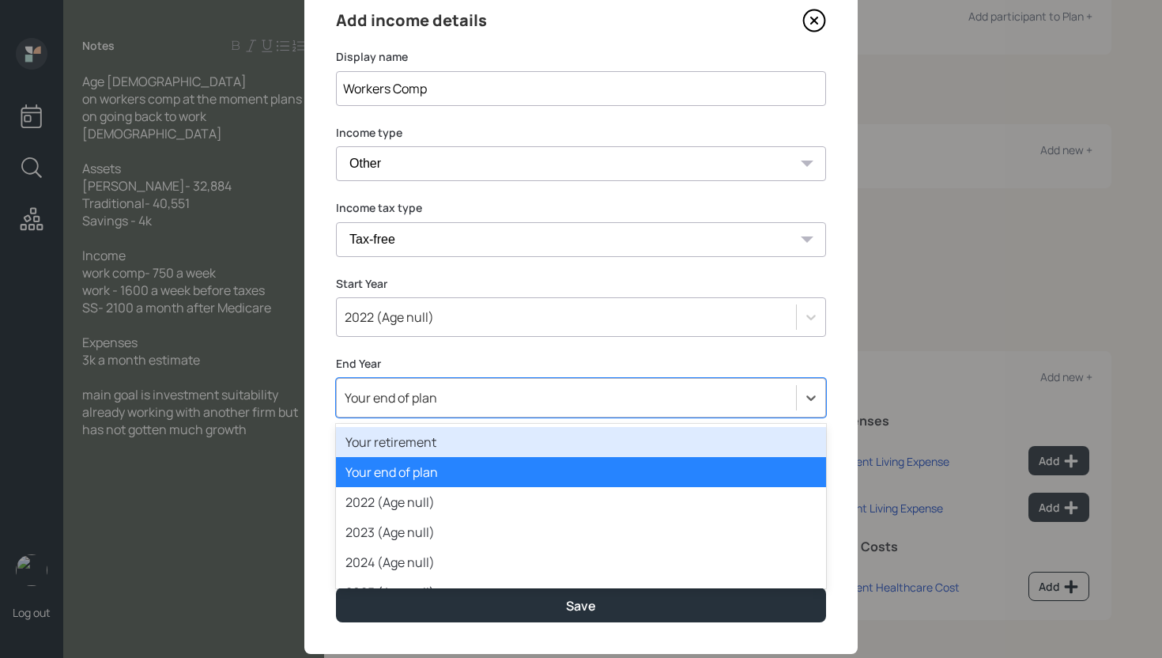
scroll to position [73, 0]
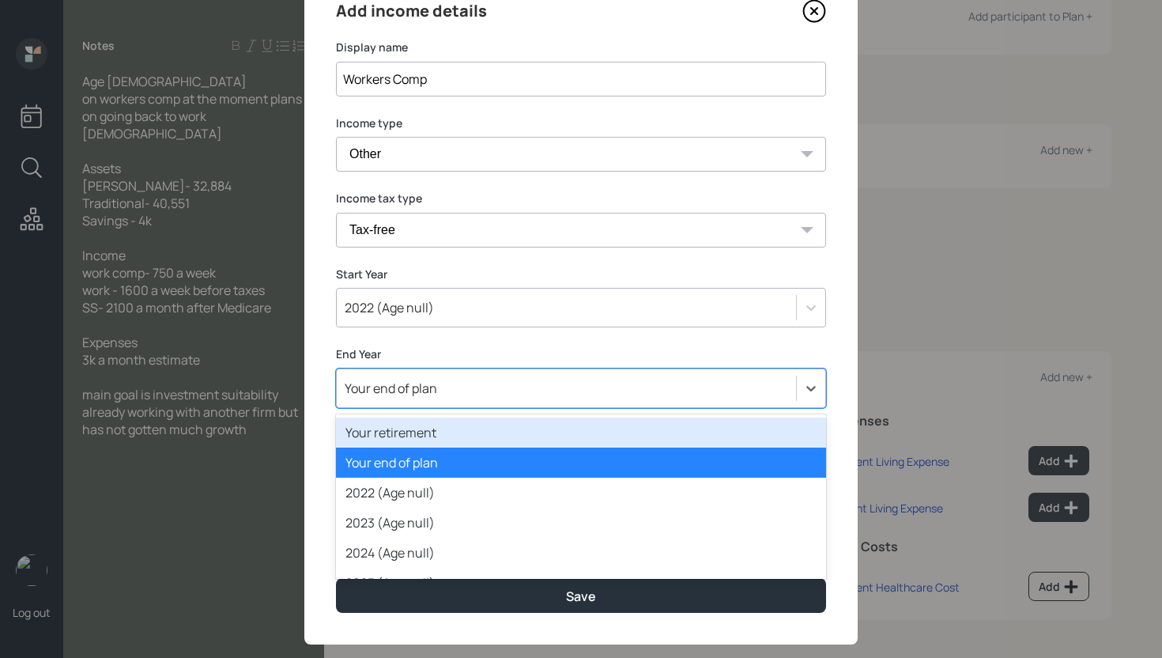
click at [437, 436] on div "Your retirement" at bounding box center [581, 432] width 490 height 30
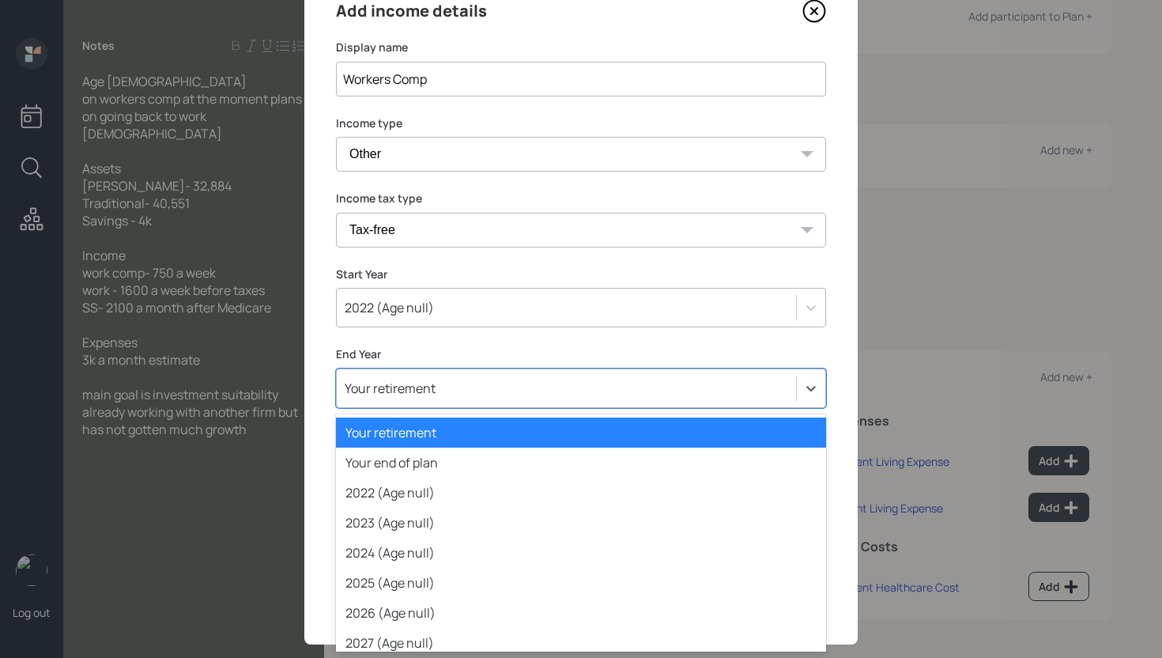
click at [433, 399] on div "Your retirement" at bounding box center [566, 388] width 459 height 27
click at [429, 303] on div "2022 (Age null)" at bounding box center [566, 307] width 459 height 27
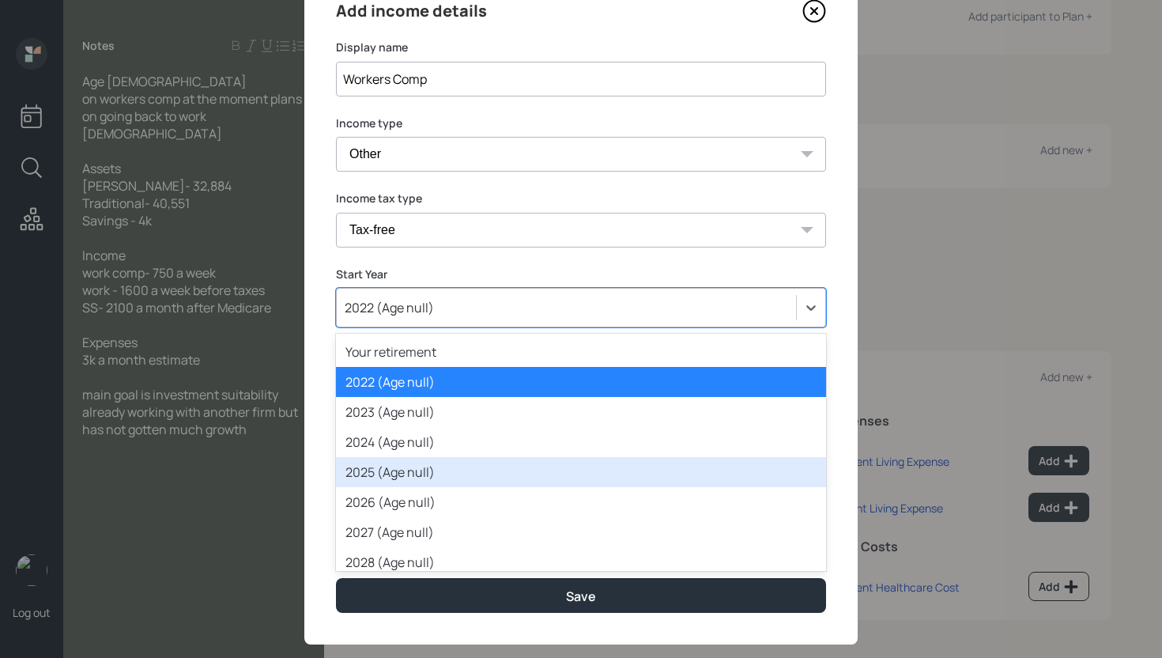
click at [424, 466] on div "2025 (Age null)" at bounding box center [581, 472] width 490 height 30
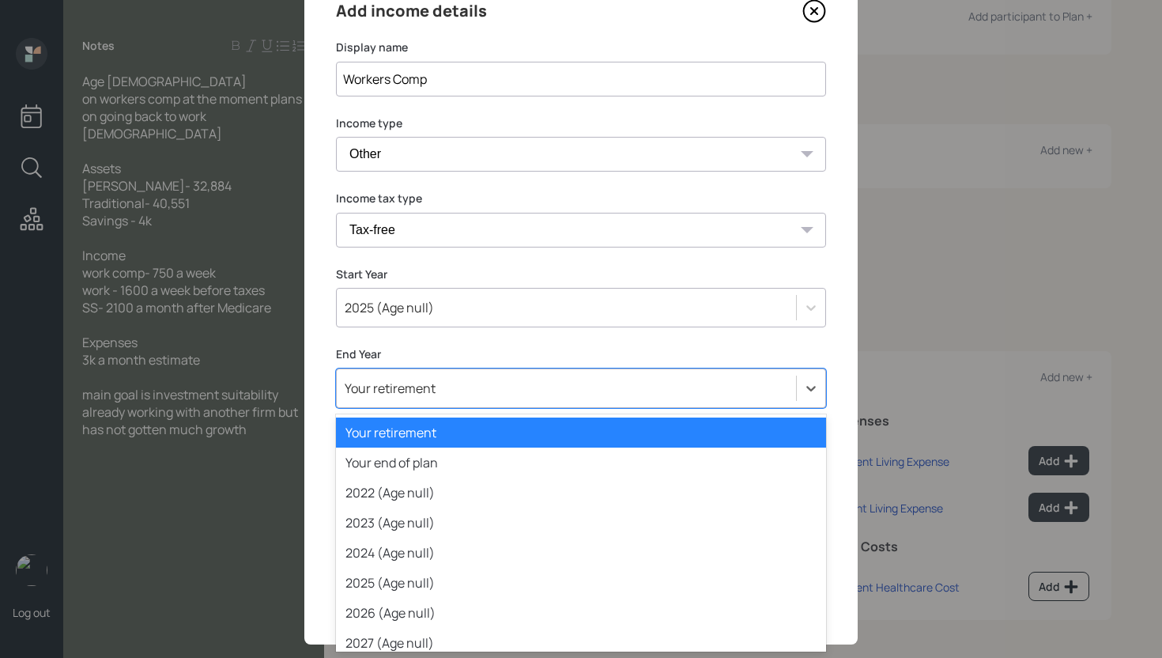
click at [421, 379] on div "Your retirement" at bounding box center [390, 387] width 91 height 17
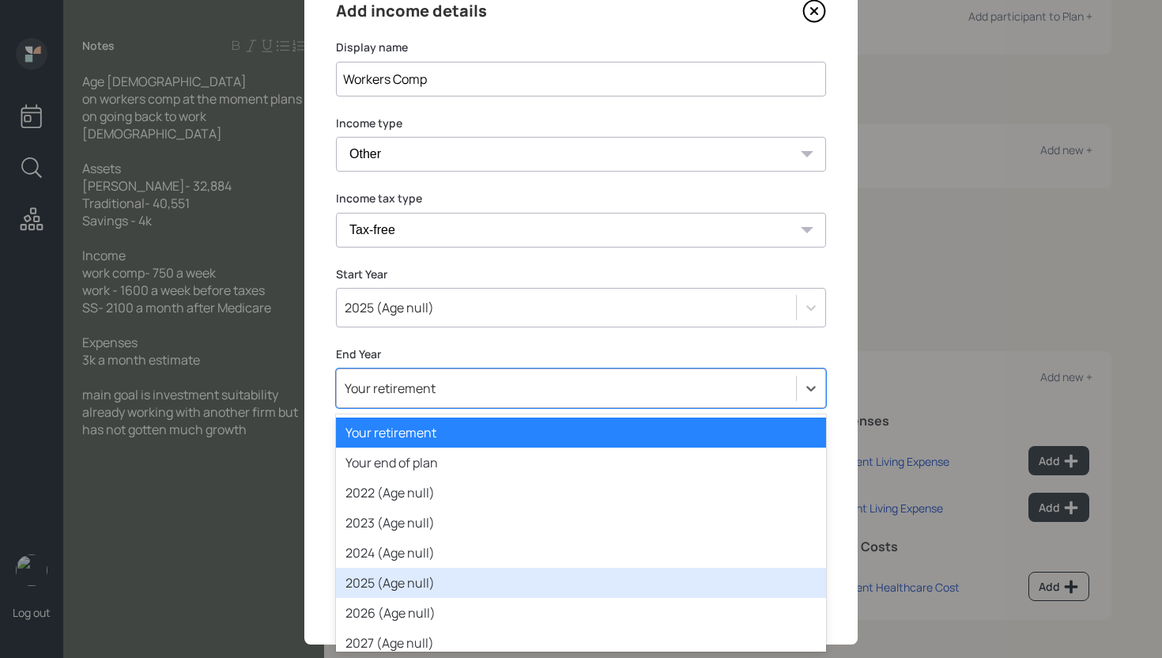
click at [422, 582] on div "2025 (Age null)" at bounding box center [581, 582] width 490 height 30
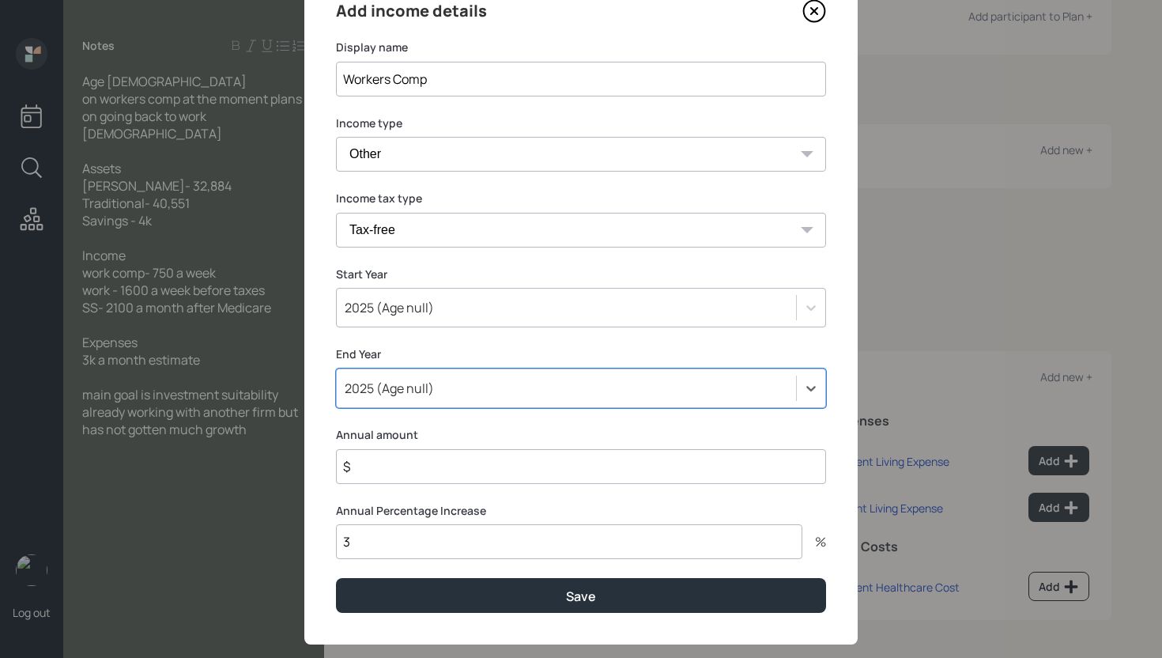
click at [425, 471] on input "$" at bounding box center [581, 466] width 490 height 35
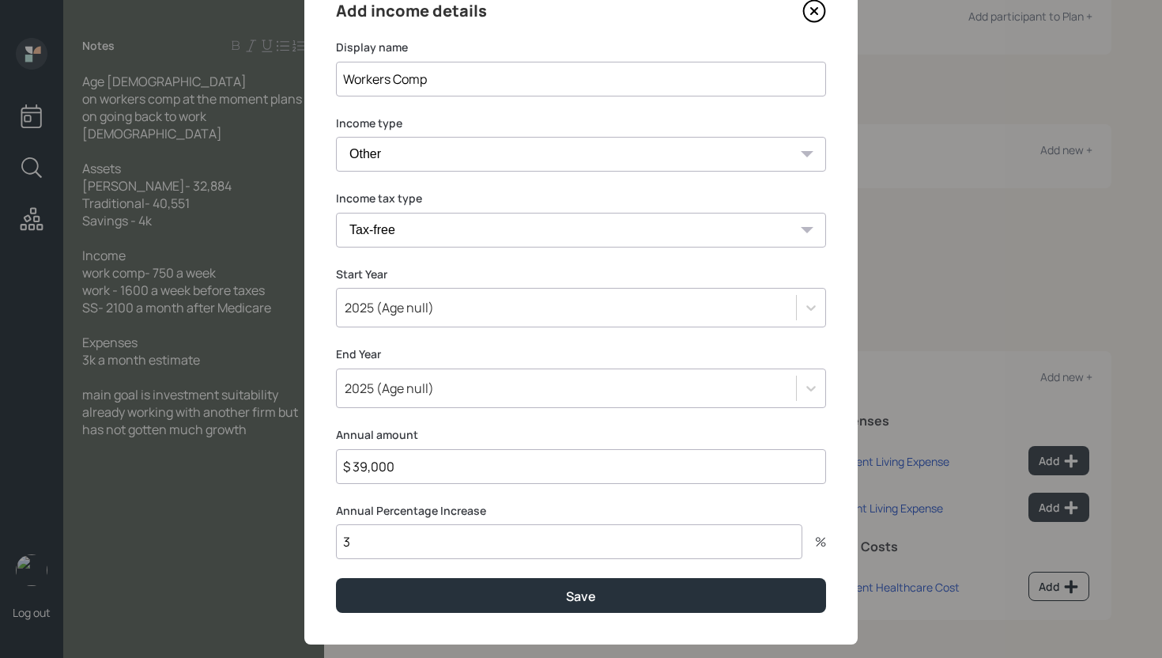
type input "$ 39,000"
click at [336, 578] on button "Save" at bounding box center [581, 595] width 490 height 34
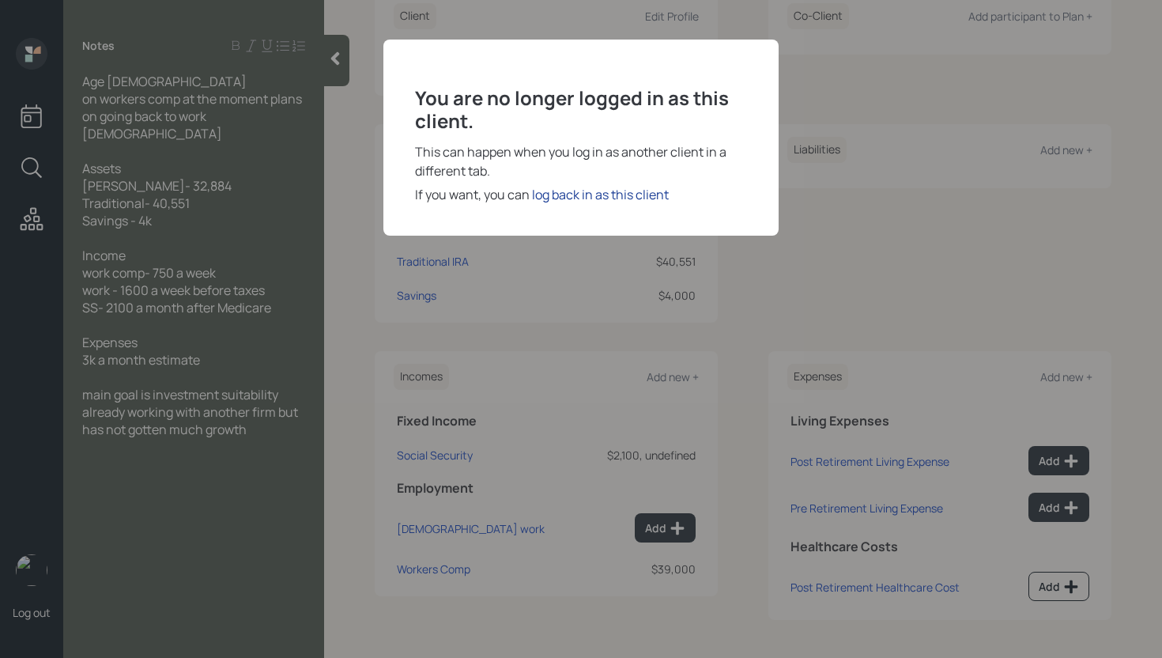
click at [566, 196] on div "log back in as this client" at bounding box center [600, 194] width 137 height 19
